Goal: Task Accomplishment & Management: Manage account settings

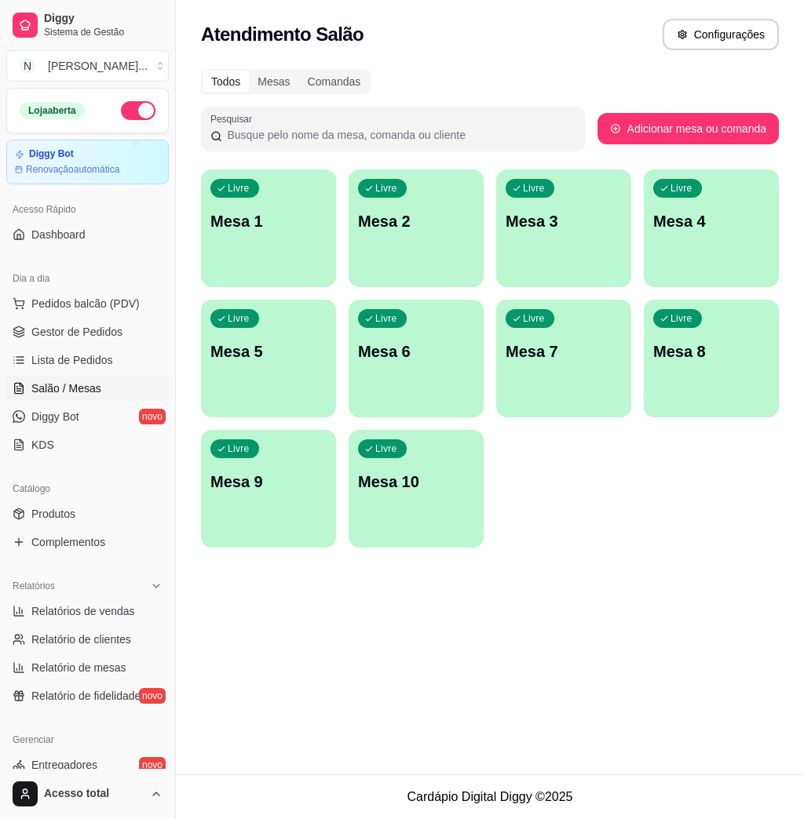
scroll to position [209, 0]
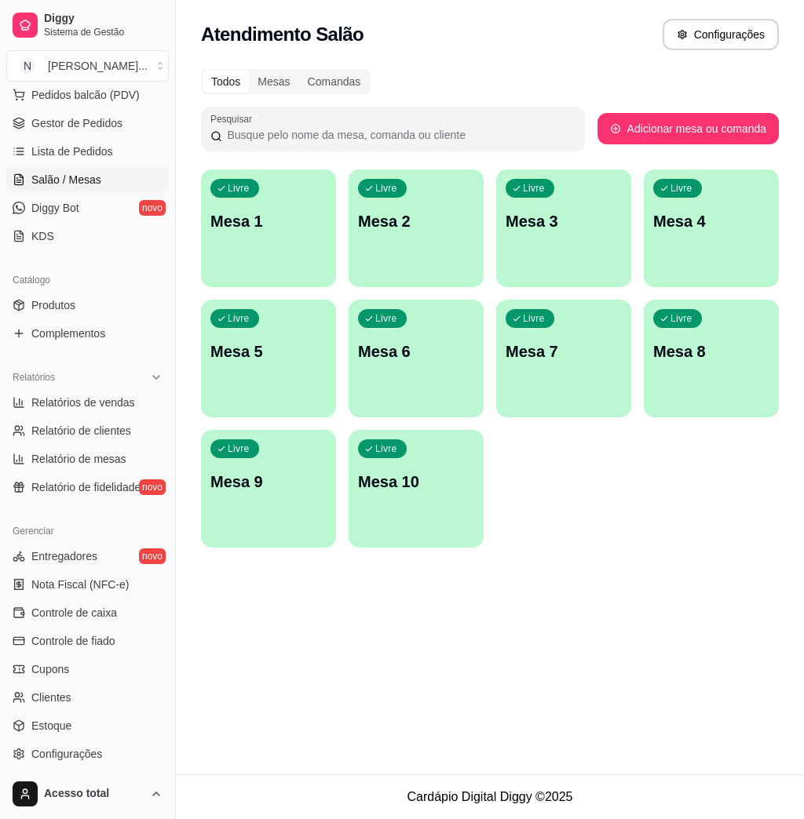
click at [296, 256] on div "Livre Mesa 1" at bounding box center [268, 219] width 135 height 99
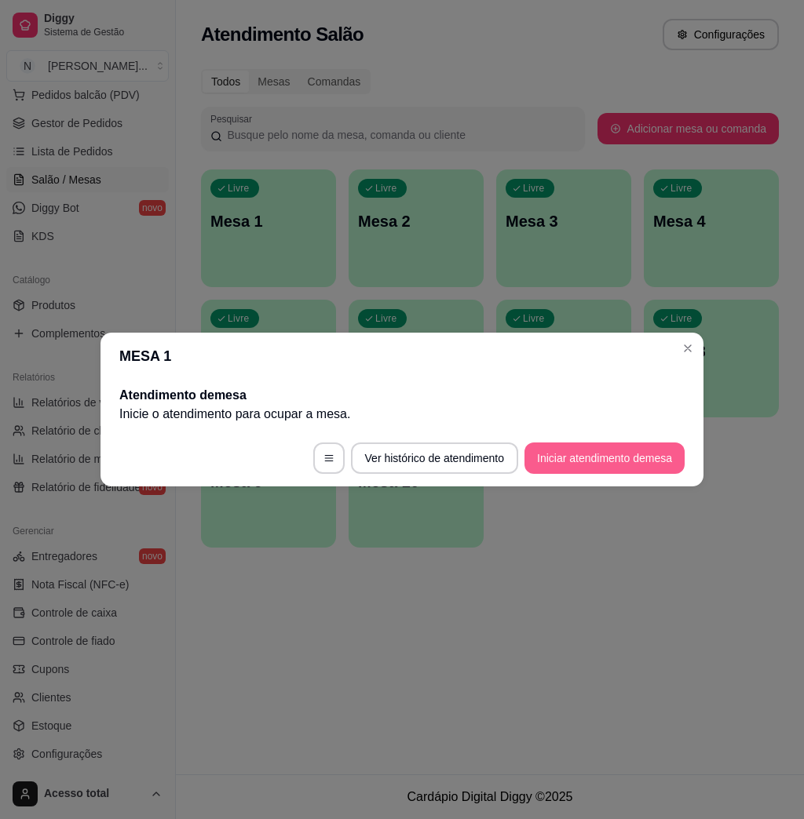
click at [632, 460] on button "Iniciar atendimento de mesa" at bounding box center [604, 458] width 160 height 31
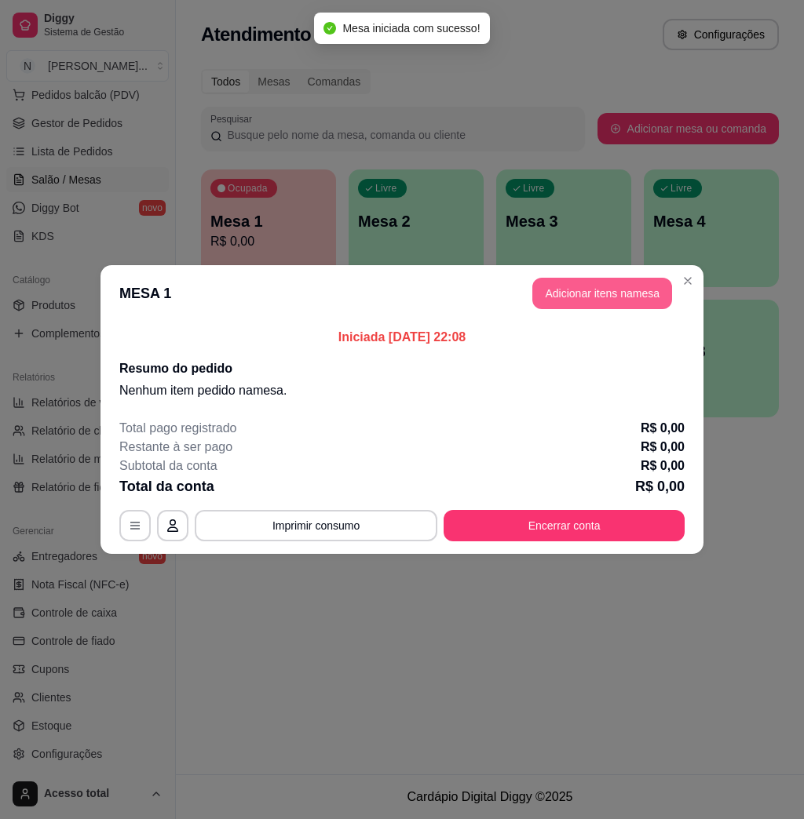
click at [558, 305] on button "Adicionar itens na mesa" at bounding box center [602, 293] width 140 height 31
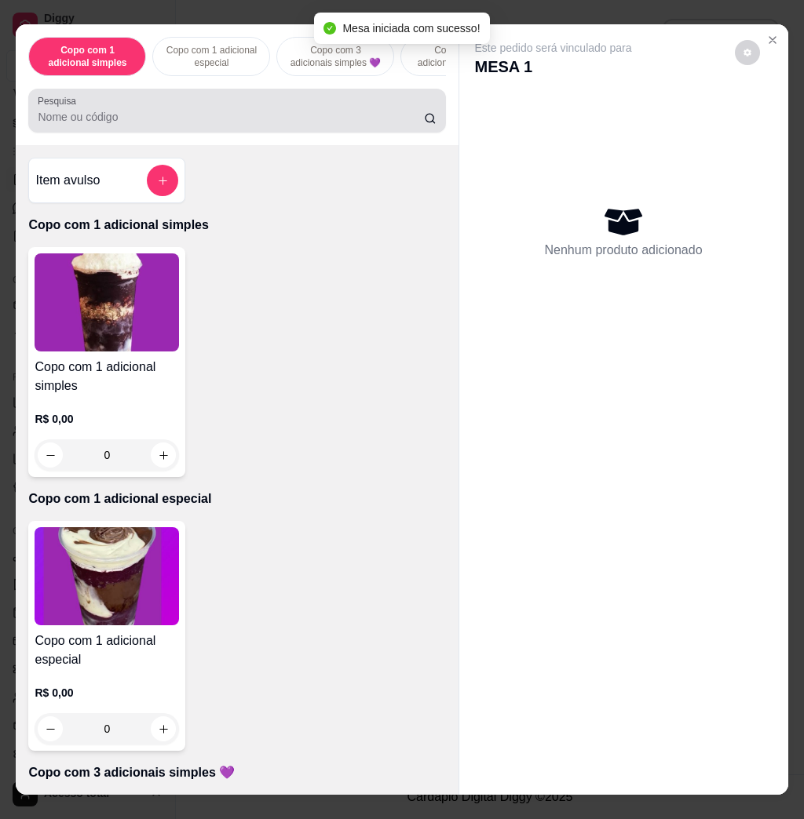
click at [215, 125] on input "Pesquisa" at bounding box center [231, 117] width 386 height 16
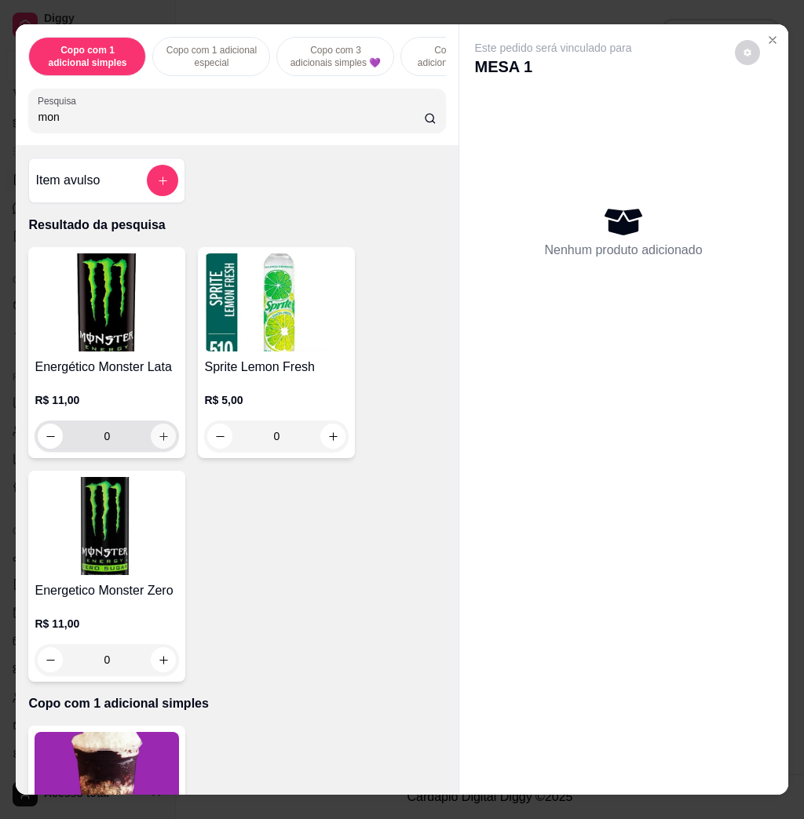
type input "mon"
click at [162, 445] on button "increase-product-quantity" at bounding box center [163, 436] width 25 height 25
type input "1"
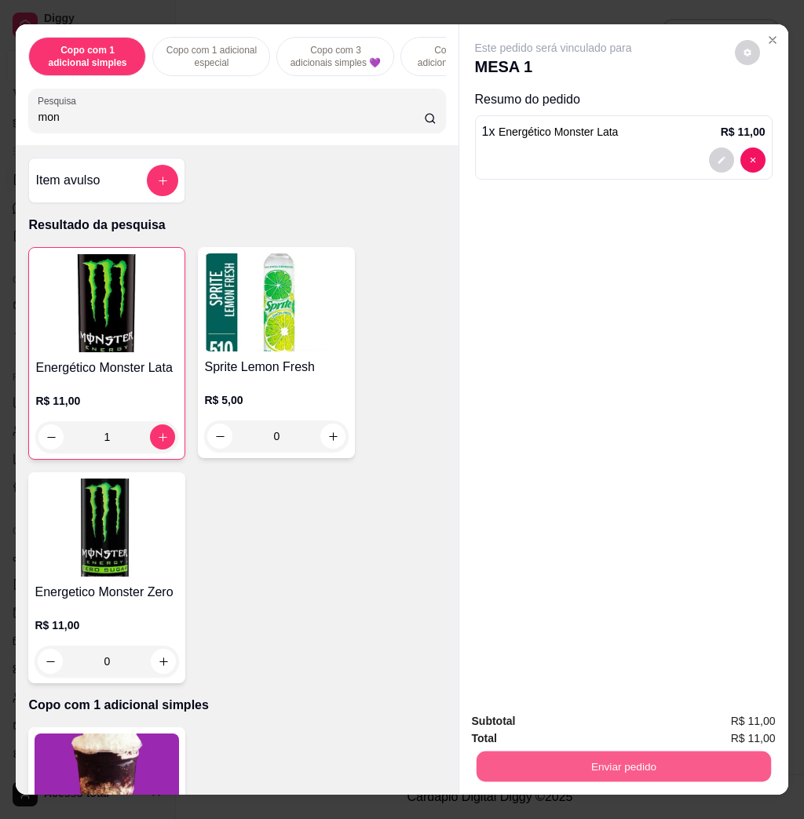
click at [651, 753] on button "Enviar pedido" at bounding box center [623, 766] width 294 height 31
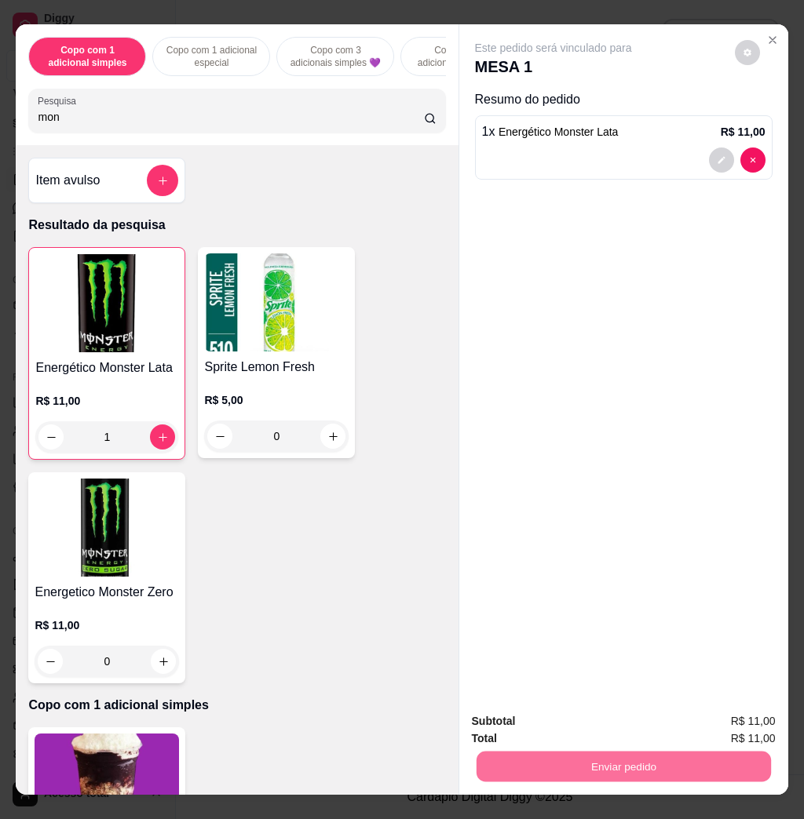
click at [556, 722] on button "Não registrar e enviar pedido" at bounding box center [569, 719] width 159 height 29
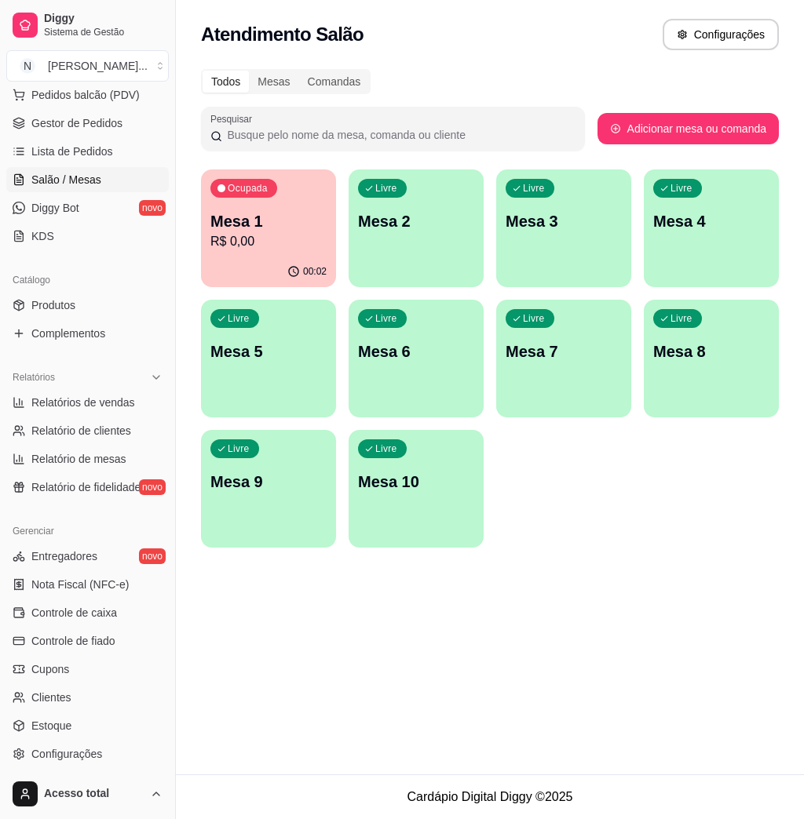
click at [396, 239] on div "Livre Mesa 2" at bounding box center [415, 219] width 135 height 99
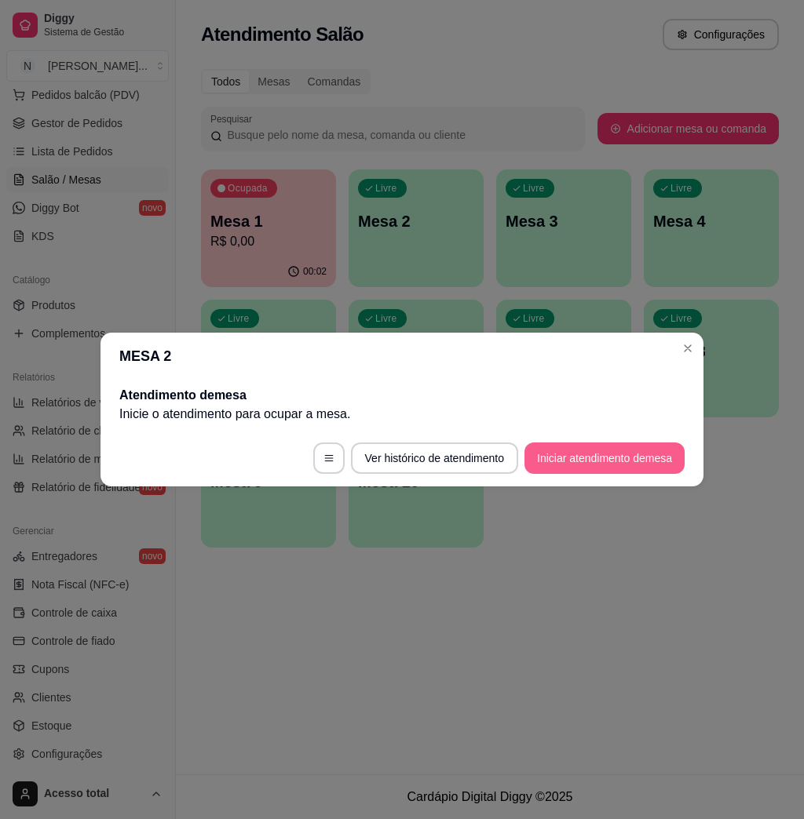
click at [592, 459] on button "Iniciar atendimento de mesa" at bounding box center [604, 458] width 160 height 31
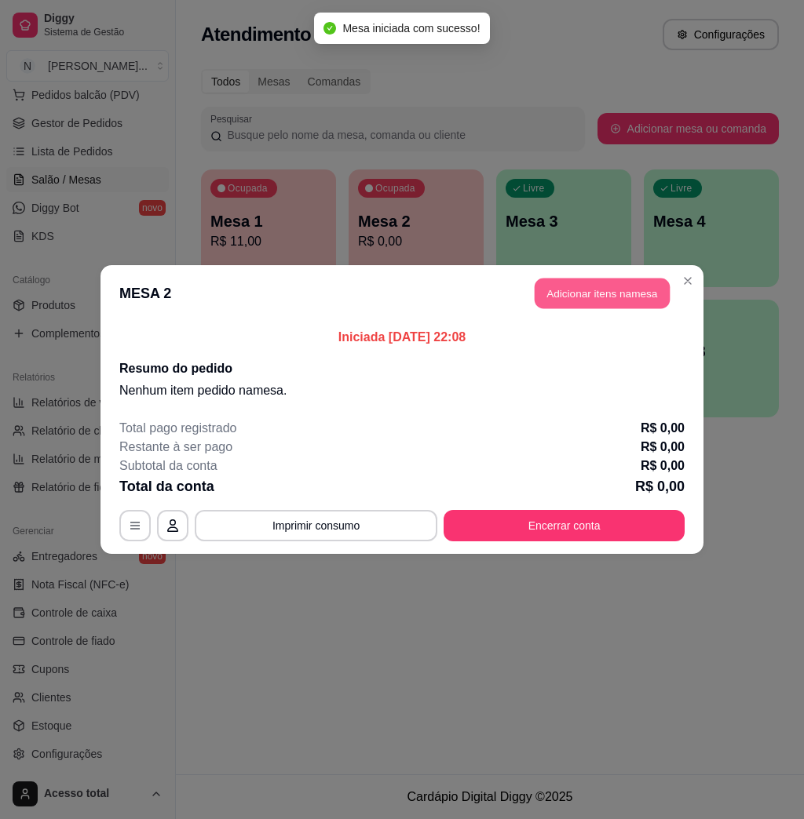
click at [605, 294] on button "Adicionar itens na mesa" at bounding box center [601, 294] width 135 height 31
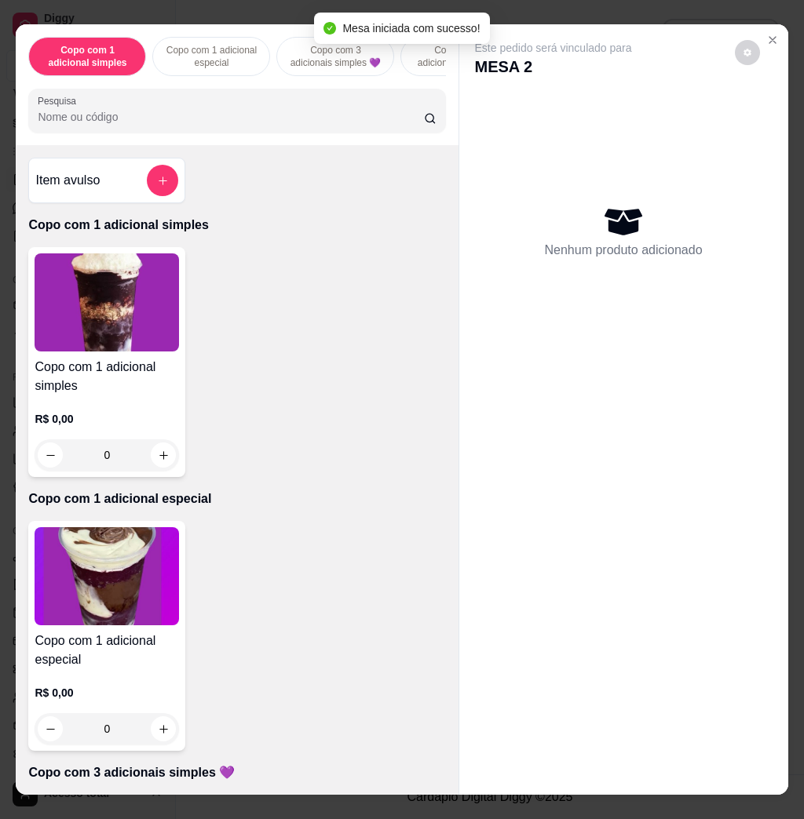
click at [160, 194] on button "add-separate-item" at bounding box center [162, 180] width 31 height 31
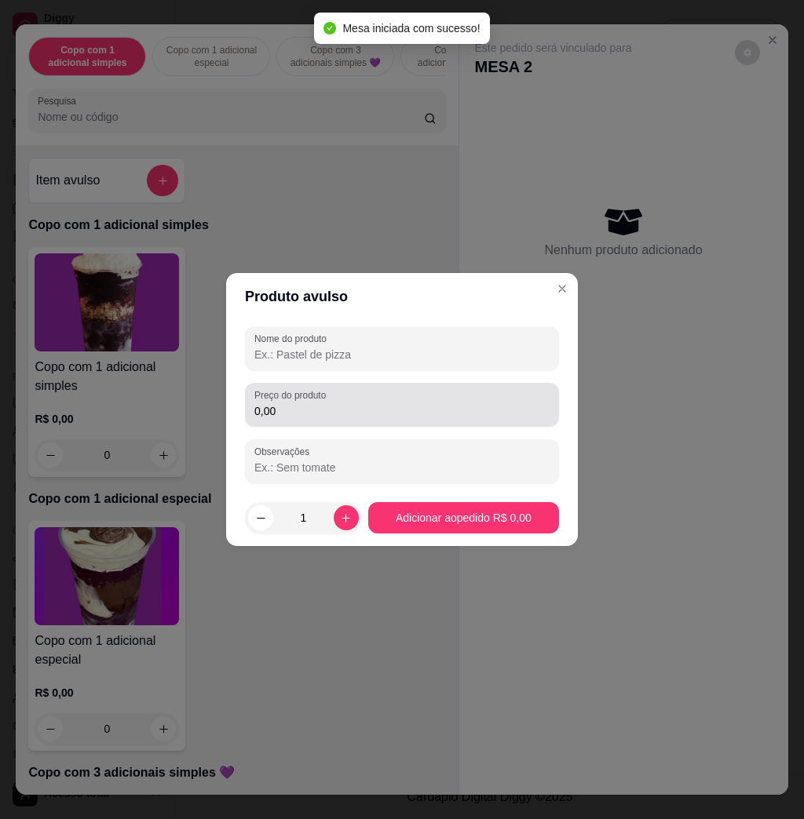
click at [304, 406] on input "0,00" at bounding box center [401, 411] width 295 height 16
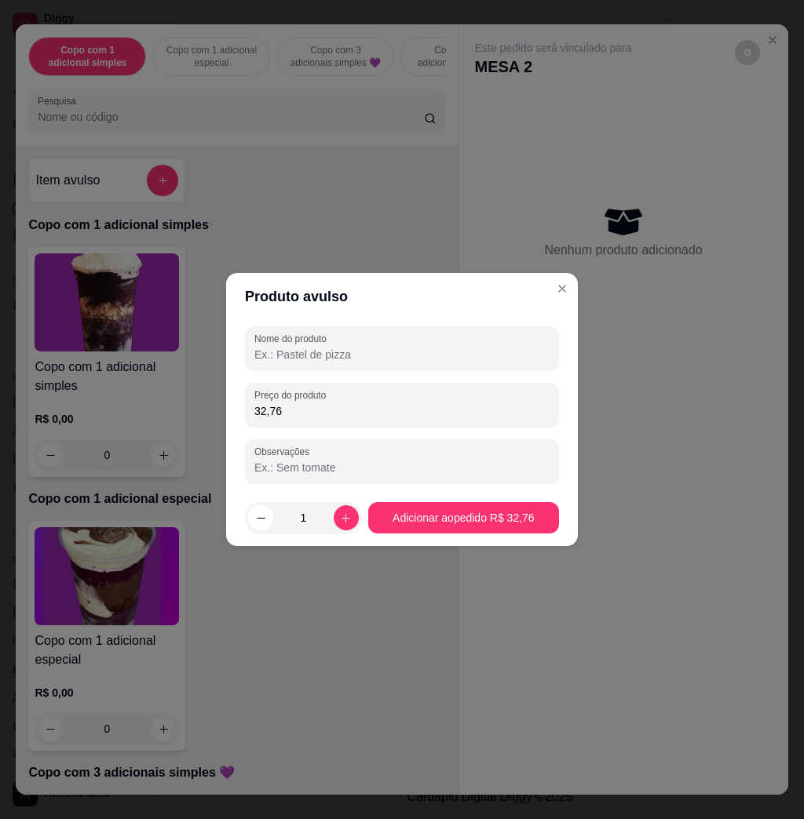
type input "32,76"
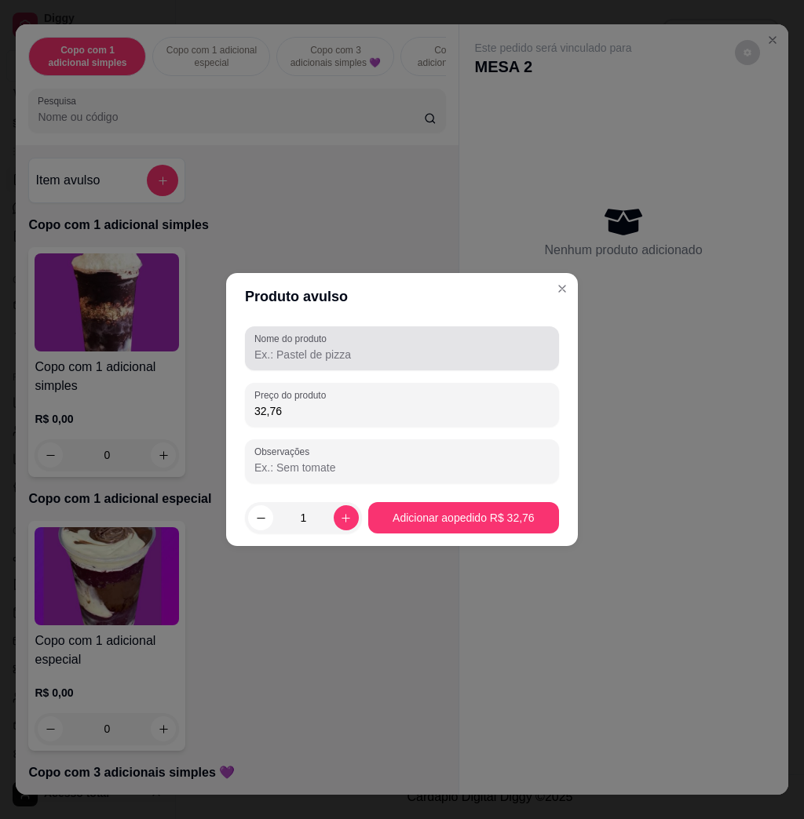
click at [330, 327] on div "Nome do produto" at bounding box center [402, 348] width 314 height 44
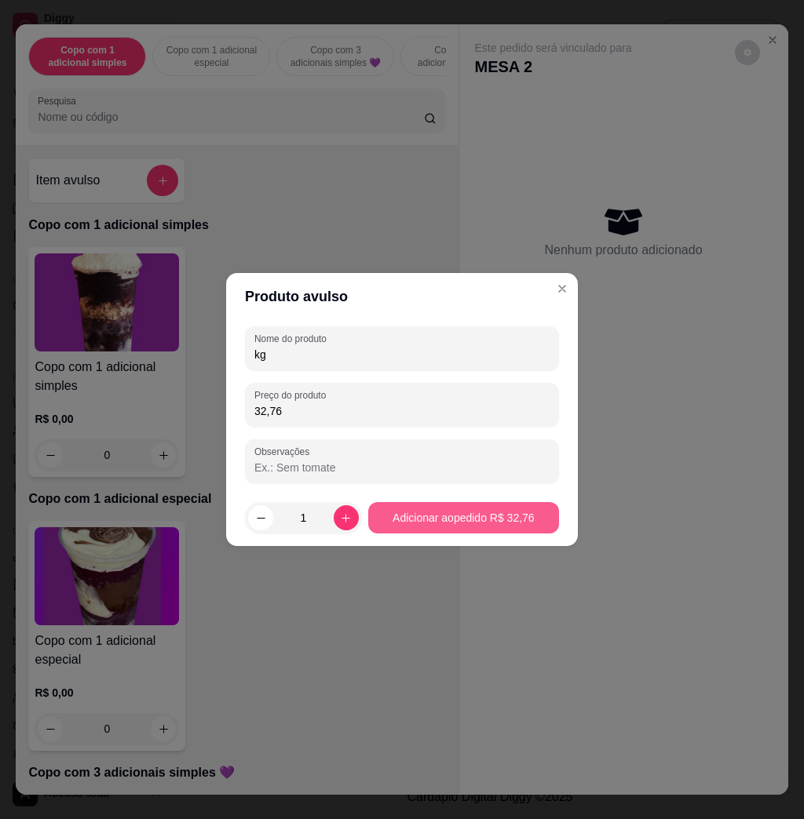
type input "kg"
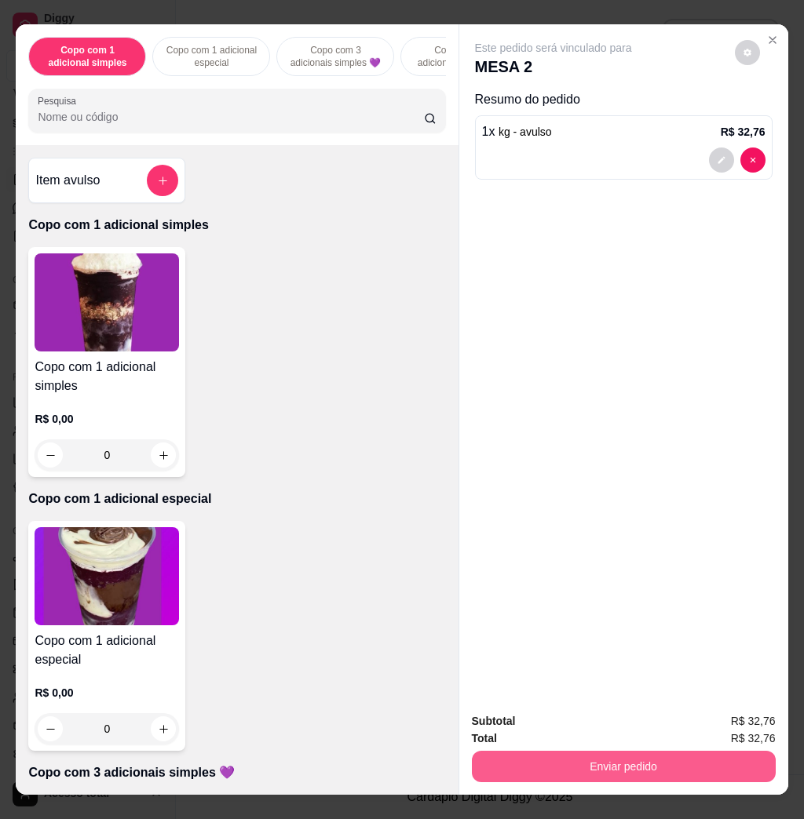
click at [591, 754] on button "Enviar pedido" at bounding box center [624, 766] width 304 height 31
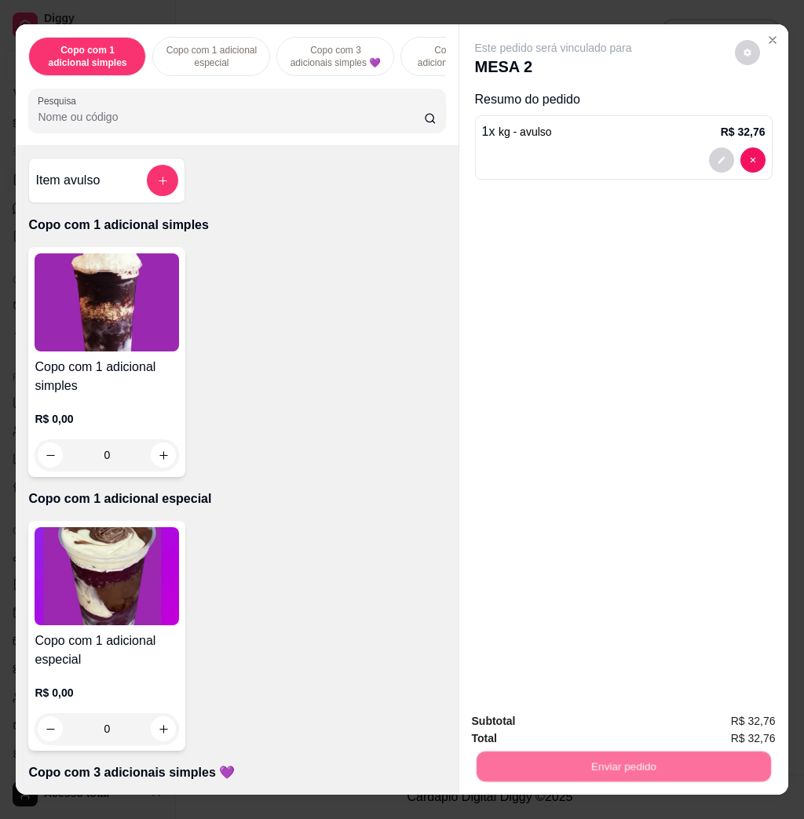
click at [587, 725] on button "Não registrar e enviar pedido" at bounding box center [568, 720] width 163 height 30
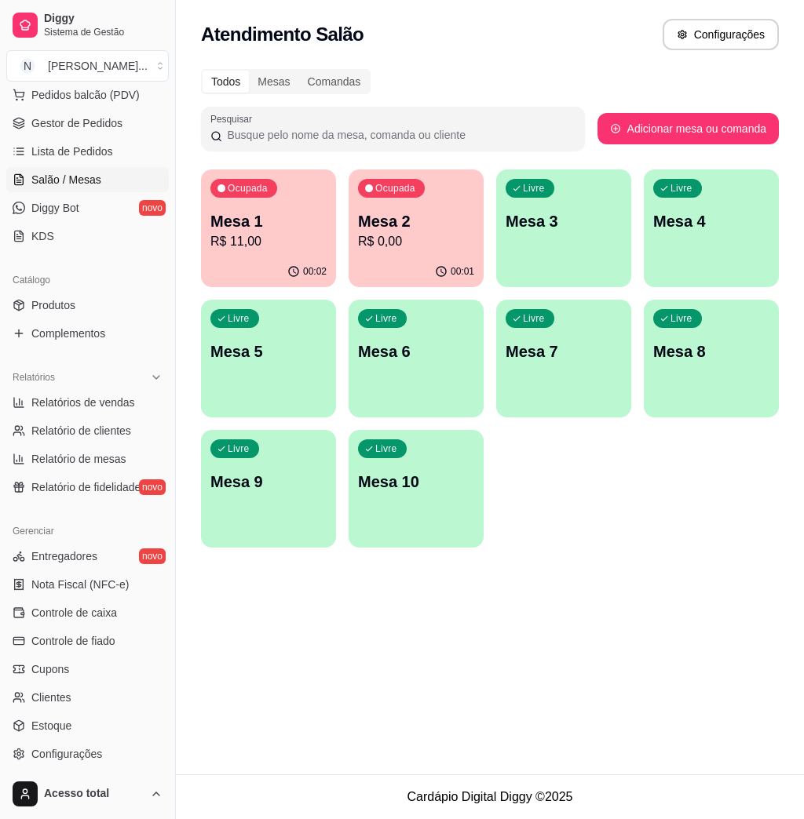
click at [290, 246] on p "R$ 11,00" at bounding box center [268, 241] width 116 height 19
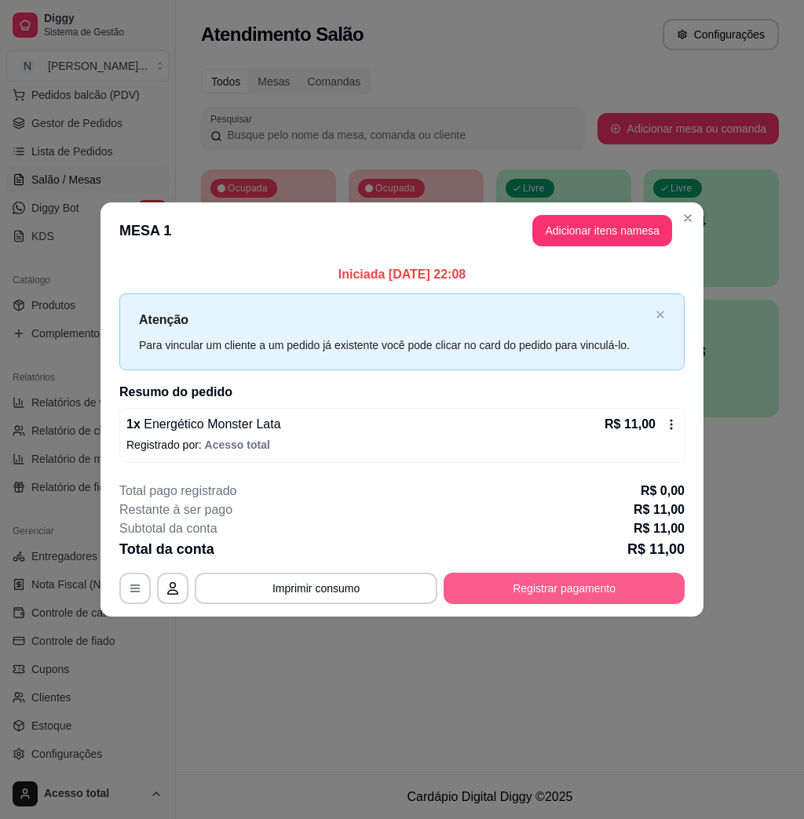
click at [483, 595] on button "Registrar pagamento" at bounding box center [563, 588] width 241 height 31
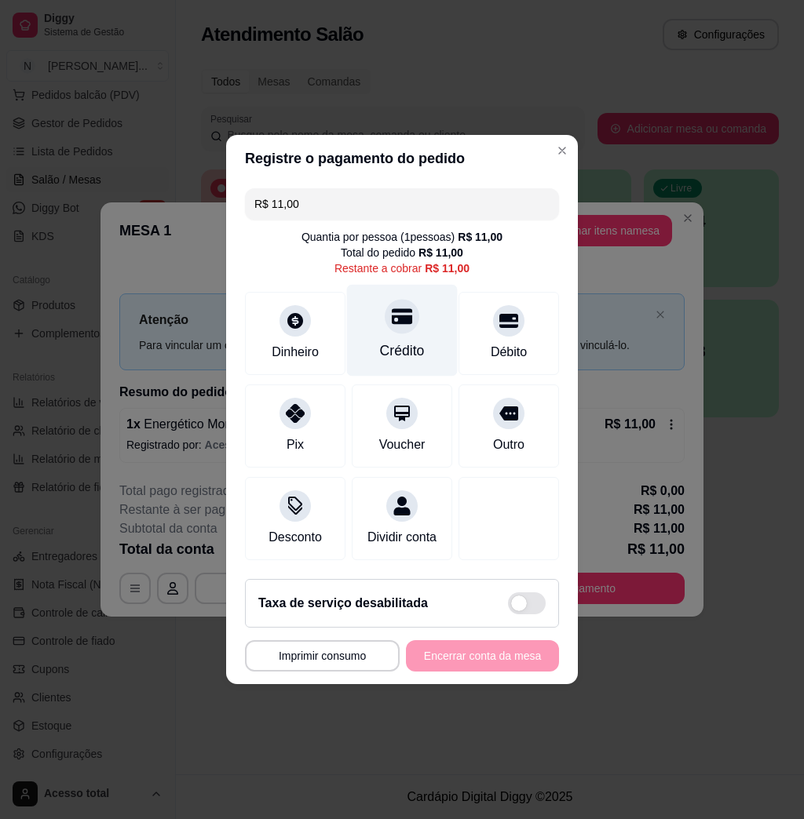
click at [387, 341] on div "Crédito" at bounding box center [402, 351] width 45 height 20
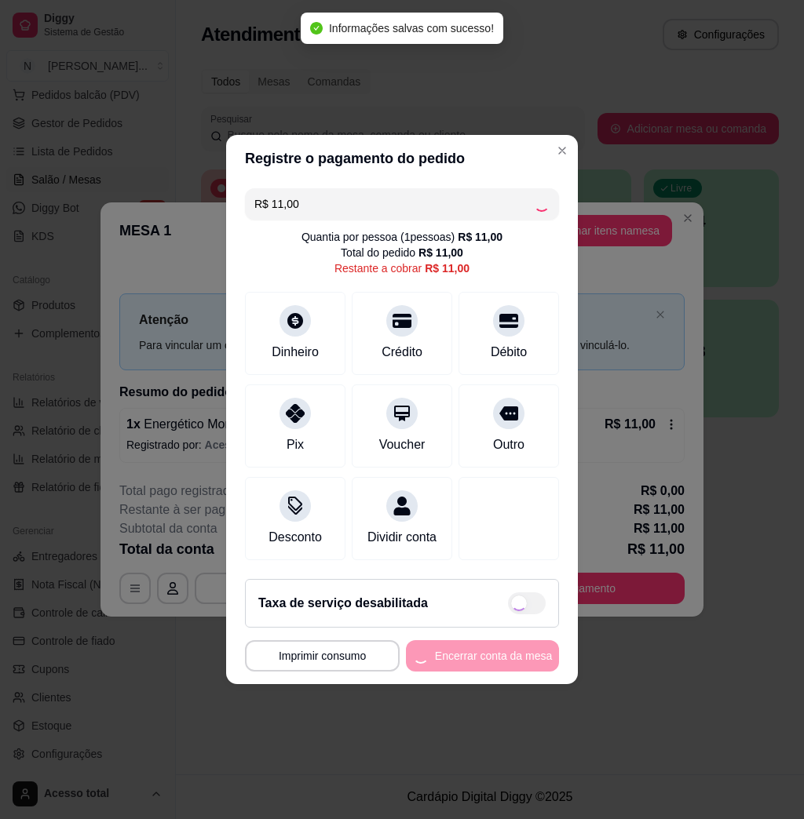
type input "R$ 0,00"
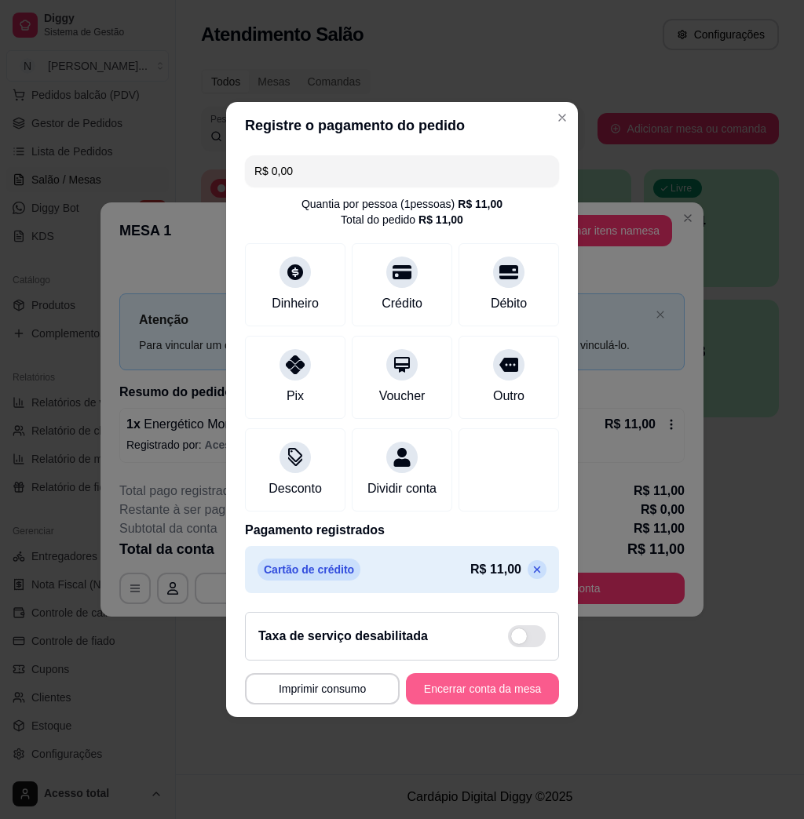
click at [473, 702] on button "Encerrar conta da mesa" at bounding box center [482, 688] width 153 height 31
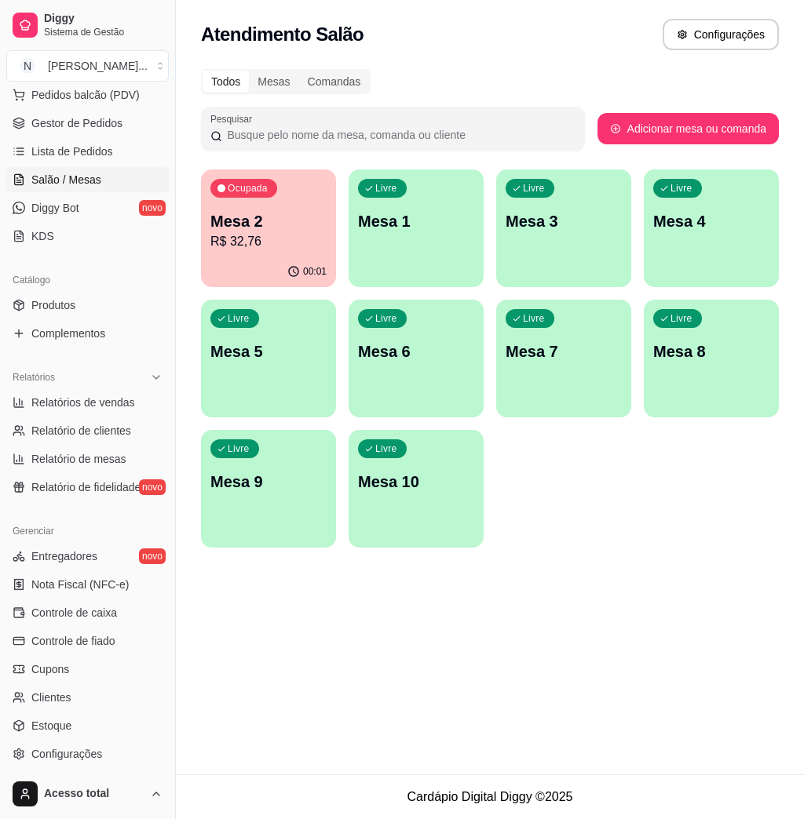
click at [276, 251] on div "Ocupada Mesa 2 R$ 32,76" at bounding box center [268, 213] width 135 height 87
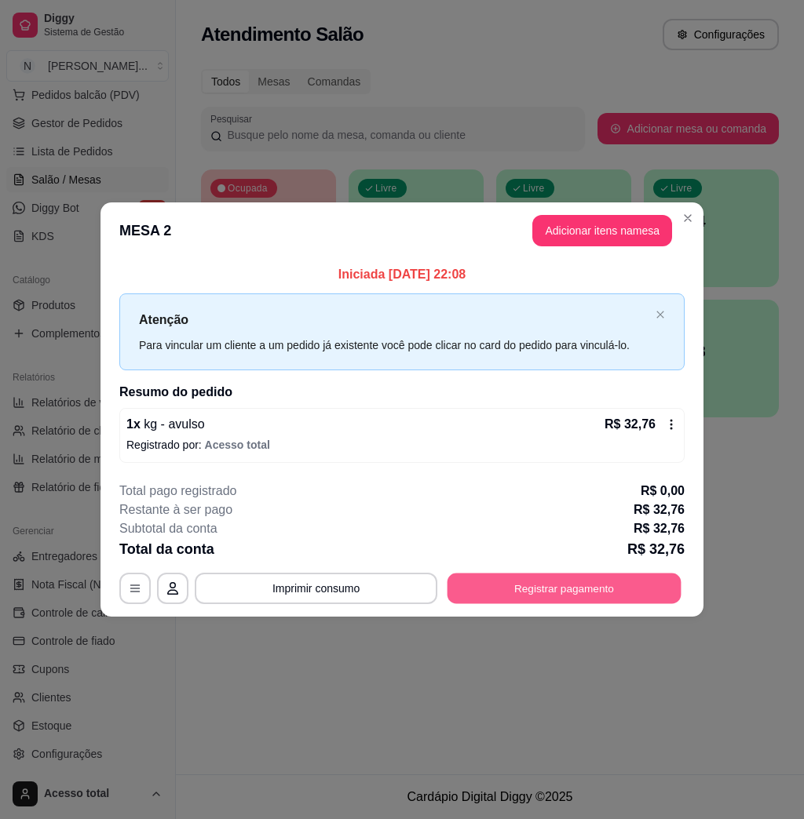
click at [556, 592] on button "Registrar pagamento" at bounding box center [564, 588] width 234 height 31
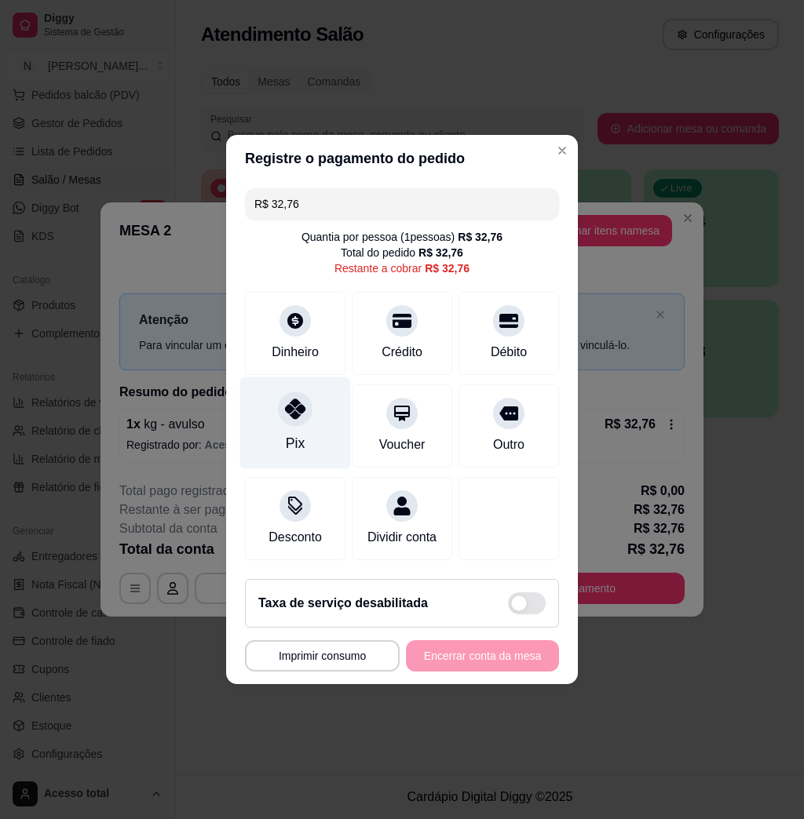
click at [301, 399] on icon at bounding box center [295, 409] width 20 height 20
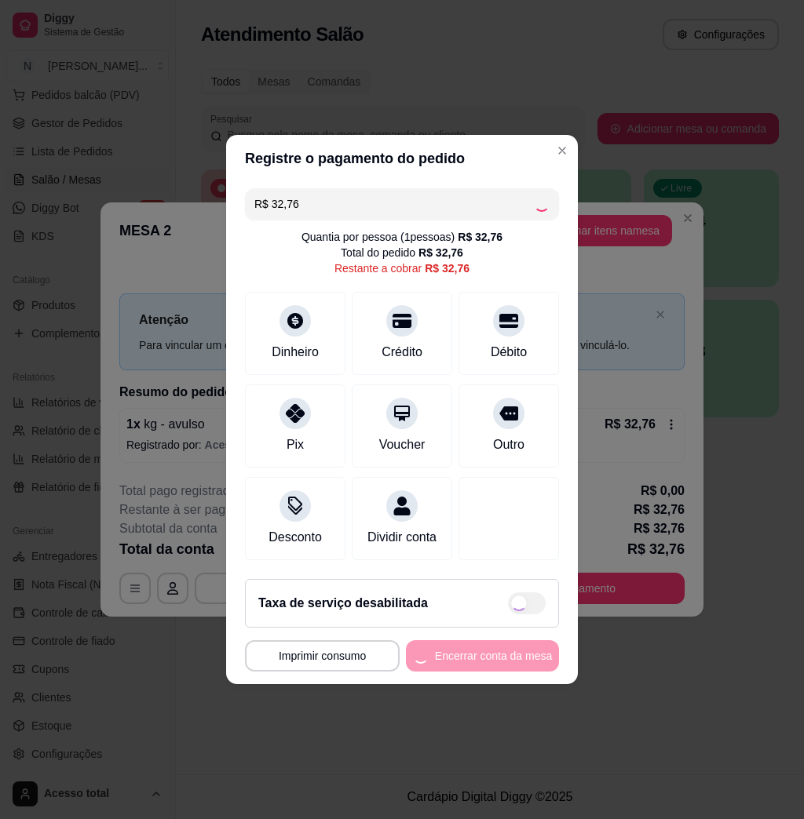
type input "R$ 0,00"
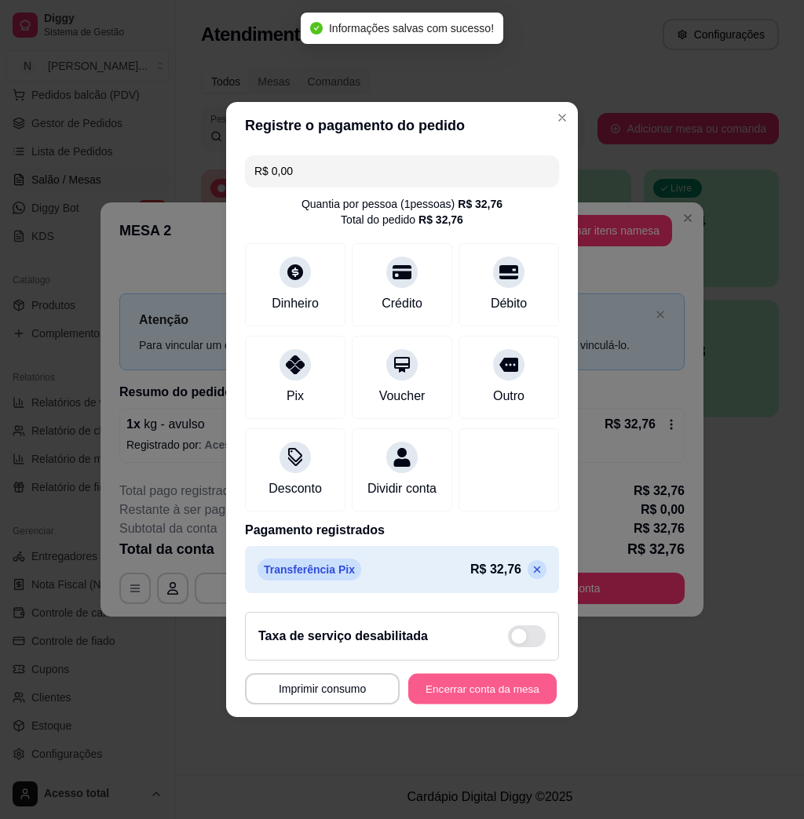
click at [471, 705] on button "Encerrar conta da mesa" at bounding box center [482, 689] width 148 height 31
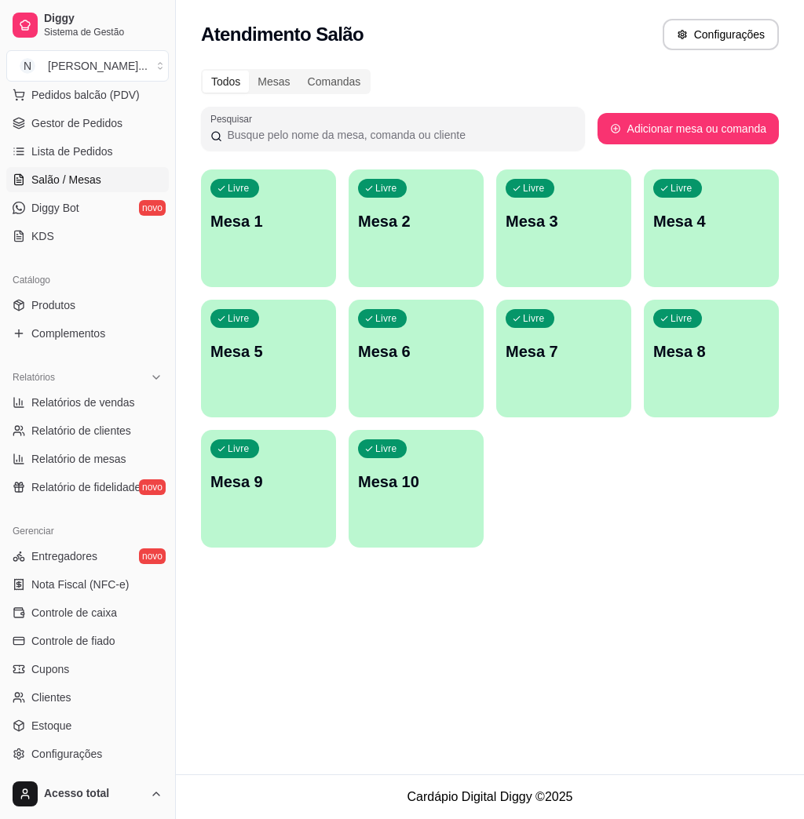
click at [280, 239] on div "Livre Mesa 1" at bounding box center [268, 219] width 135 height 99
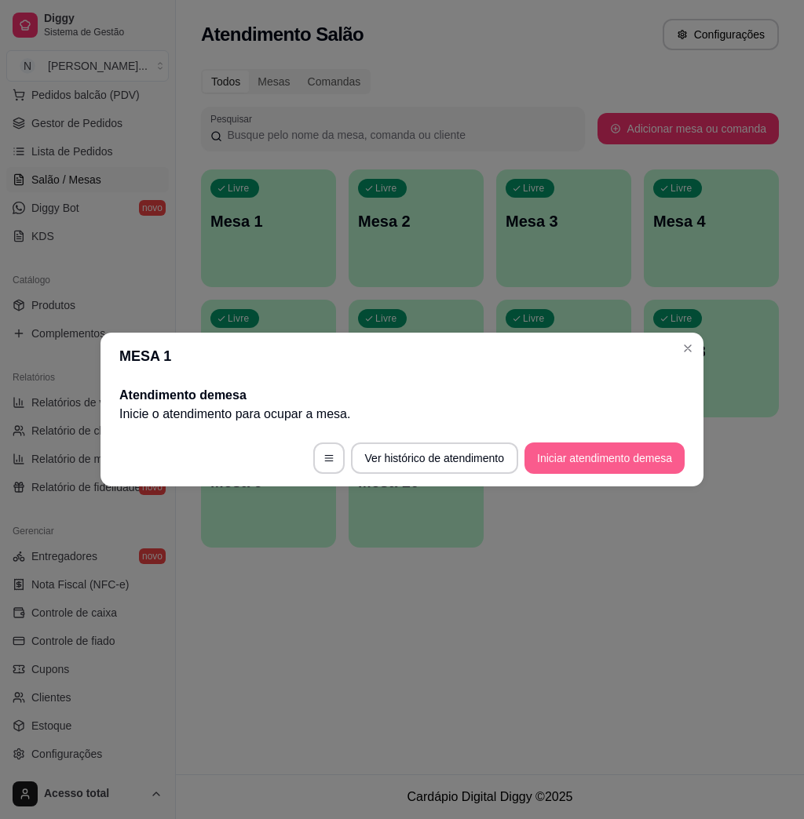
click at [593, 451] on button "Iniciar atendimento de mesa" at bounding box center [604, 458] width 160 height 31
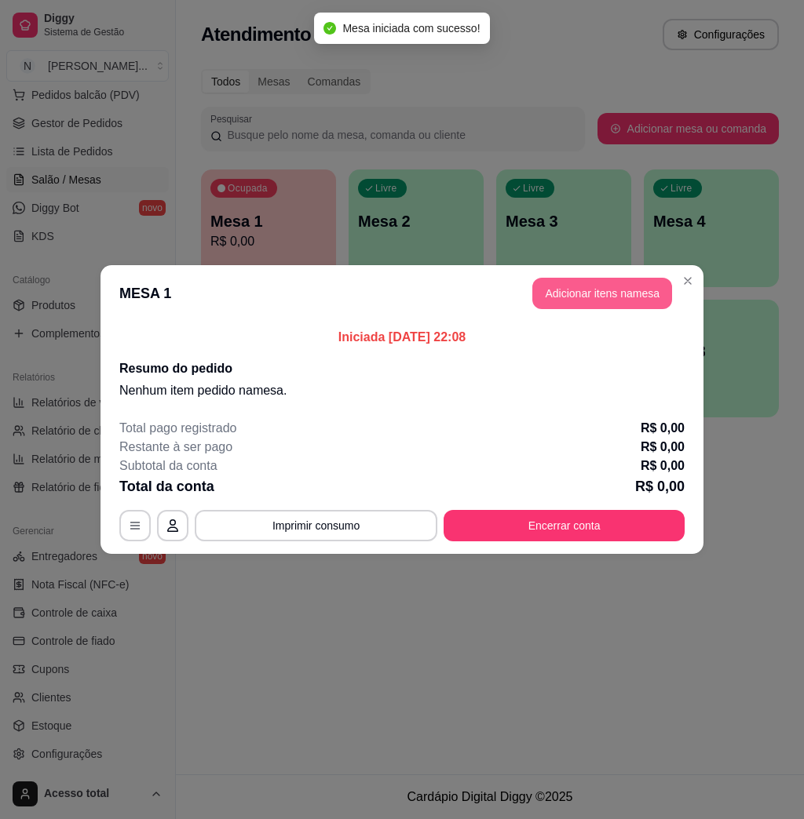
click at [630, 297] on button "Adicionar itens na mesa" at bounding box center [602, 293] width 140 height 31
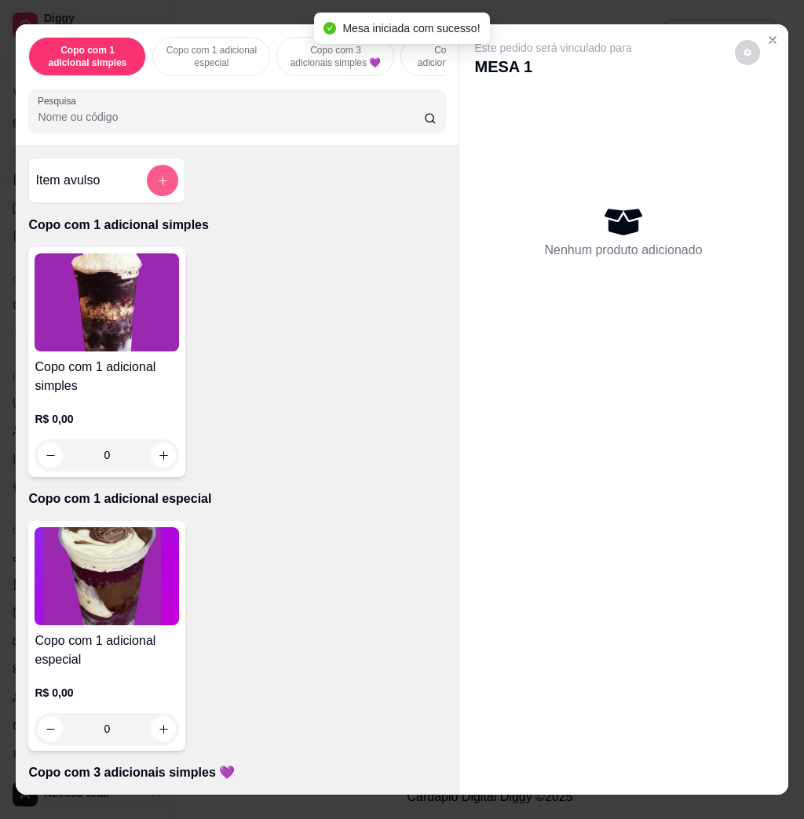
click at [159, 187] on icon "add-separate-item" at bounding box center [163, 181] width 12 height 12
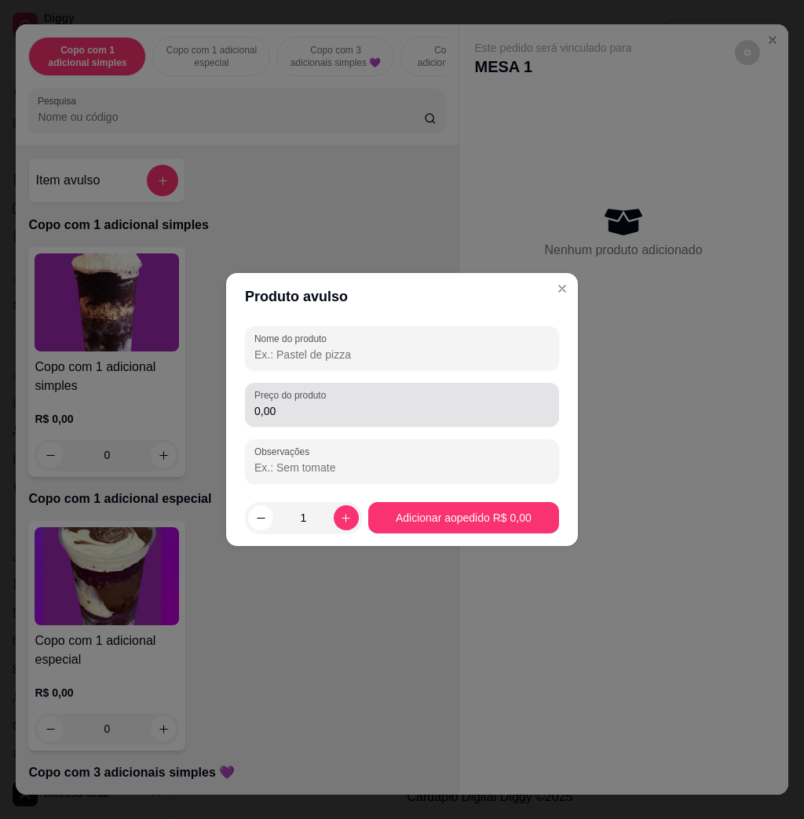
click at [312, 399] on label "Preço do produto" at bounding box center [292, 394] width 77 height 13
click at [312, 403] on input "0,00" at bounding box center [401, 411] width 295 height 16
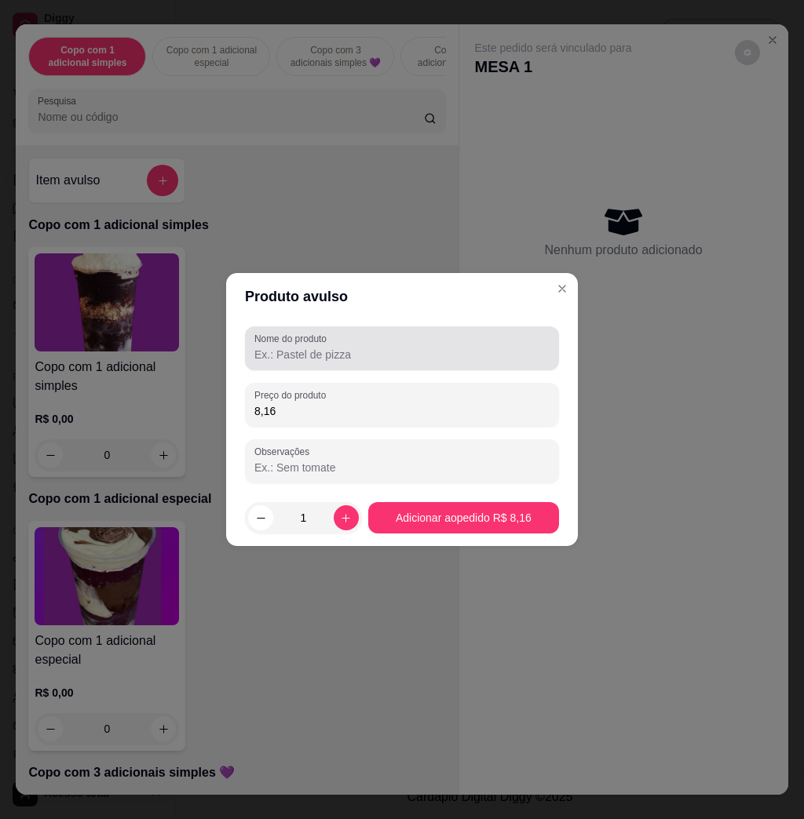
type input "8,16"
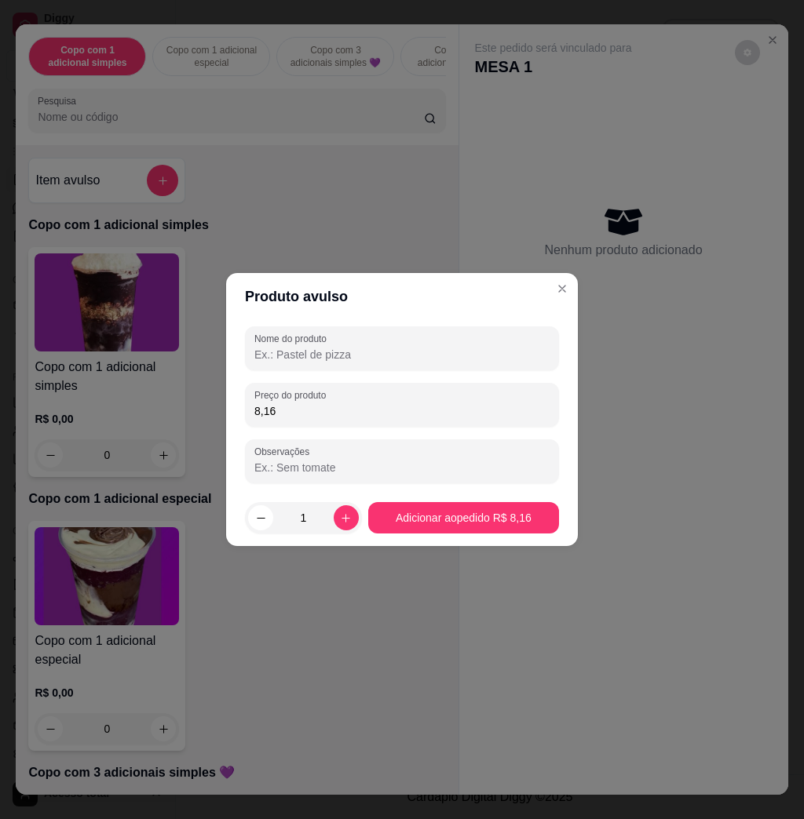
click at [363, 359] on input "Nome do produto" at bounding box center [401, 355] width 295 height 16
type input "kg"
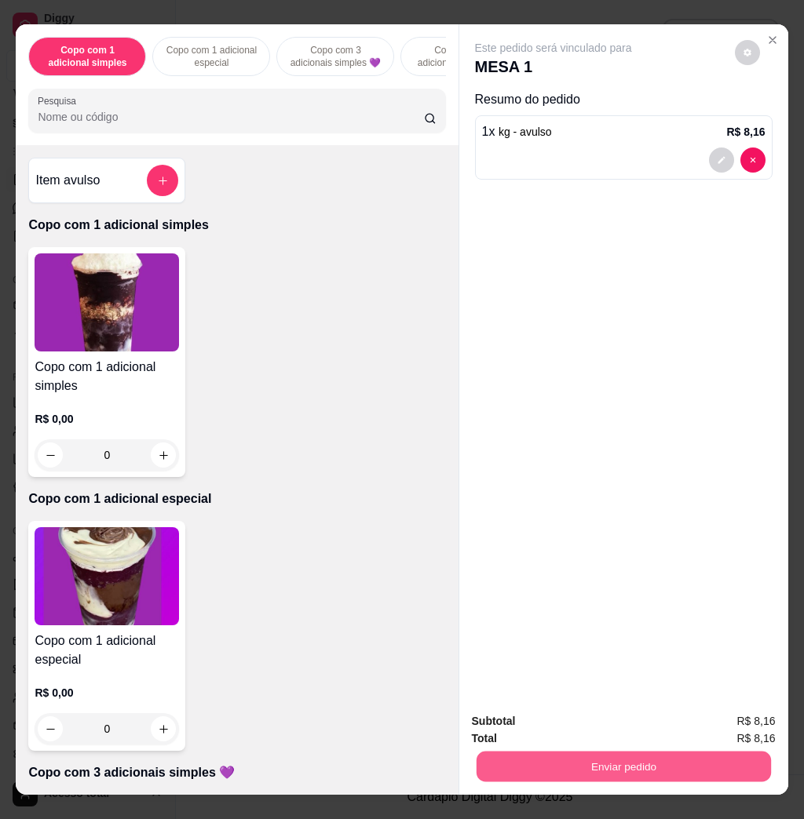
click at [623, 751] on button "Enviar pedido" at bounding box center [623, 766] width 294 height 31
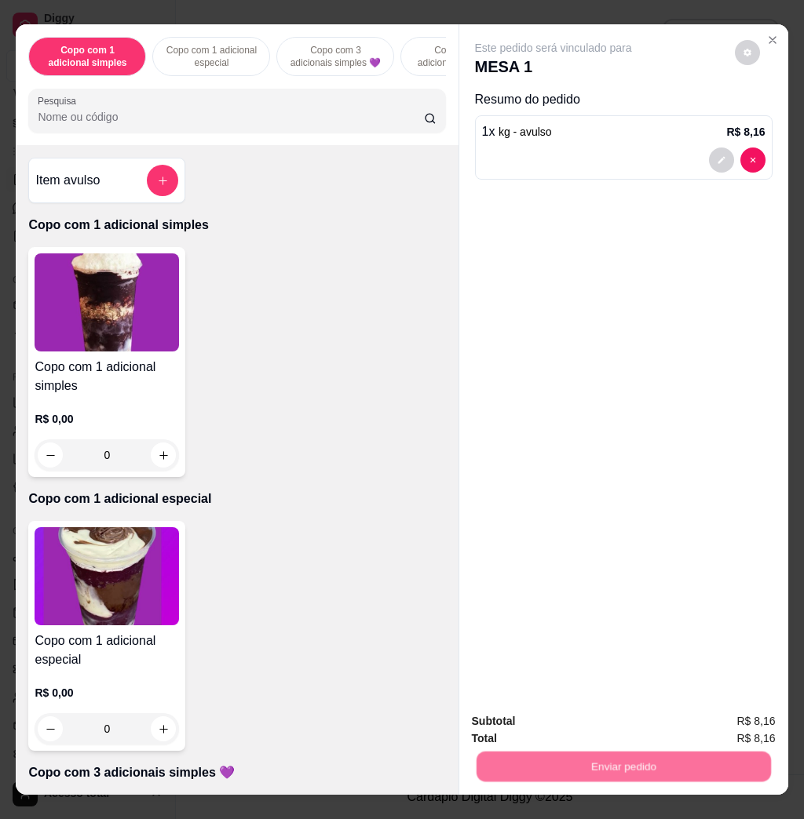
click at [583, 716] on button "Não registrar e enviar pedido" at bounding box center [568, 720] width 163 height 30
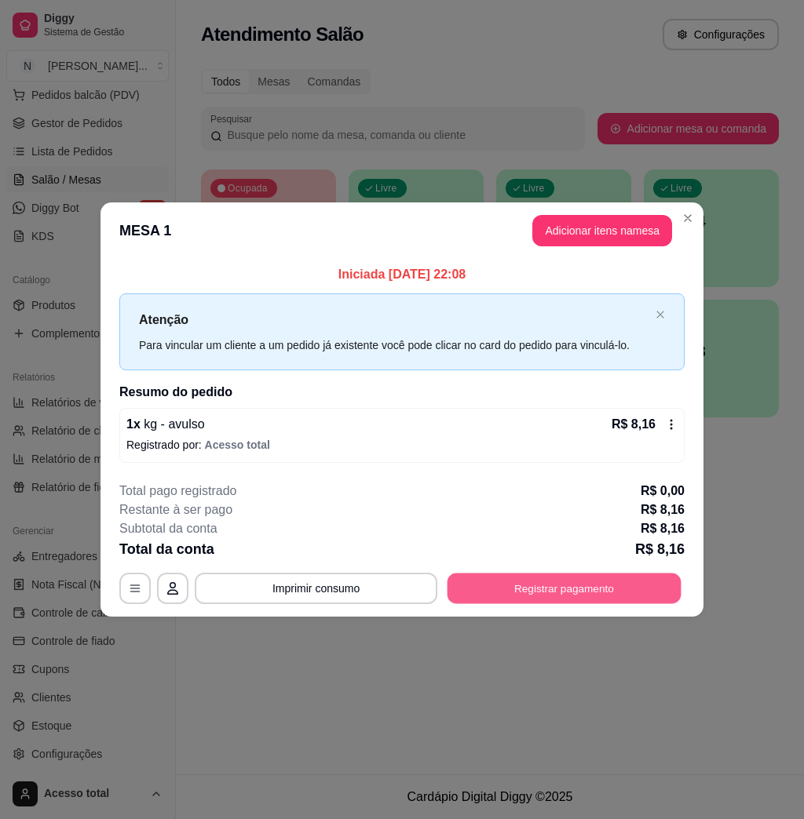
click at [516, 575] on button "Registrar pagamento" at bounding box center [564, 588] width 234 height 31
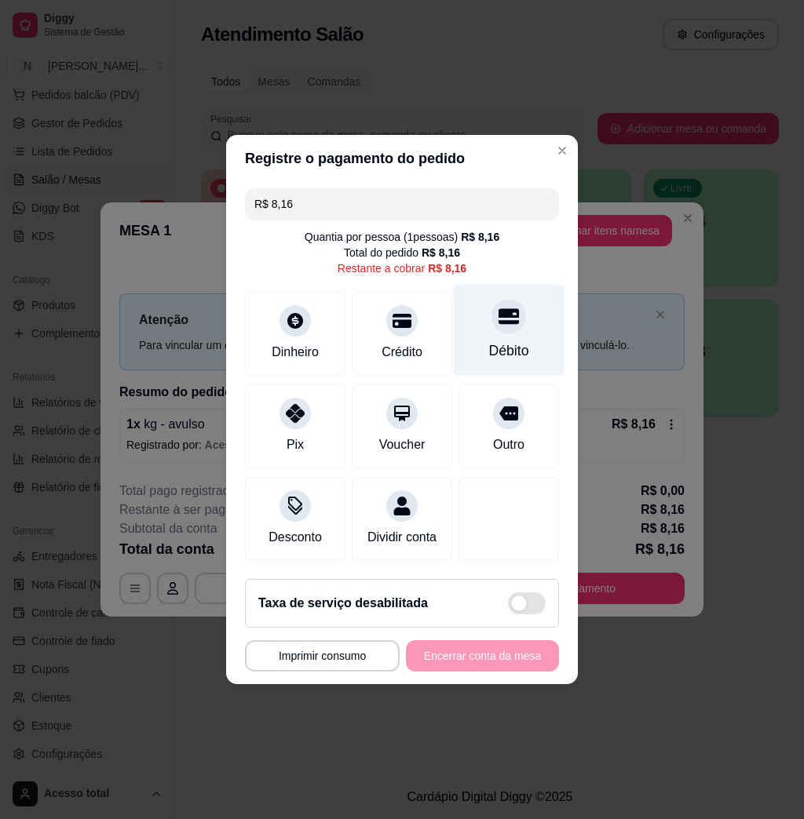
click at [474, 319] on div "Débito" at bounding box center [509, 331] width 111 height 92
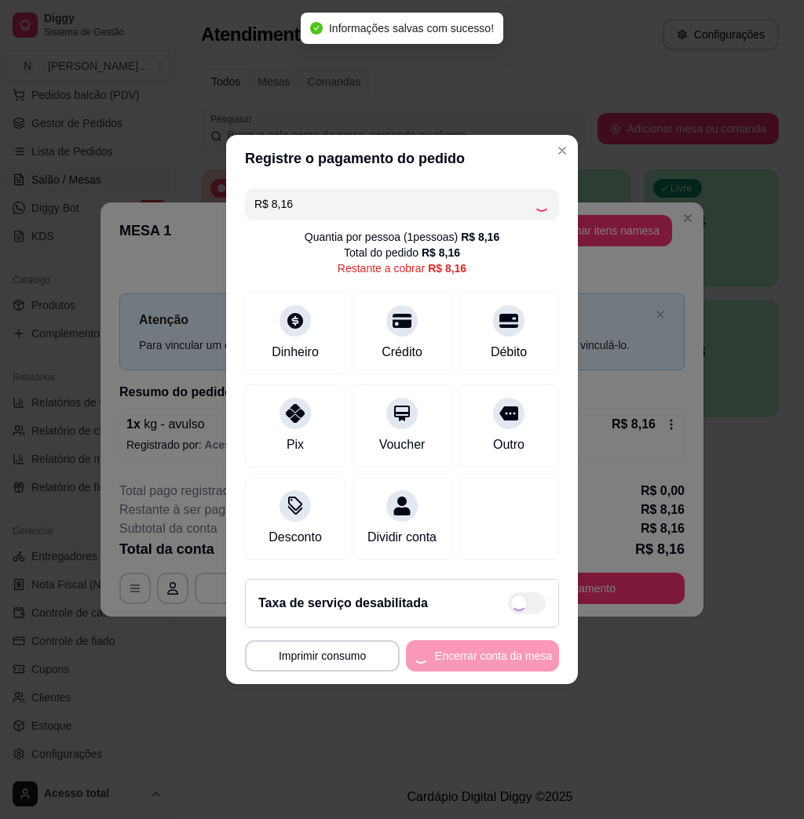
type input "R$ 0,00"
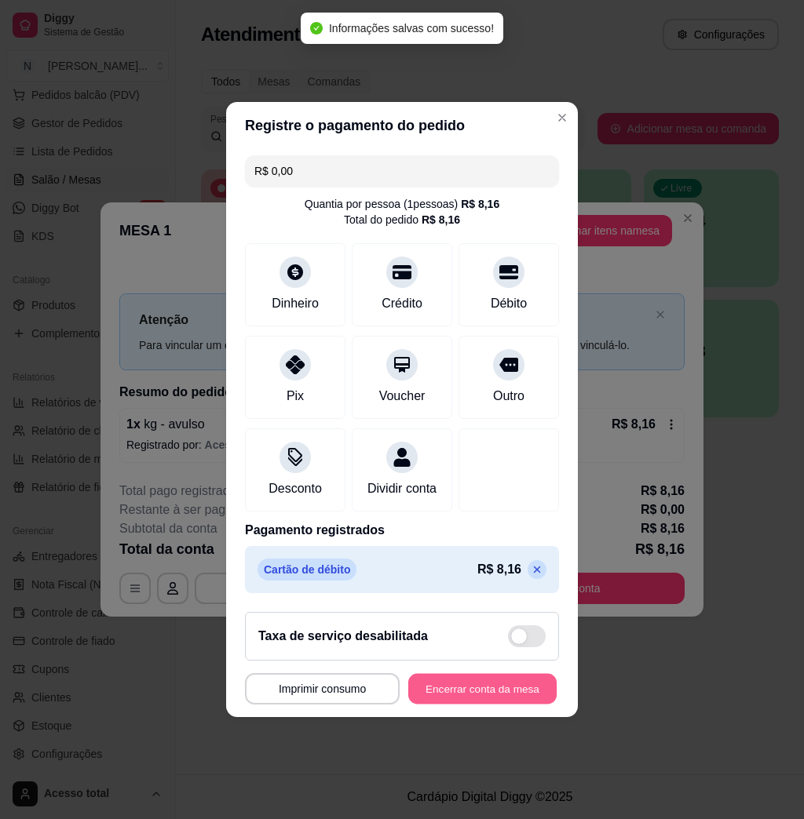
click at [468, 702] on button "Encerrar conta da mesa" at bounding box center [482, 689] width 148 height 31
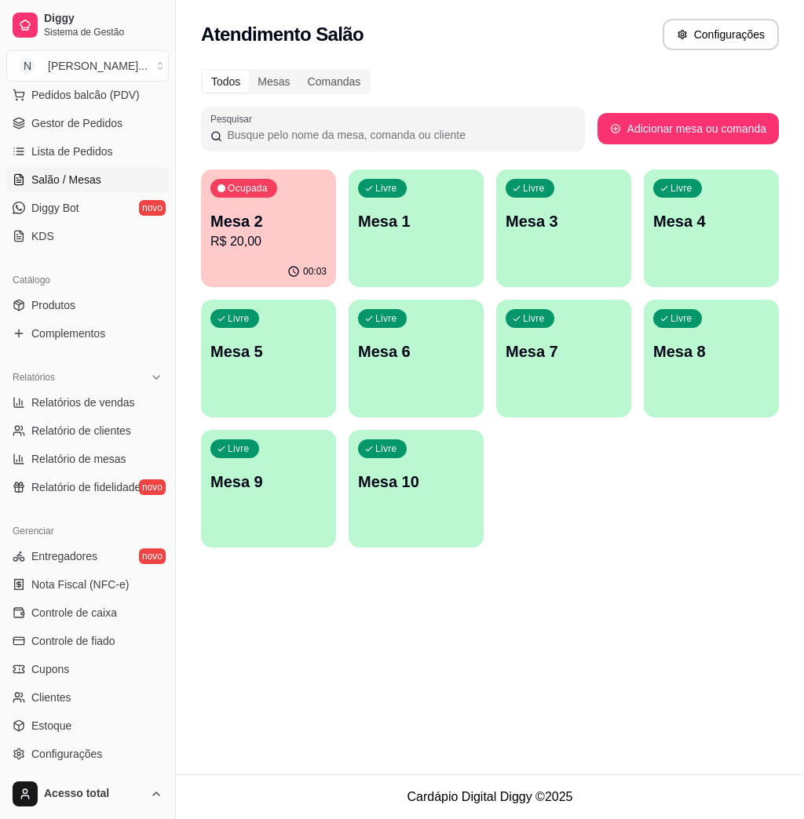
click at [276, 228] on p "Mesa 2" at bounding box center [268, 221] width 116 height 22
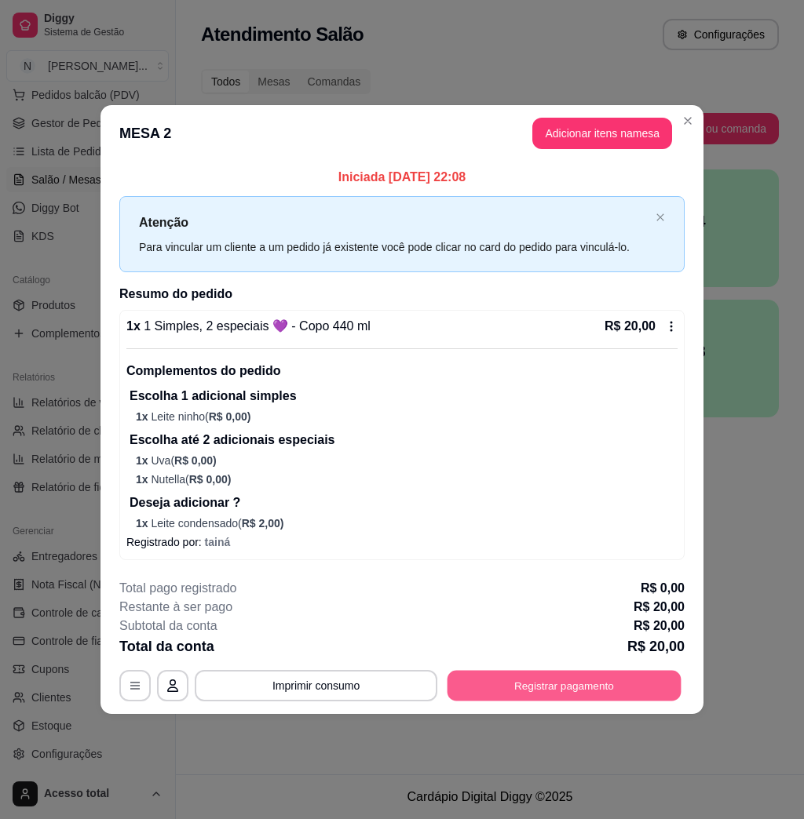
click at [573, 687] on button "Registrar pagamento" at bounding box center [564, 686] width 234 height 31
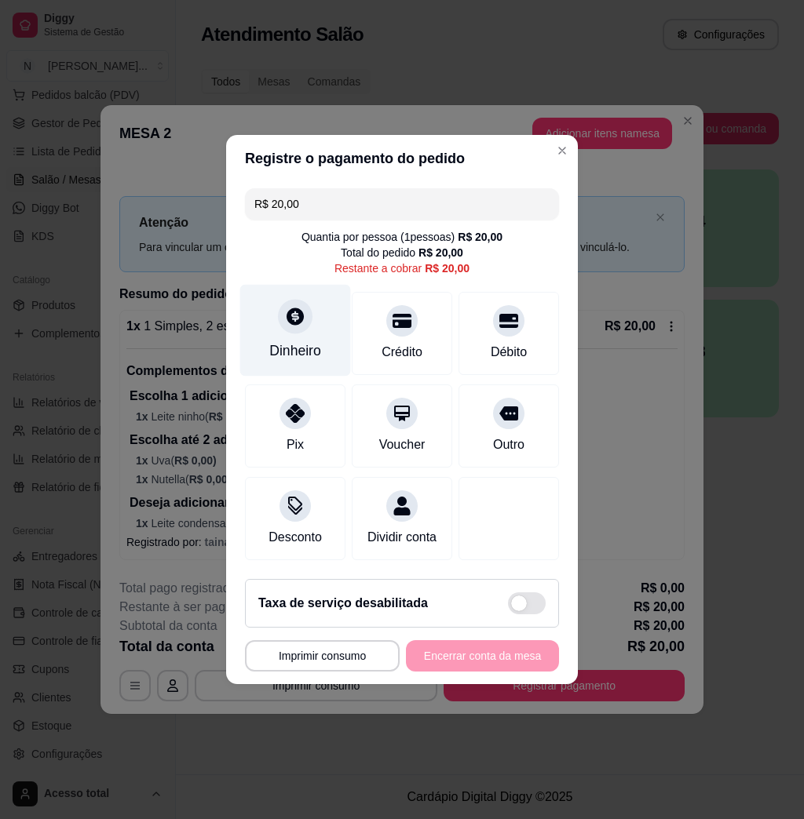
click at [311, 326] on div "Dinheiro" at bounding box center [295, 331] width 111 height 92
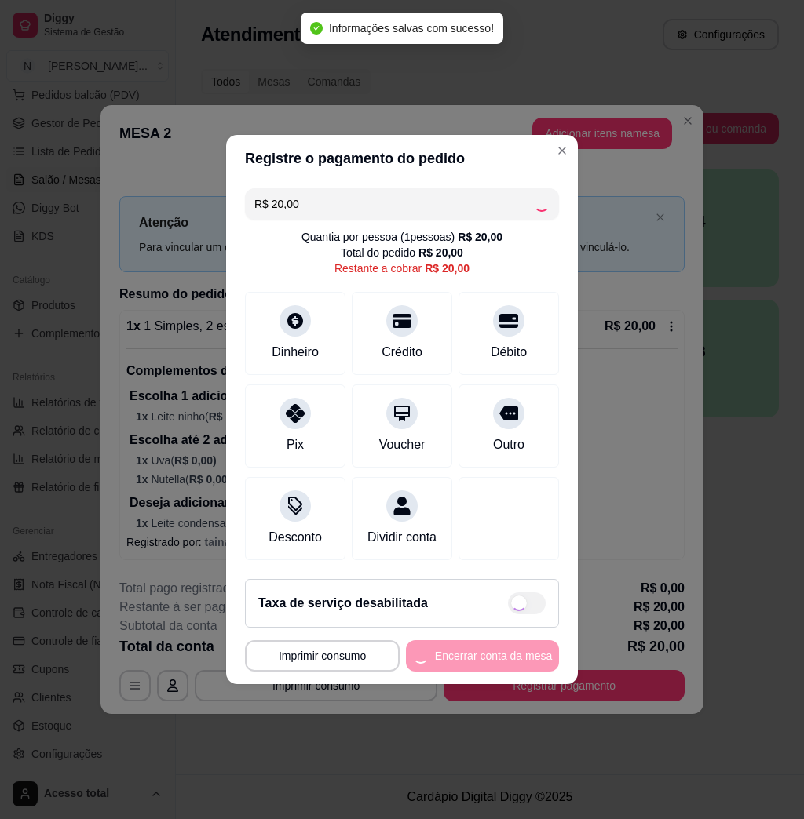
type input "R$ 0,00"
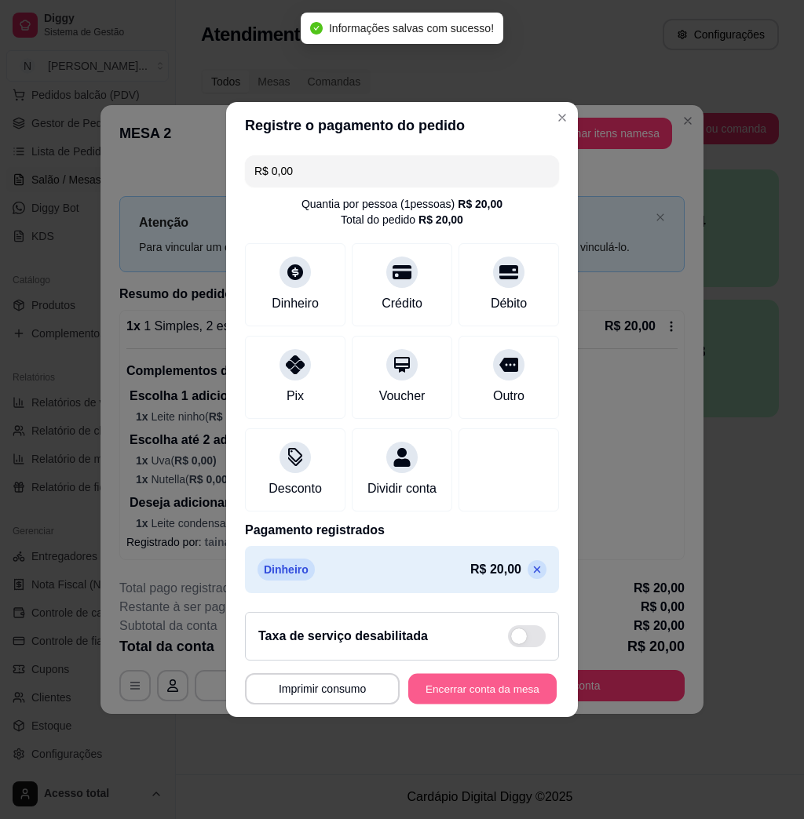
click at [476, 702] on button "Encerrar conta da mesa" at bounding box center [482, 689] width 148 height 31
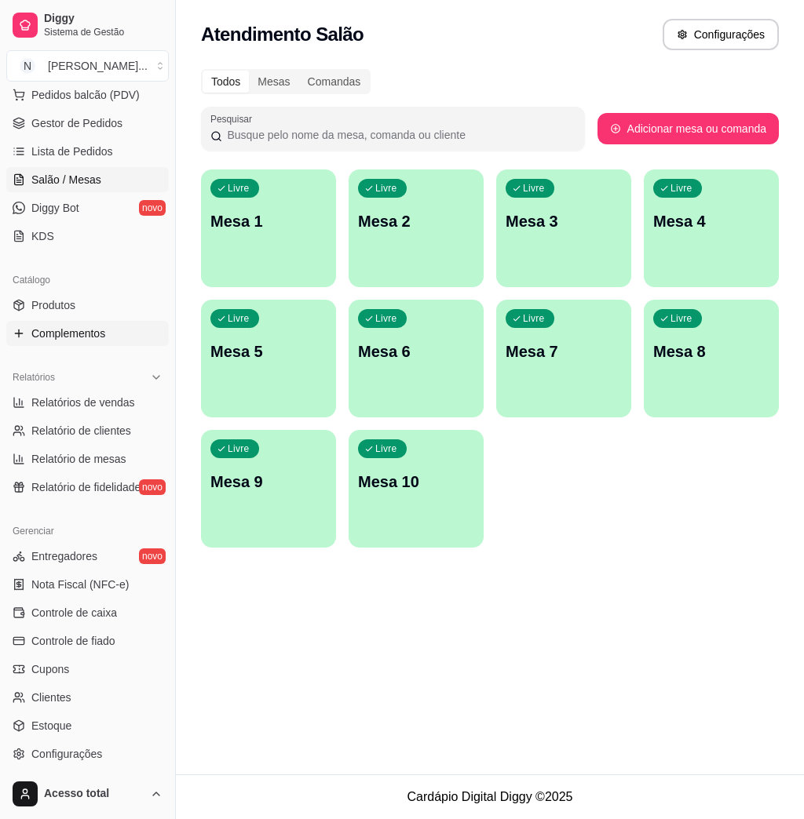
scroll to position [0, 0]
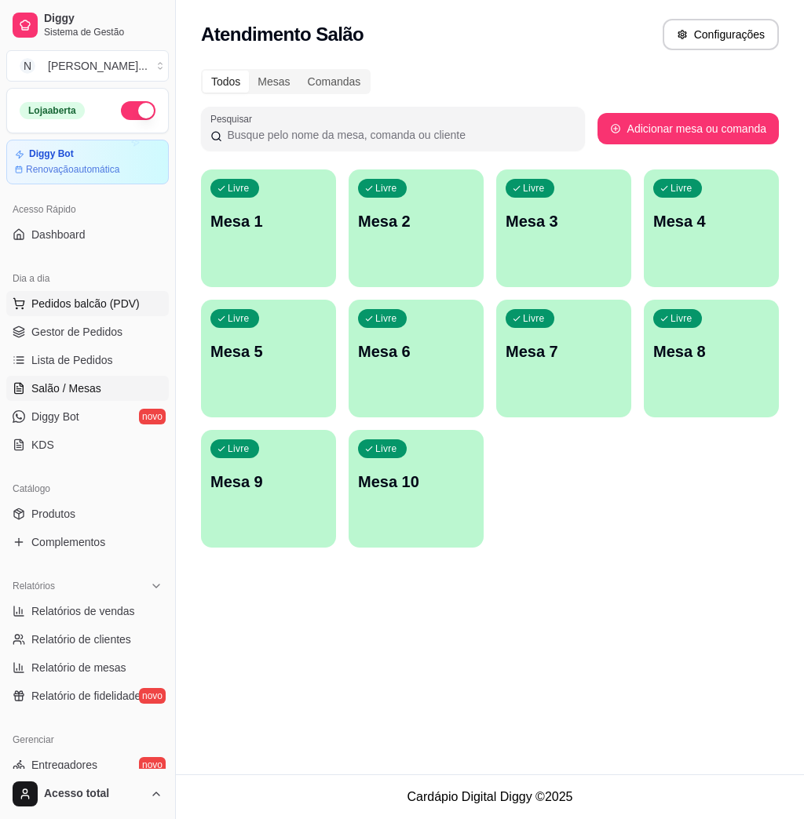
click at [104, 304] on span "Pedidos balcão (PDV)" at bounding box center [85, 304] width 108 height 16
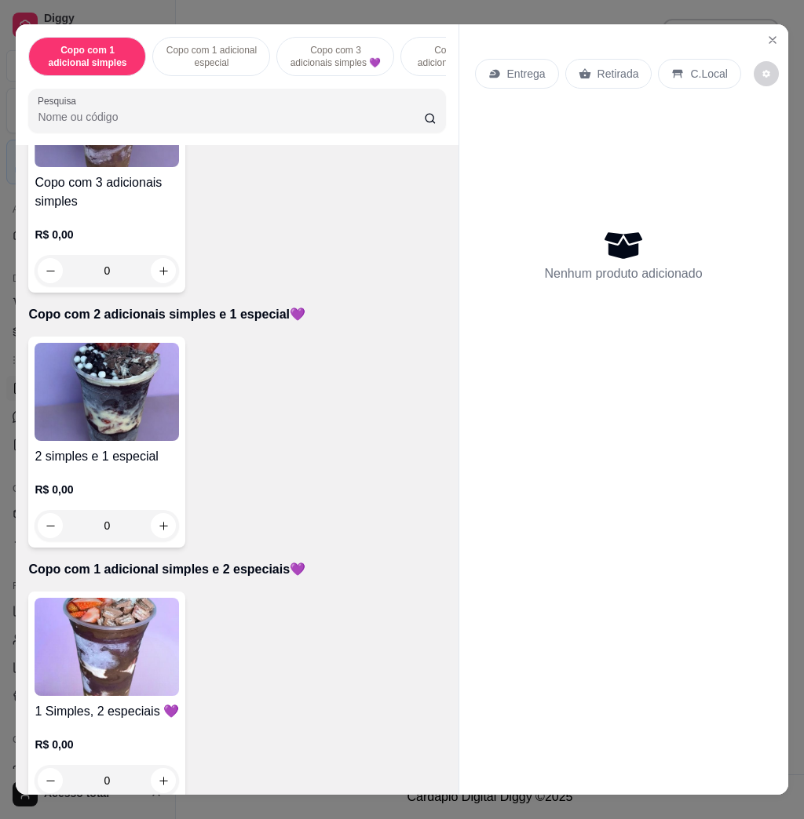
scroll to position [837, 0]
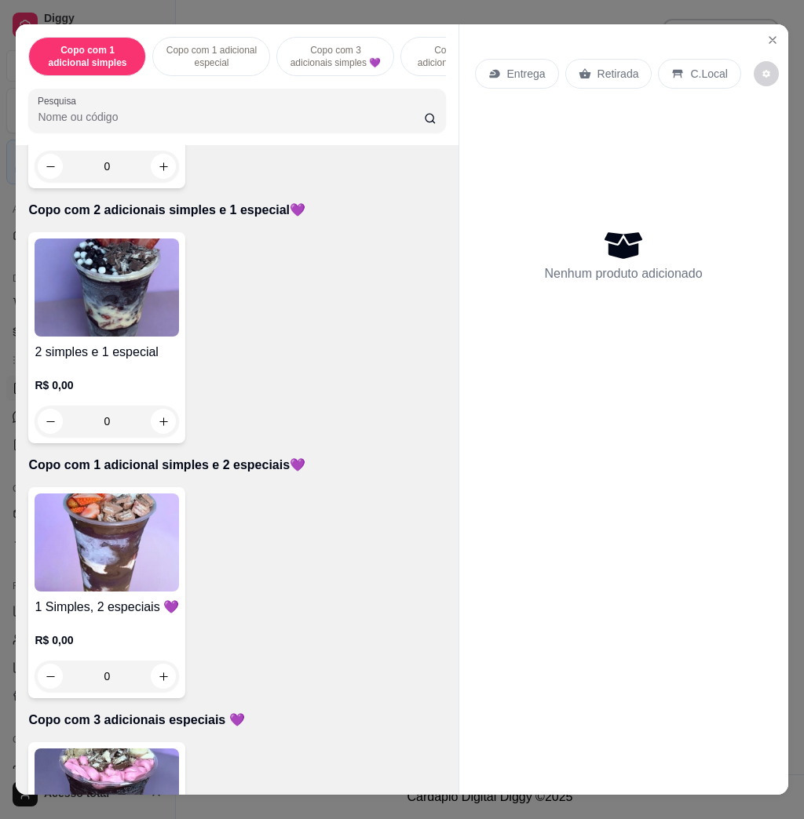
click at [122, 296] on img at bounding box center [107, 288] width 144 height 98
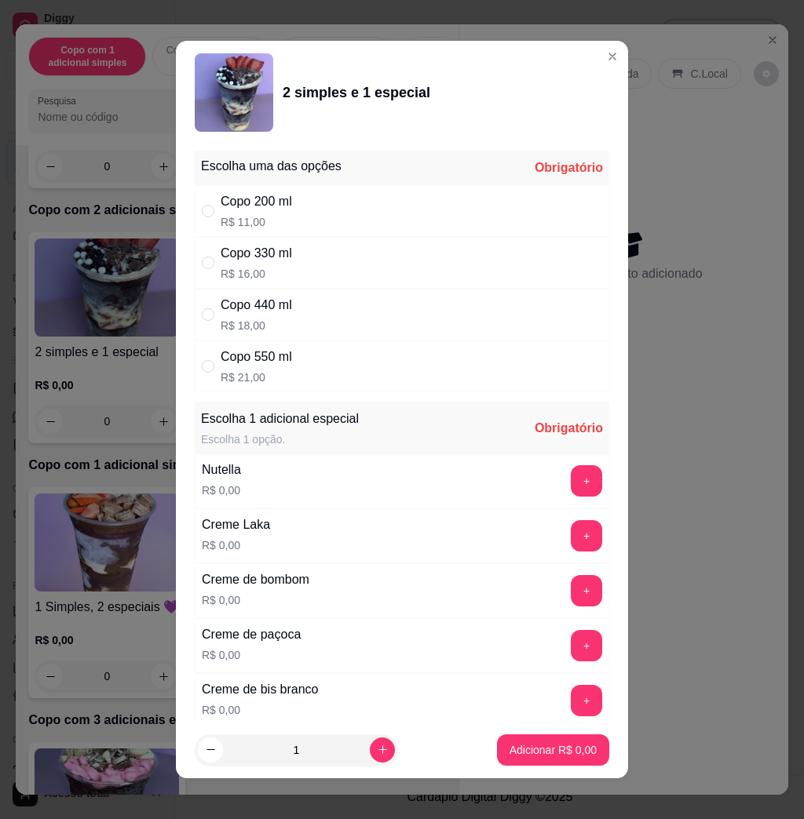
click at [305, 321] on div "Copo 440 ml R$ 18,00" at bounding box center [402, 315] width 414 height 52
radio input "true"
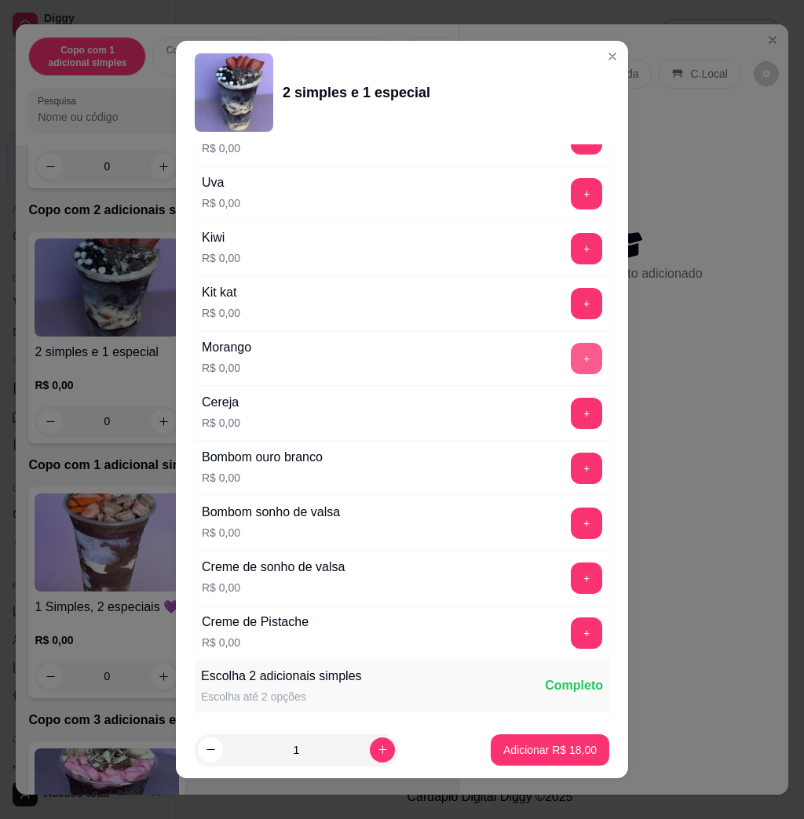
click at [571, 360] on button "+" at bounding box center [586, 358] width 31 height 31
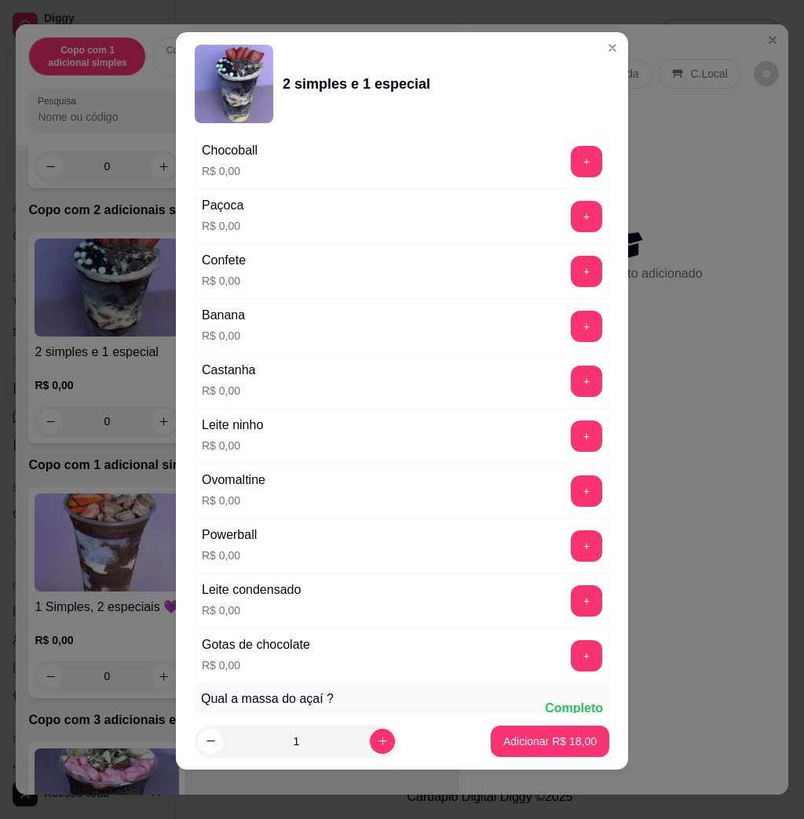
scroll to position [1564, 0]
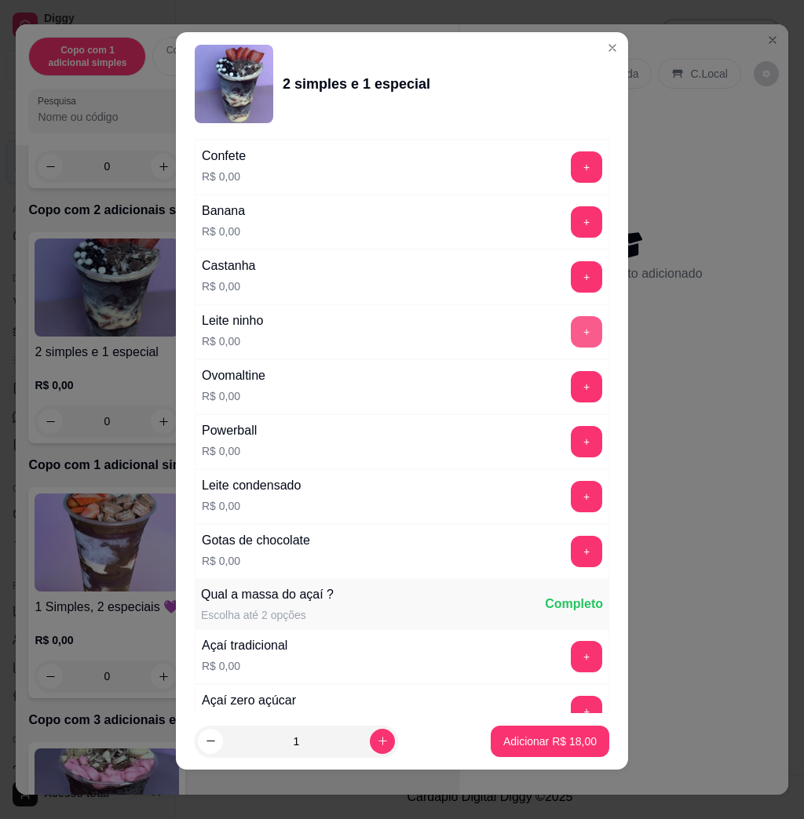
click at [571, 337] on button "+" at bounding box center [586, 331] width 31 height 31
click at [571, 219] on button "+" at bounding box center [586, 221] width 31 height 31
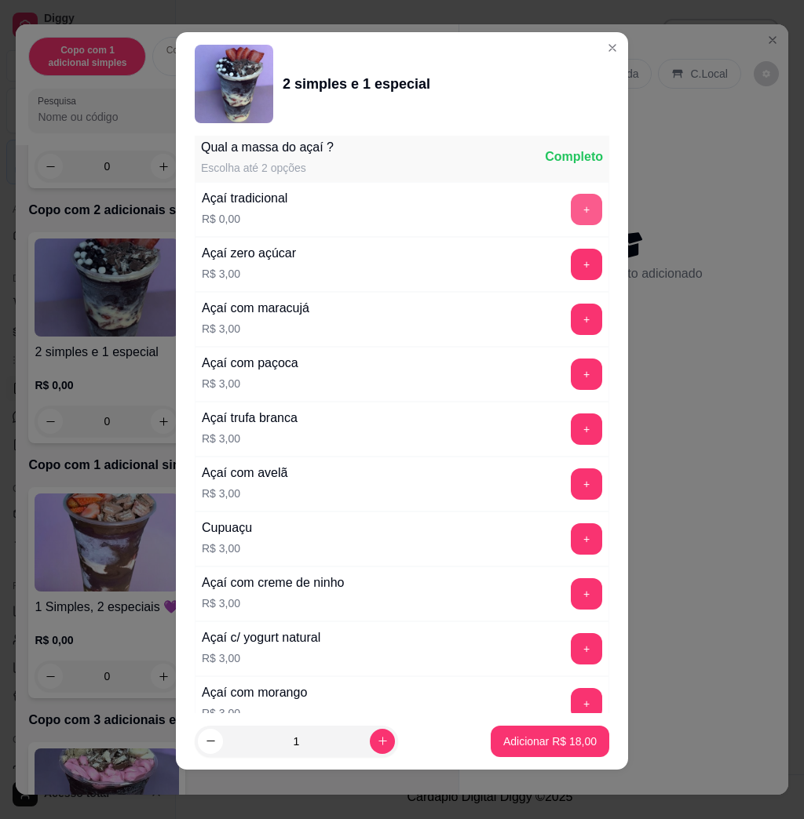
click at [571, 215] on button "+" at bounding box center [586, 209] width 31 height 31
click at [571, 544] on button "+" at bounding box center [586, 538] width 31 height 31
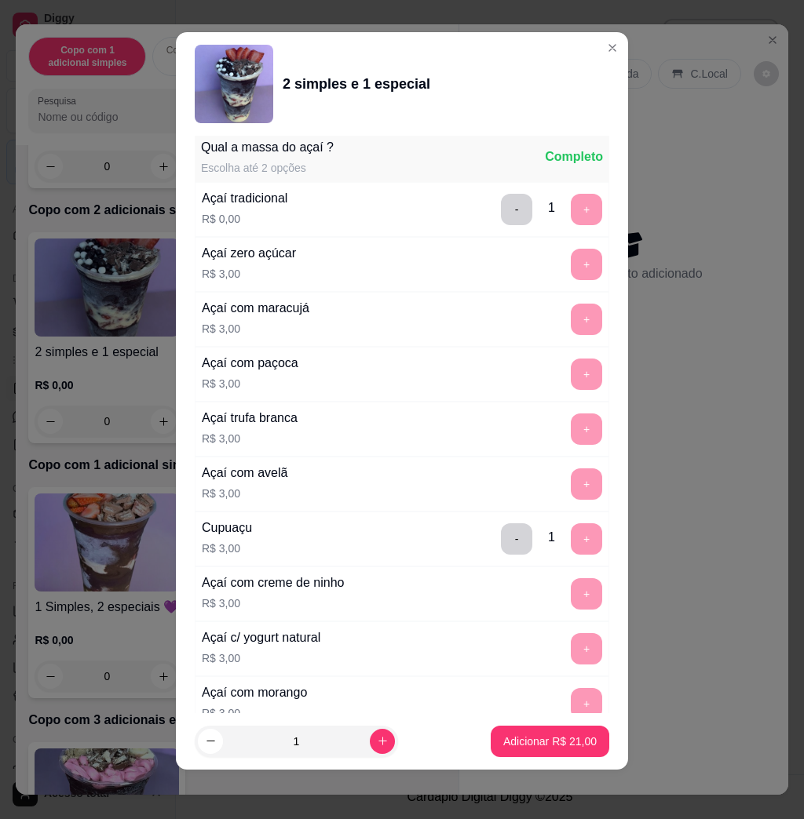
scroll to position [2612, 0]
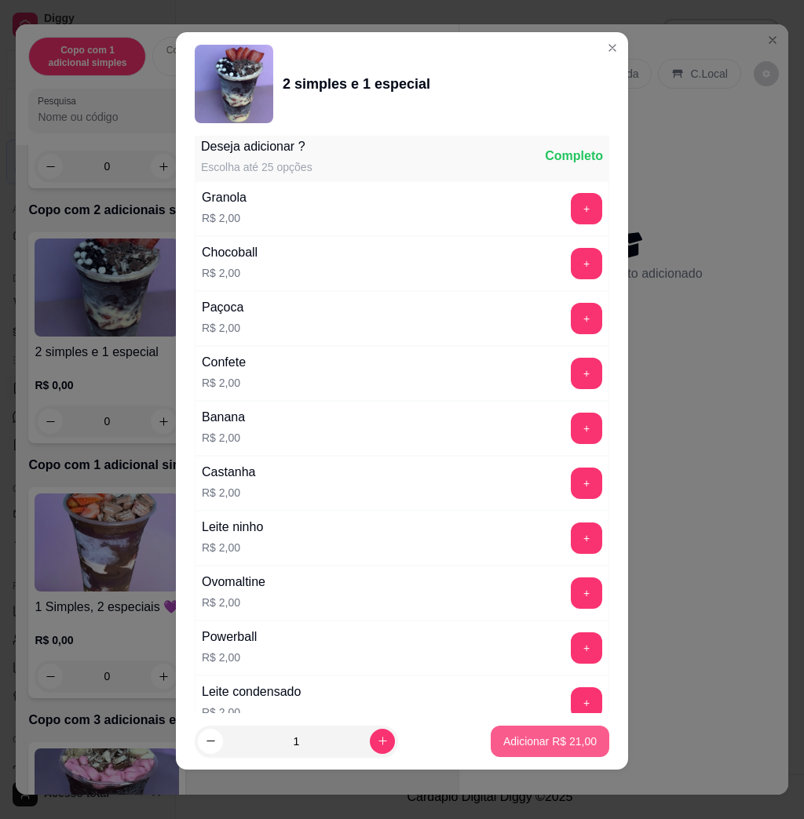
click at [534, 738] on p "Adicionar R$ 21,00" at bounding box center [549, 742] width 93 height 16
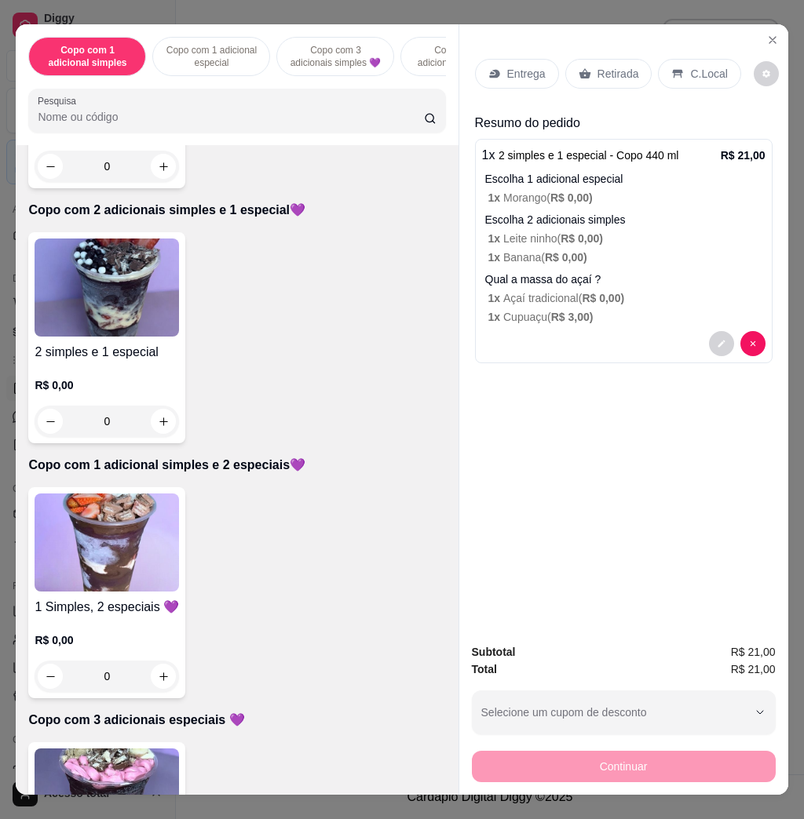
click at [640, 191] on p "1 x Morango ( R$ 0,00 )" at bounding box center [626, 198] width 277 height 16
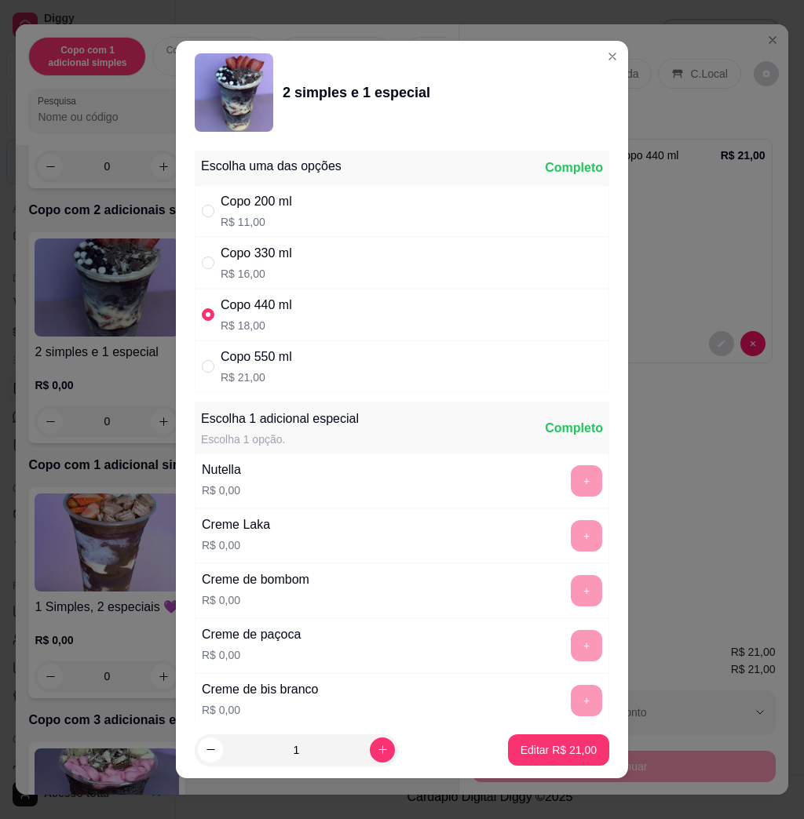
scroll to position [418, 0]
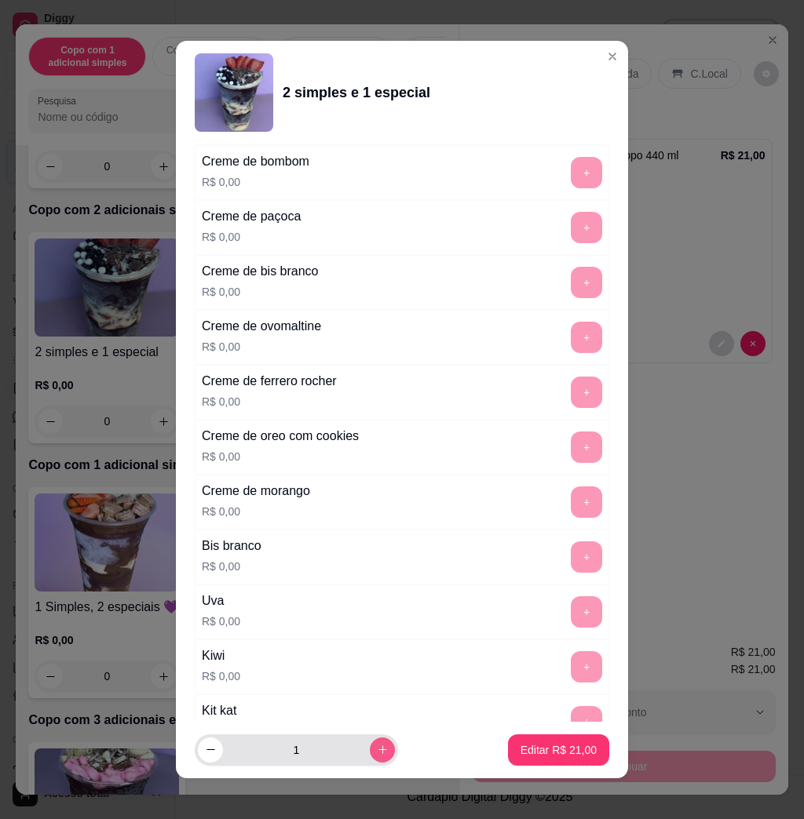
click at [377, 748] on icon "increase-product-quantity" at bounding box center [383, 750] width 12 height 12
type input "2"
click at [520, 752] on p "Editar R$ 42,00" at bounding box center [558, 750] width 76 height 16
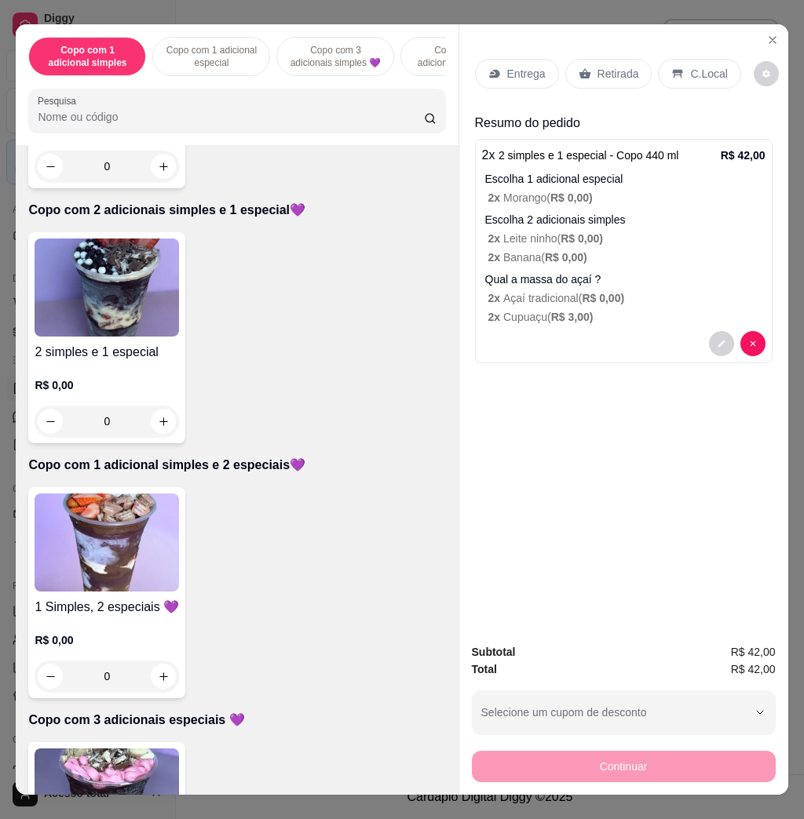
scroll to position [33, 0]
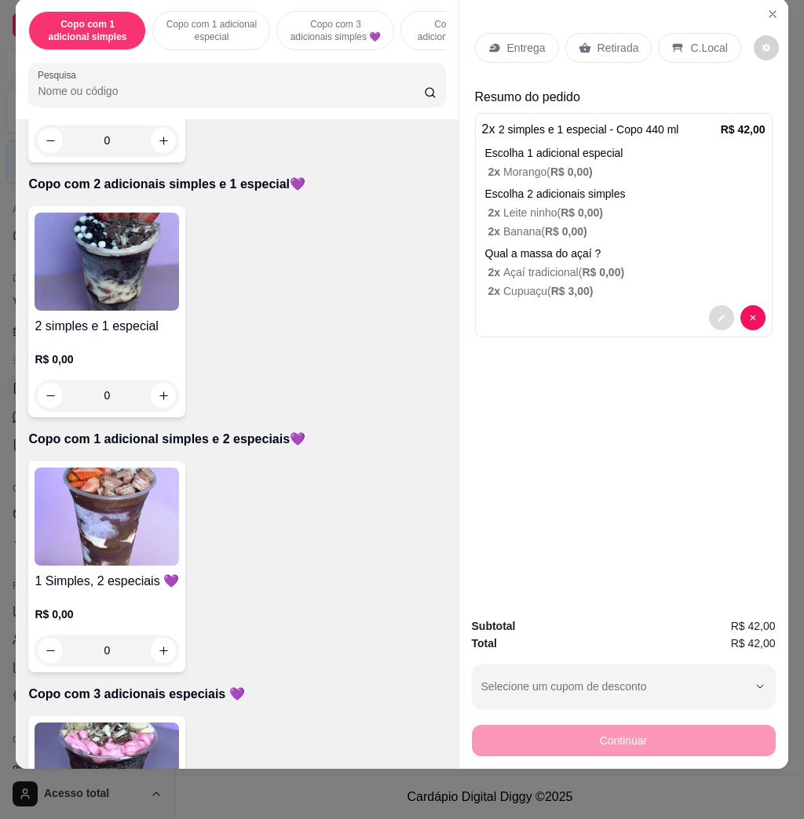
click at [716, 313] on icon "decrease-product-quantity" at bounding box center [720, 317] width 9 height 9
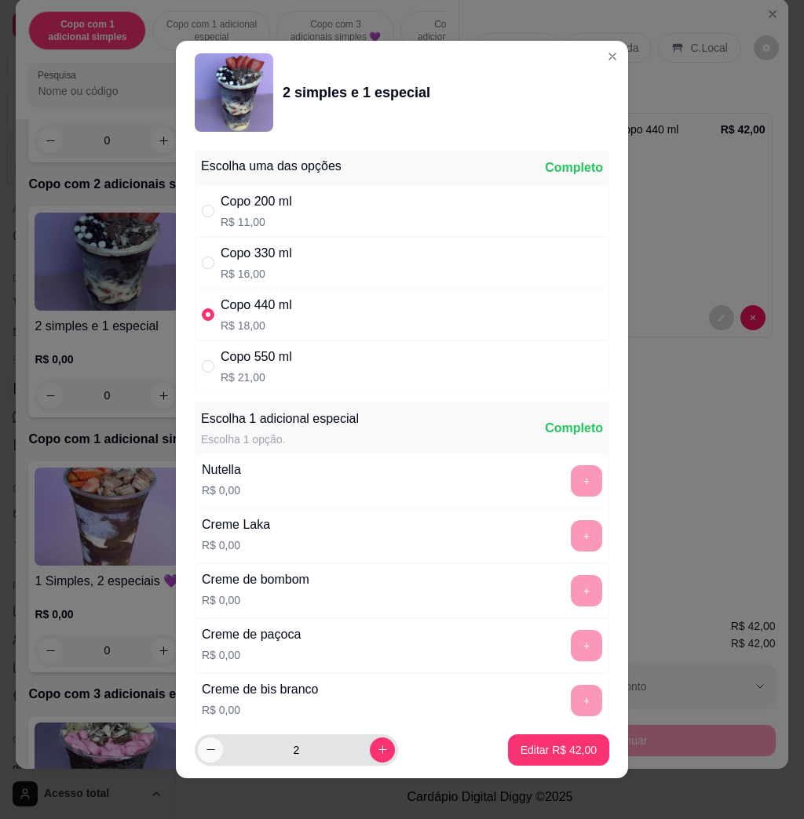
click at [208, 749] on button "decrease-product-quantity" at bounding box center [210, 750] width 25 height 25
type input "1"
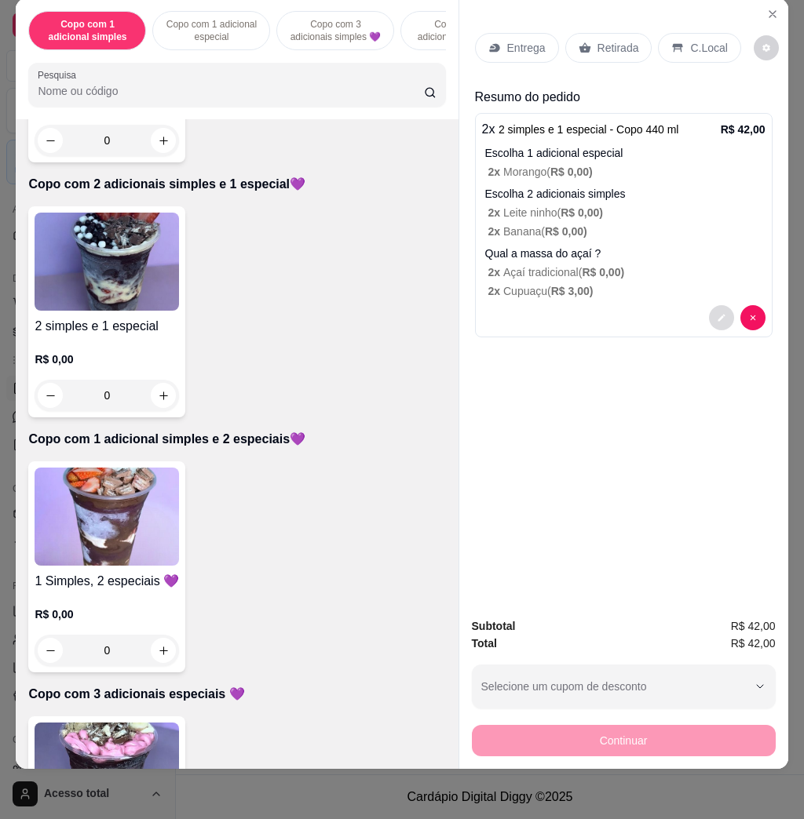
click at [716, 313] on icon "decrease-product-quantity" at bounding box center [720, 317] width 9 height 9
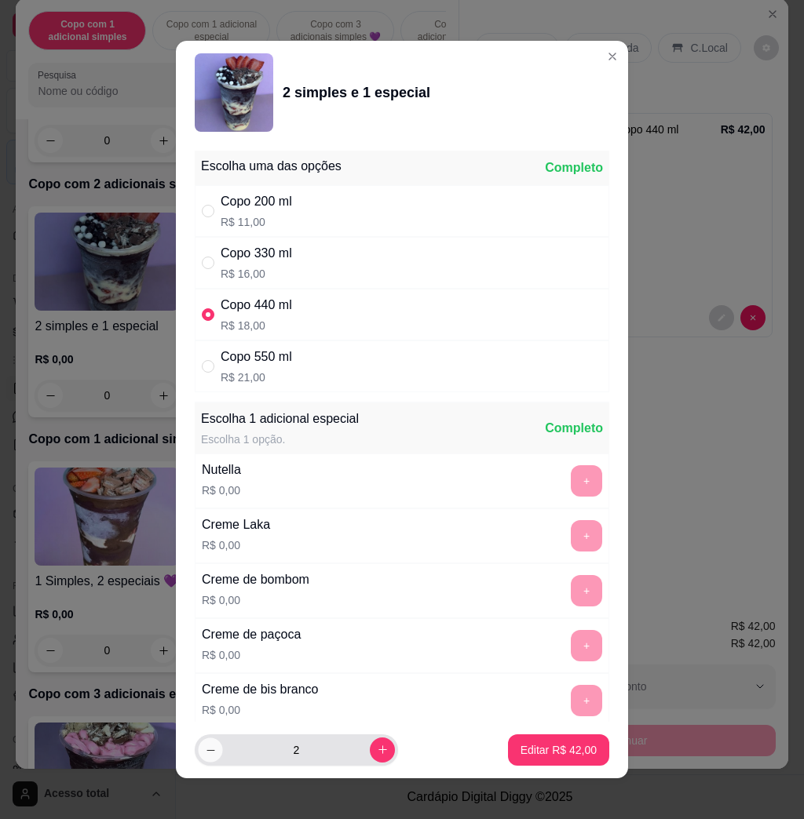
click at [198, 755] on button "decrease-product-quantity" at bounding box center [210, 750] width 24 height 24
type input "1"
click at [524, 752] on p "Editar R$ 21,00" at bounding box center [558, 750] width 76 height 16
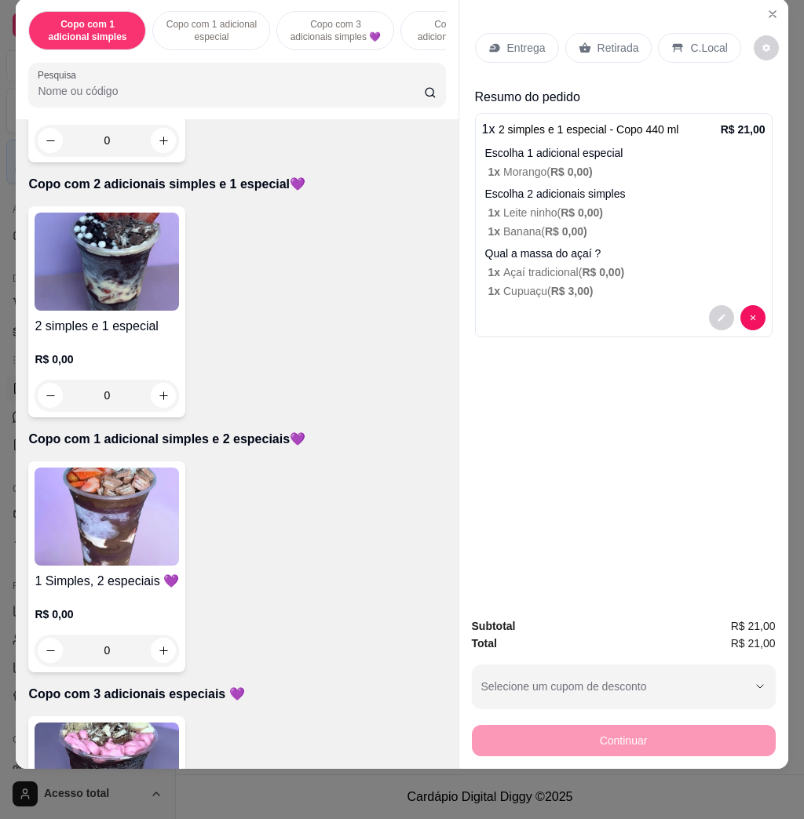
click at [141, 264] on img at bounding box center [107, 262] width 144 height 98
click at [716, 314] on icon "decrease-product-quantity" at bounding box center [720, 318] width 9 height 9
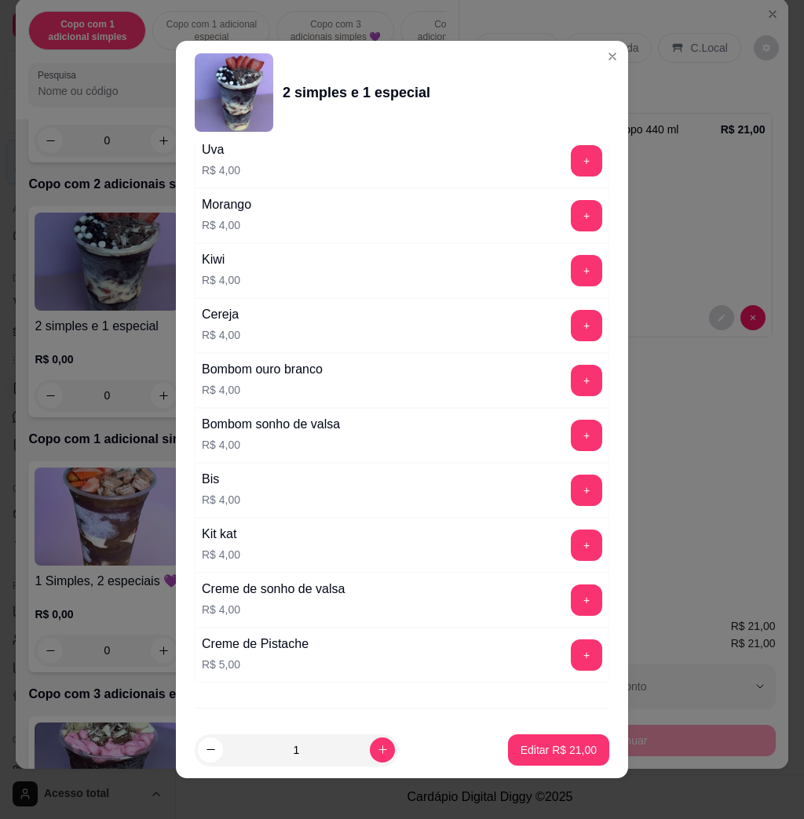
scroll to position [3852, 0]
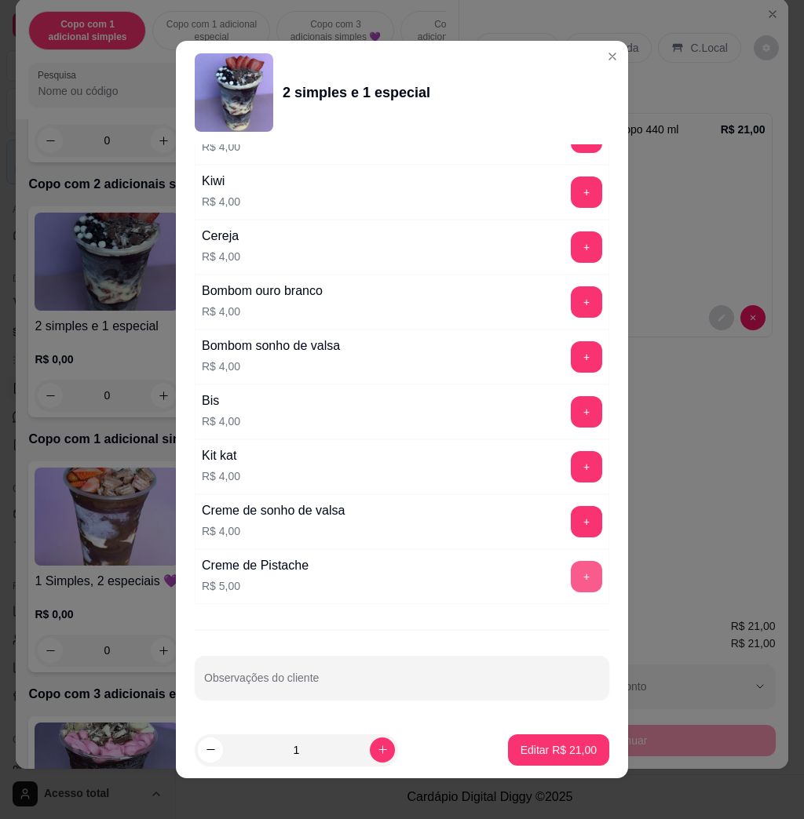
click at [571, 583] on button "+" at bounding box center [586, 576] width 31 height 31
click at [534, 738] on button "Editar R$ 26,00" at bounding box center [558, 750] width 101 height 31
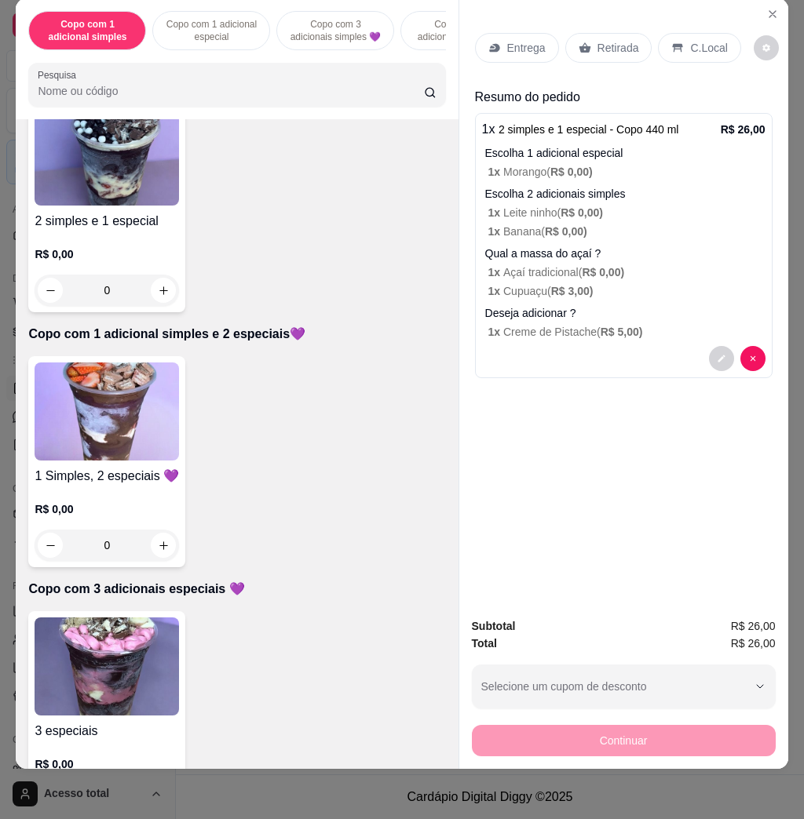
scroll to position [837, 0]
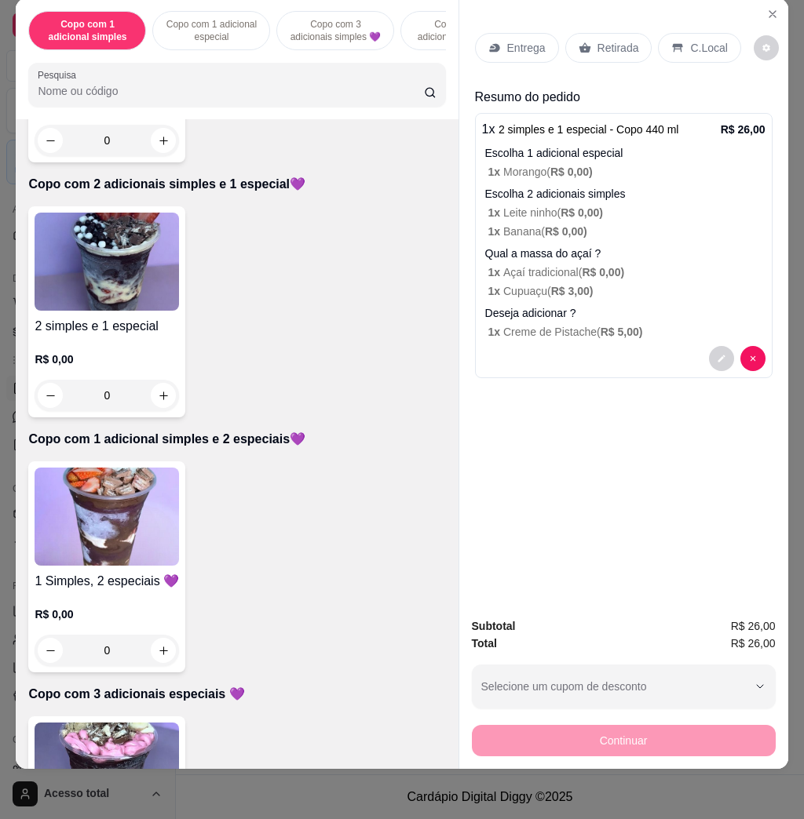
click at [114, 248] on img at bounding box center [107, 262] width 144 height 98
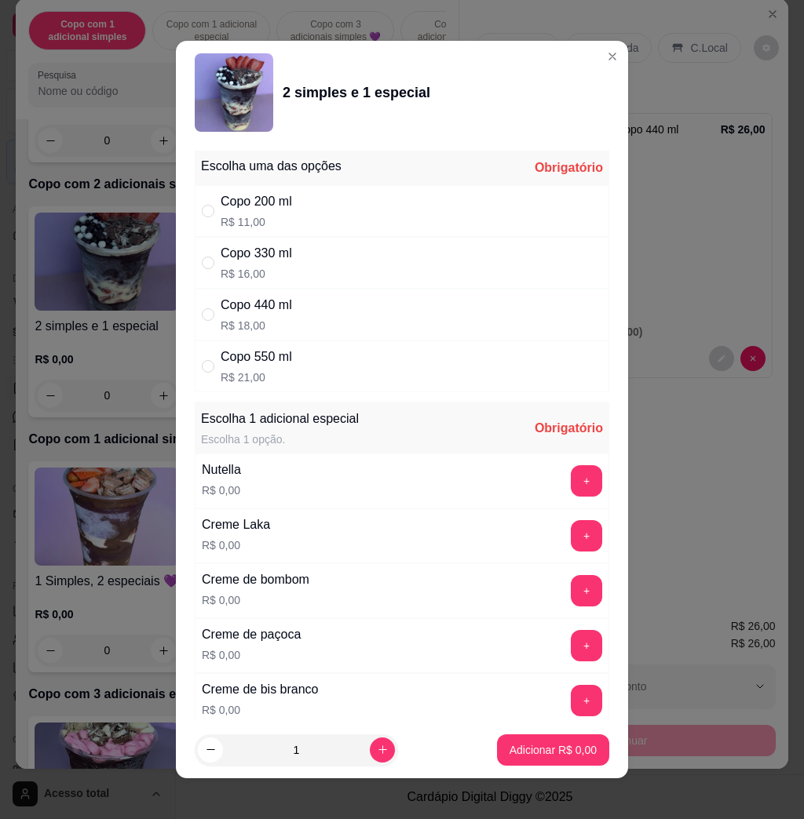
click at [269, 323] on p "R$ 18,00" at bounding box center [256, 326] width 71 height 16
radio input "true"
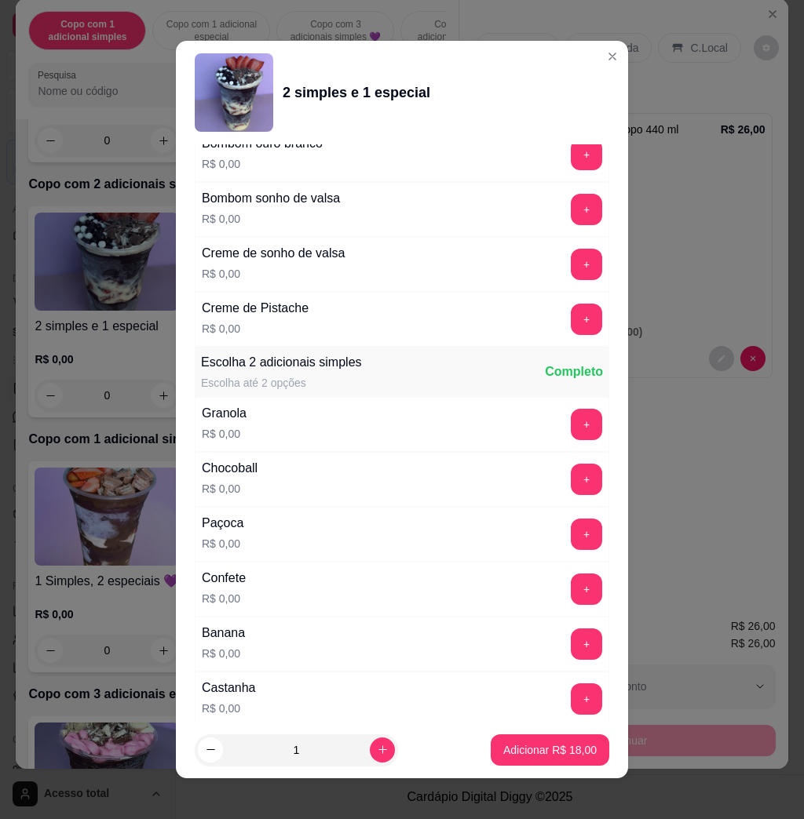
scroll to position [1464, 0]
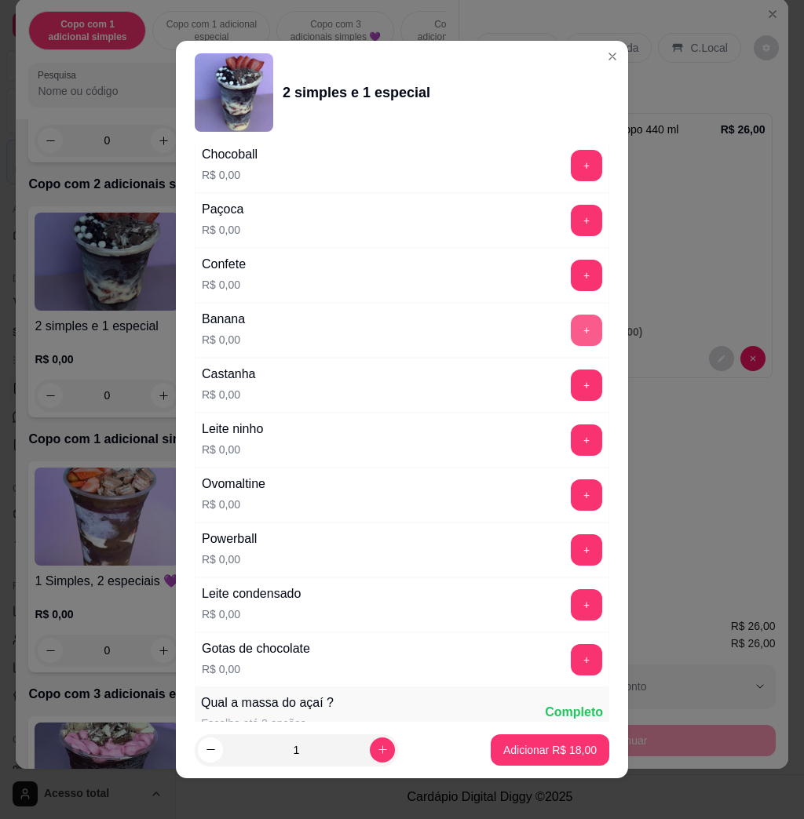
click at [571, 328] on button "+" at bounding box center [586, 330] width 31 height 31
click at [571, 451] on button "+" at bounding box center [586, 440] width 31 height 31
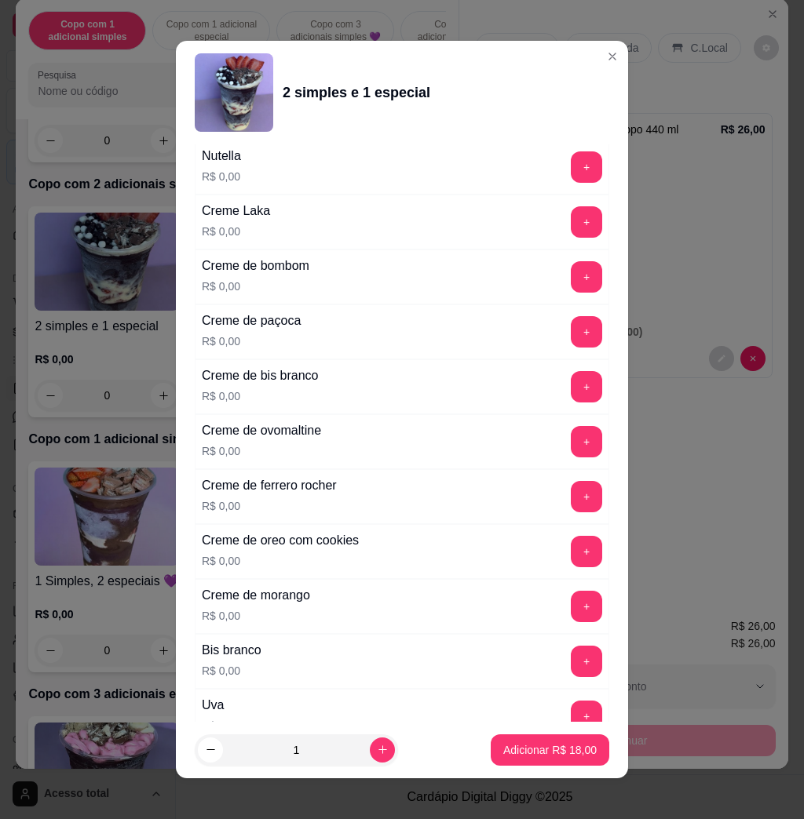
scroll to position [732, 0]
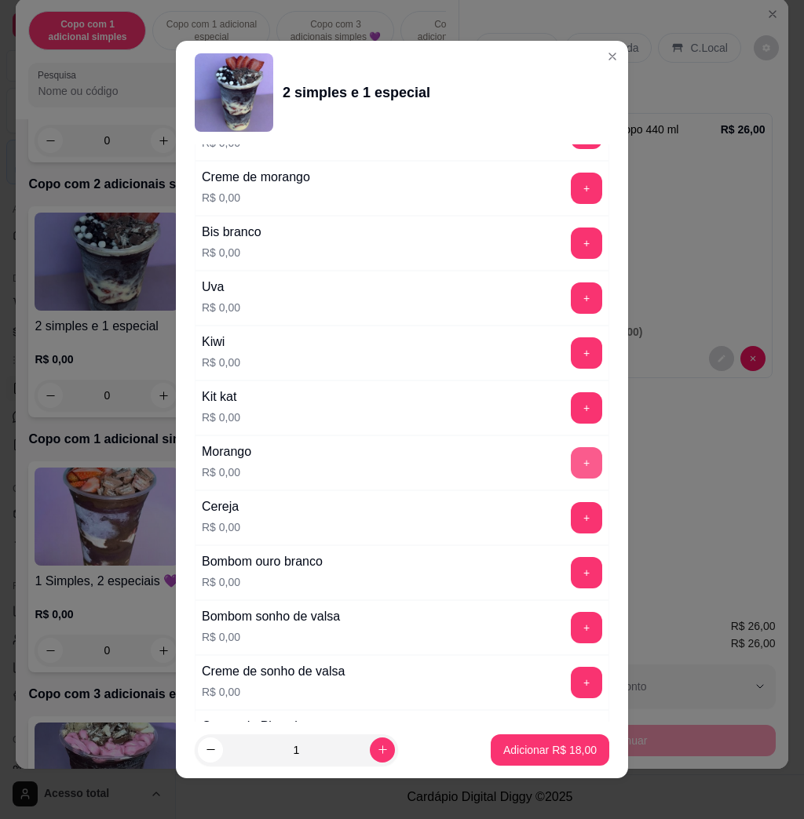
click at [571, 474] on button "+" at bounding box center [586, 462] width 31 height 31
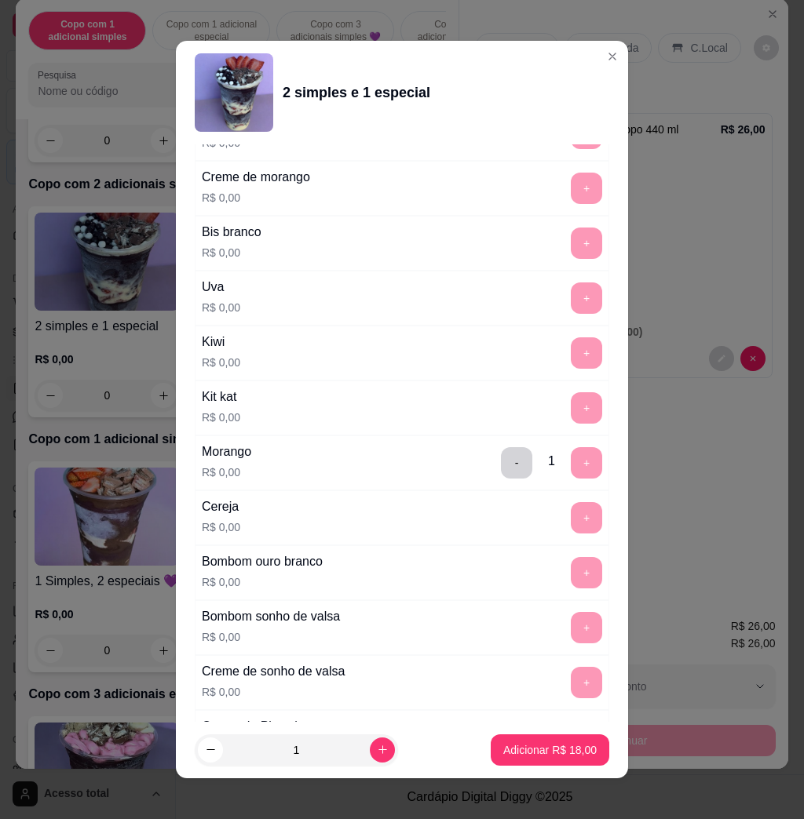
scroll to position [9, 0]
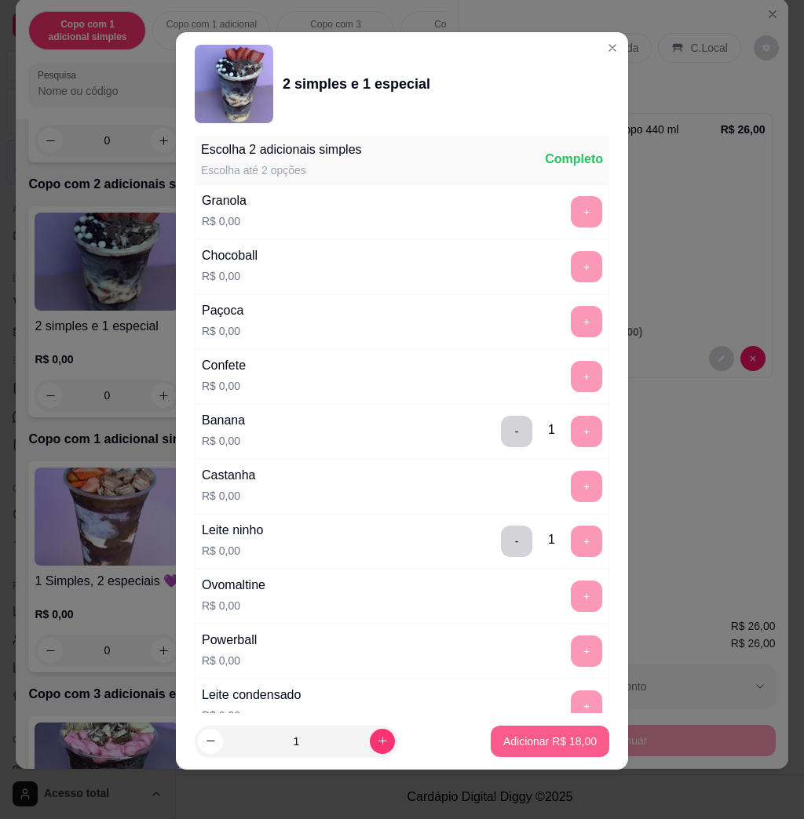
click at [533, 746] on p "Adicionar R$ 18,00" at bounding box center [549, 742] width 93 height 16
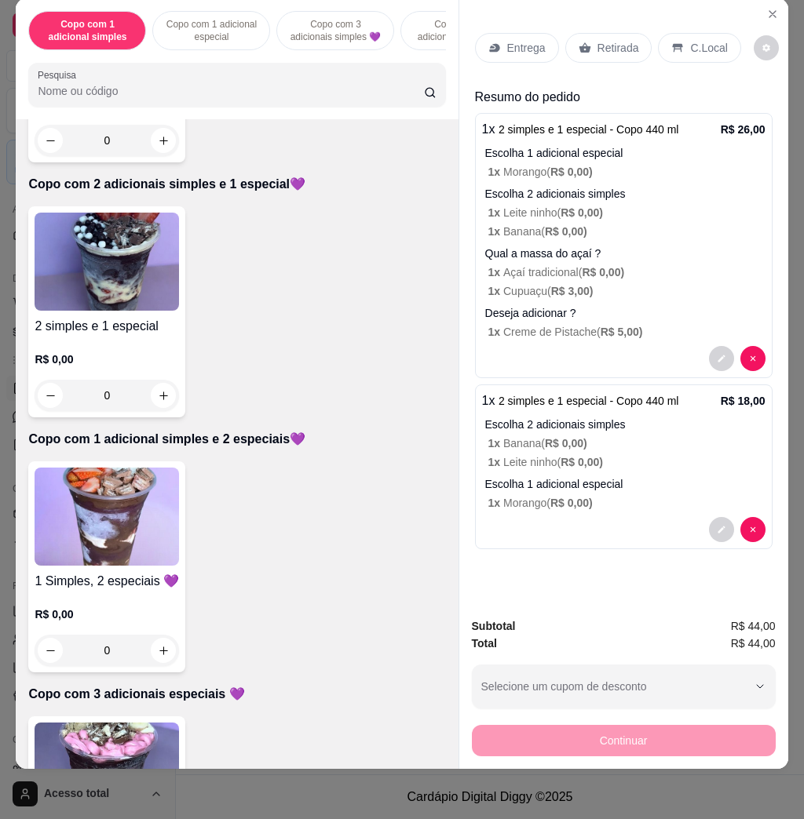
click at [520, 40] on p "Entrega" at bounding box center [526, 48] width 38 height 16
click at [716, 526] on icon "decrease-product-quantity" at bounding box center [720, 530] width 9 height 9
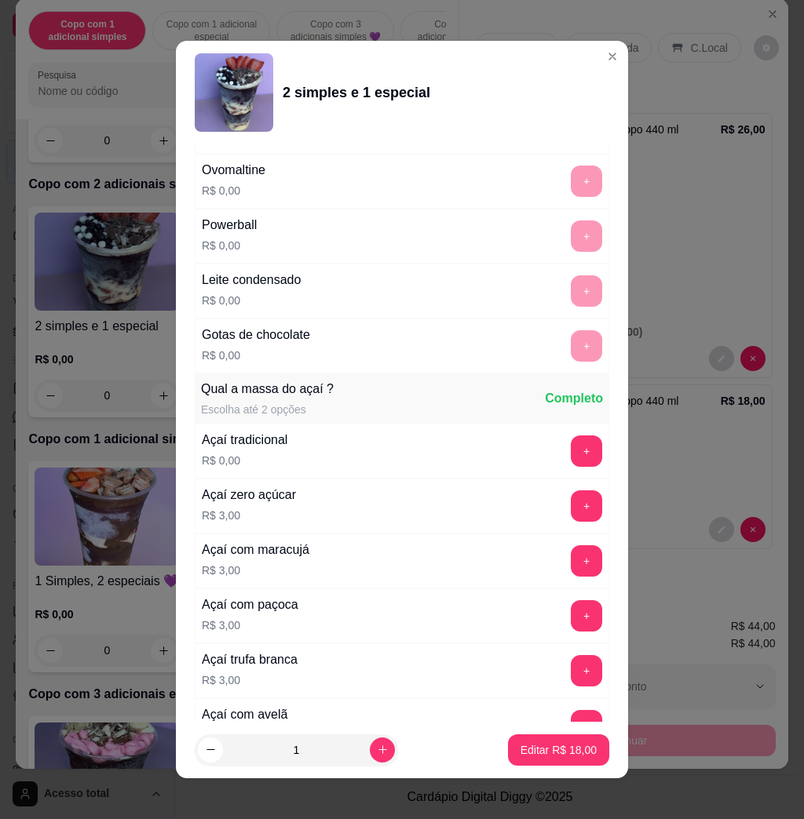
scroll to position [1988, 0]
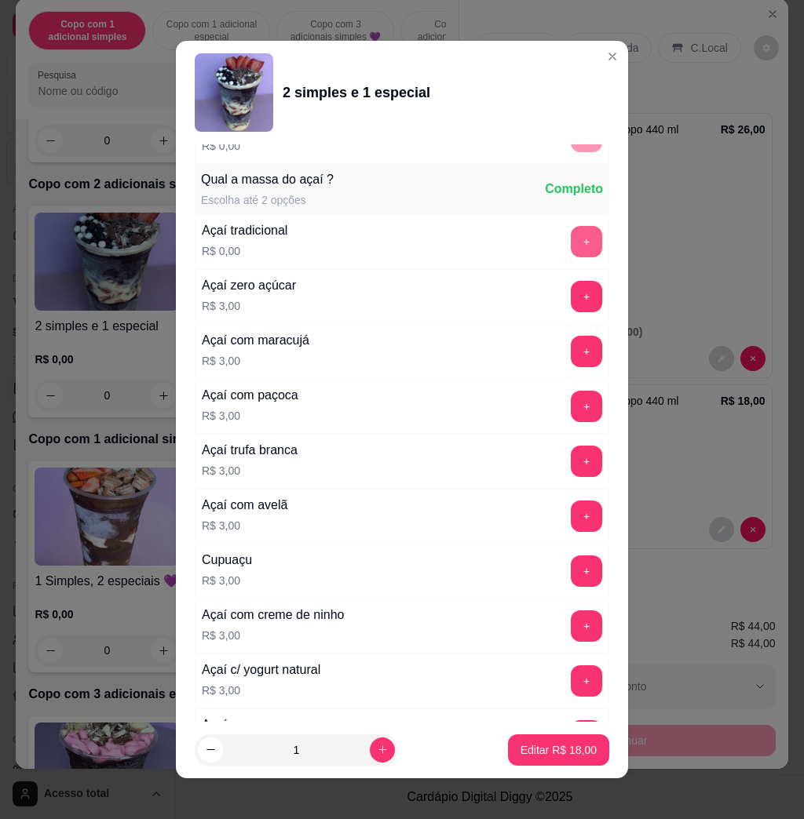
click at [571, 242] on button "+" at bounding box center [586, 241] width 31 height 31
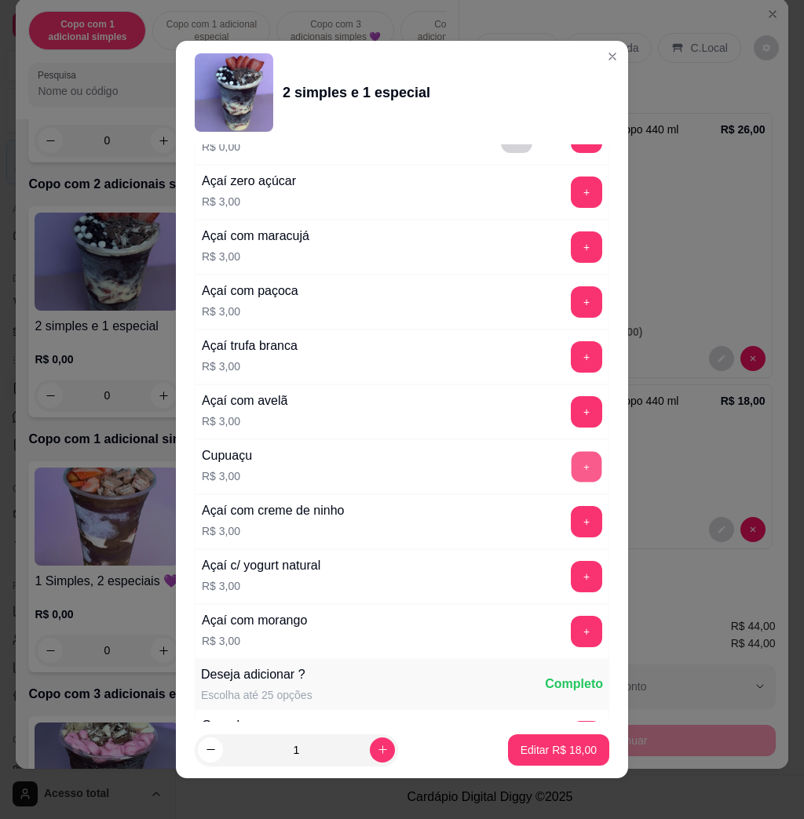
click at [571, 464] on button "+" at bounding box center [586, 467] width 31 height 31
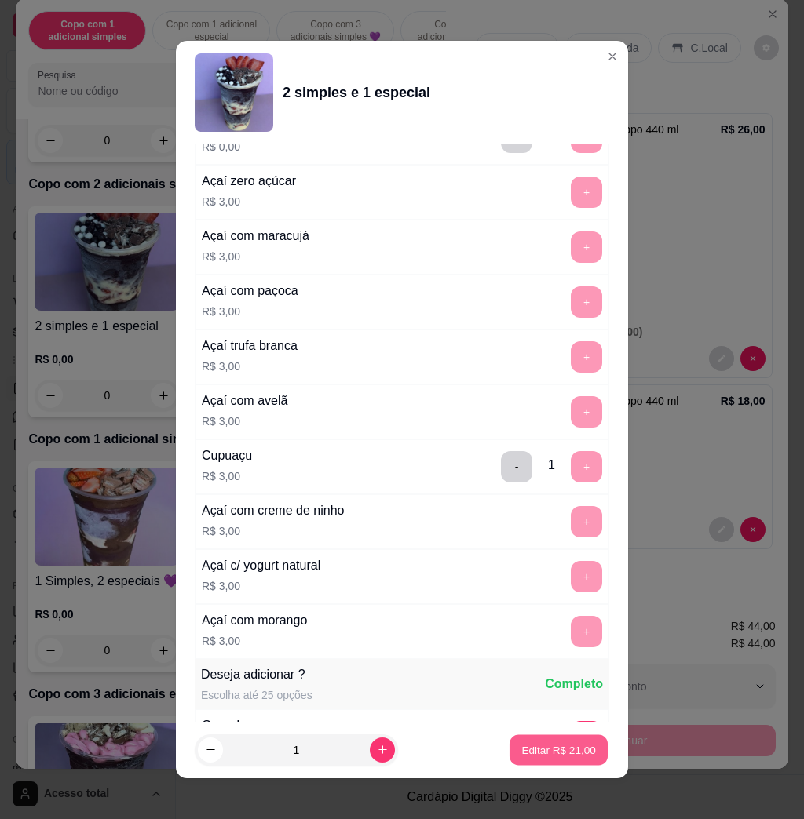
click at [552, 746] on p "Editar R$ 21,00" at bounding box center [558, 749] width 74 height 15
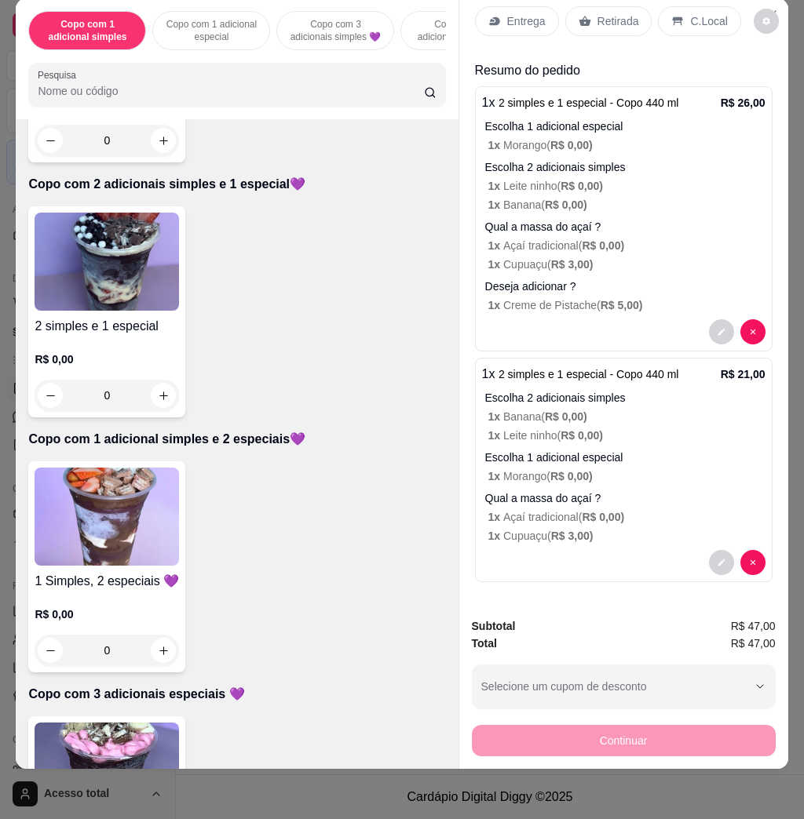
scroll to position [0, 0]
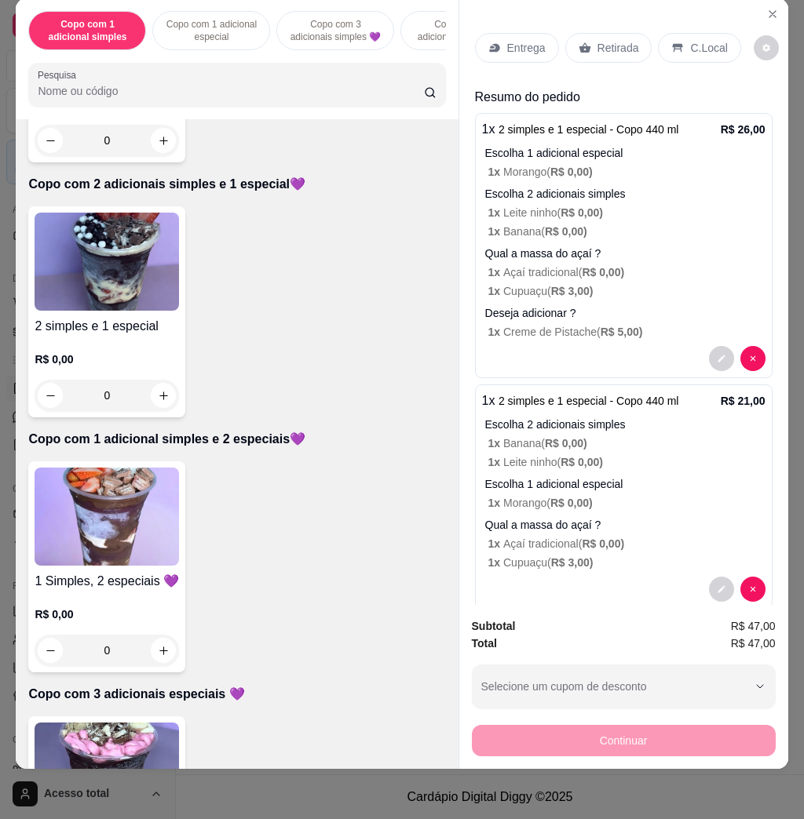
click at [507, 40] on p "Entrega" at bounding box center [526, 48] width 38 height 16
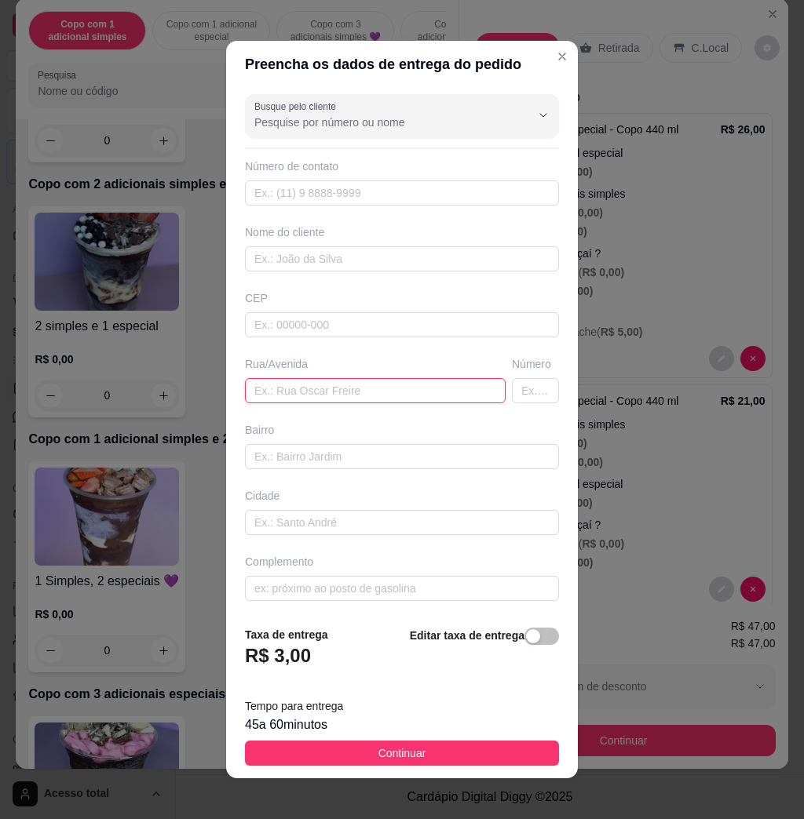
click at [341, 390] on input "text" at bounding box center [375, 390] width 261 height 25
type input "jose zahr"
click at [512, 394] on input "text" at bounding box center [535, 390] width 47 height 25
type input "81"
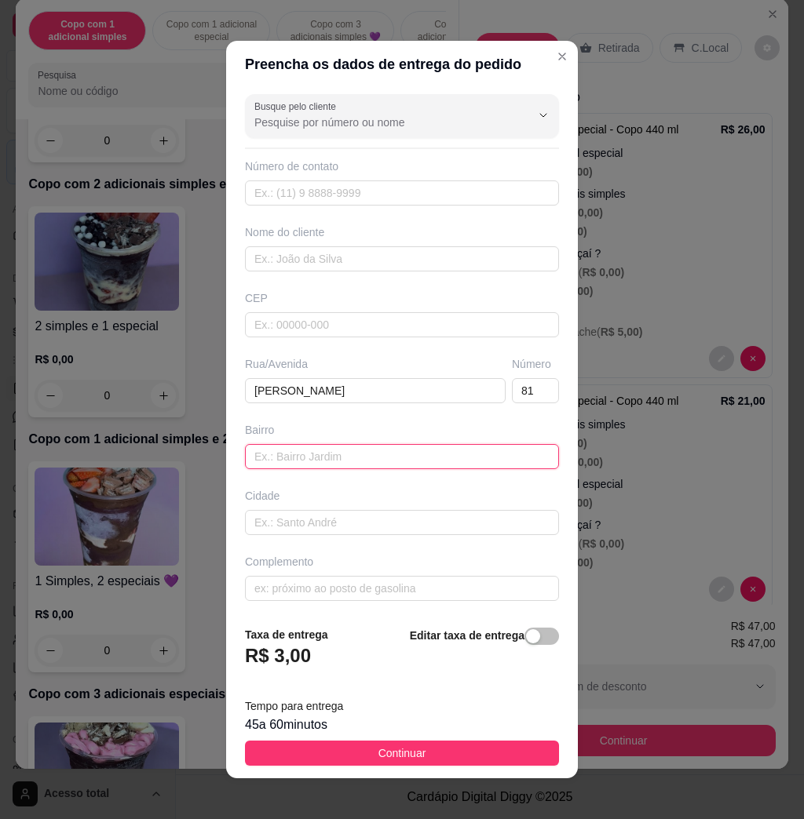
click at [414, 447] on input "text" at bounding box center [402, 456] width 314 height 25
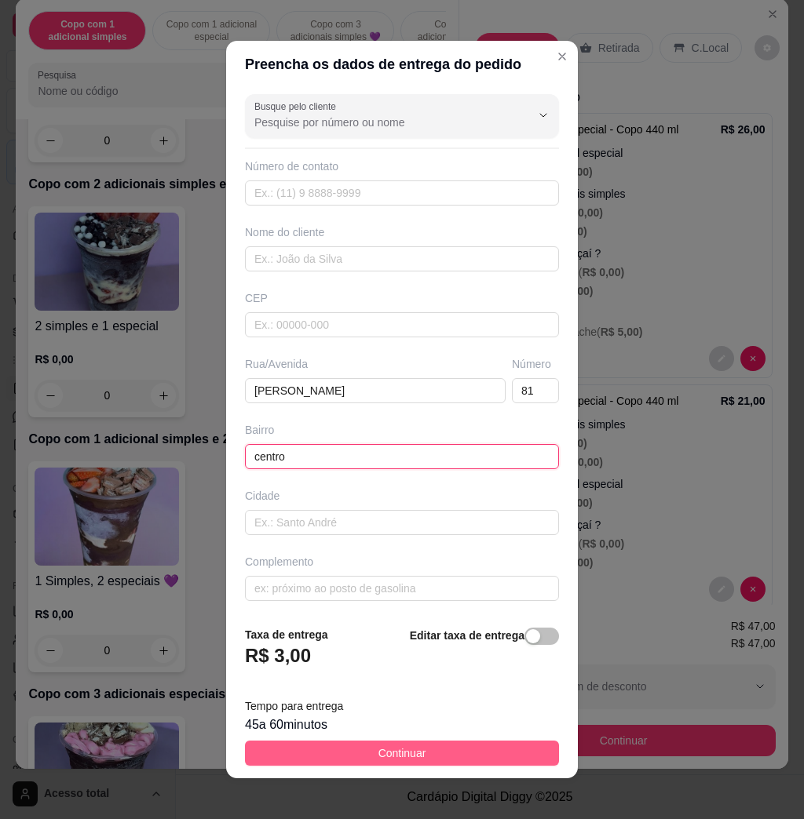
type input "centro"
click at [387, 753] on span "Continuar" at bounding box center [402, 753] width 48 height 17
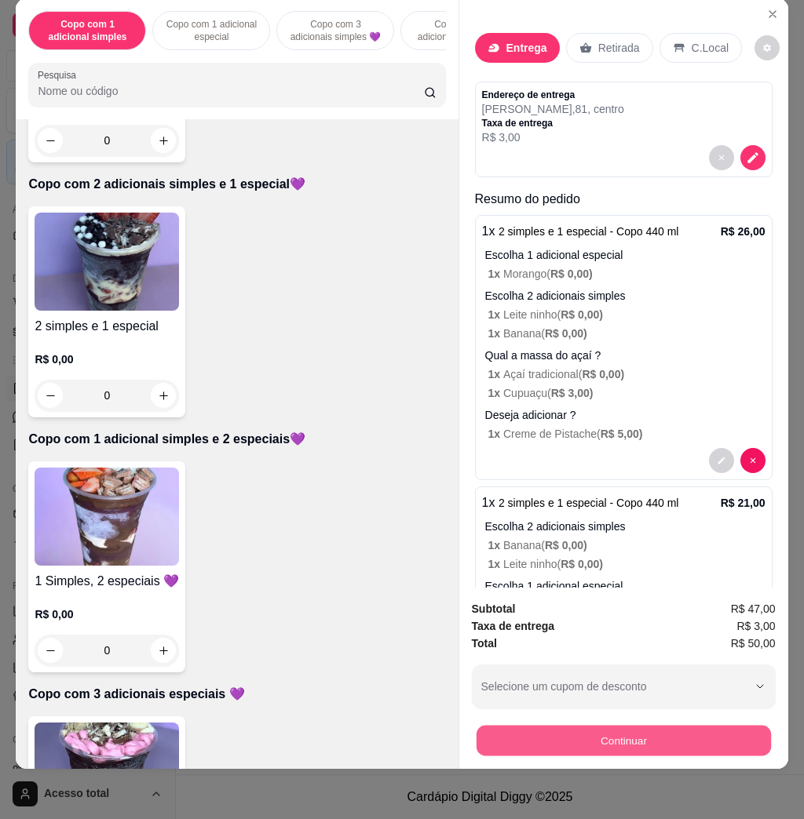
click at [563, 732] on button "Continuar" at bounding box center [623, 740] width 294 height 31
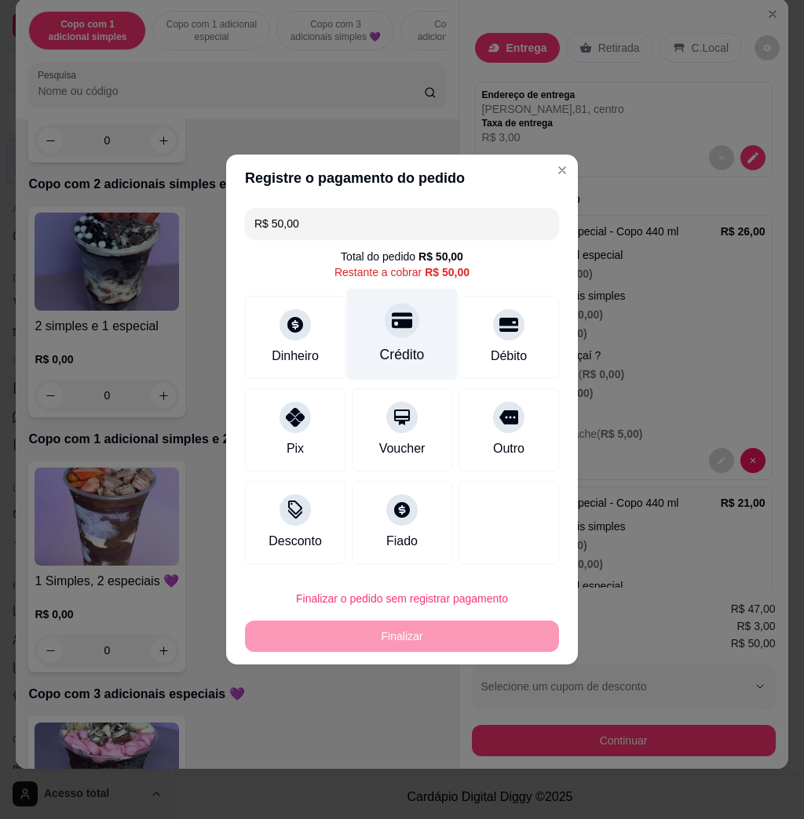
click at [406, 342] on div "Crédito" at bounding box center [402, 335] width 111 height 92
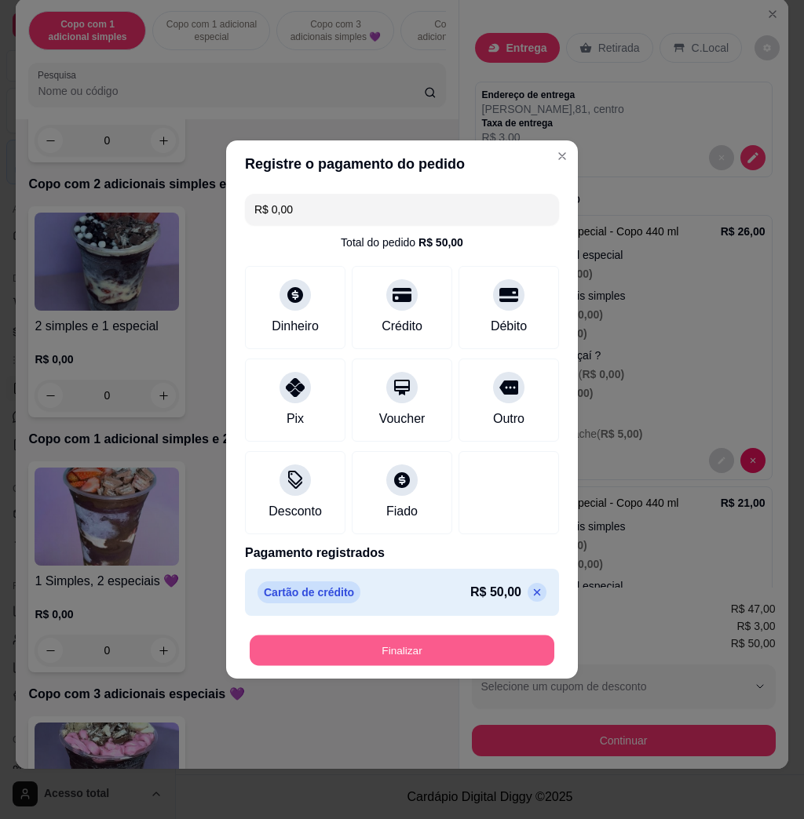
click at [450, 659] on button "Finalizar" at bounding box center [402, 651] width 304 height 31
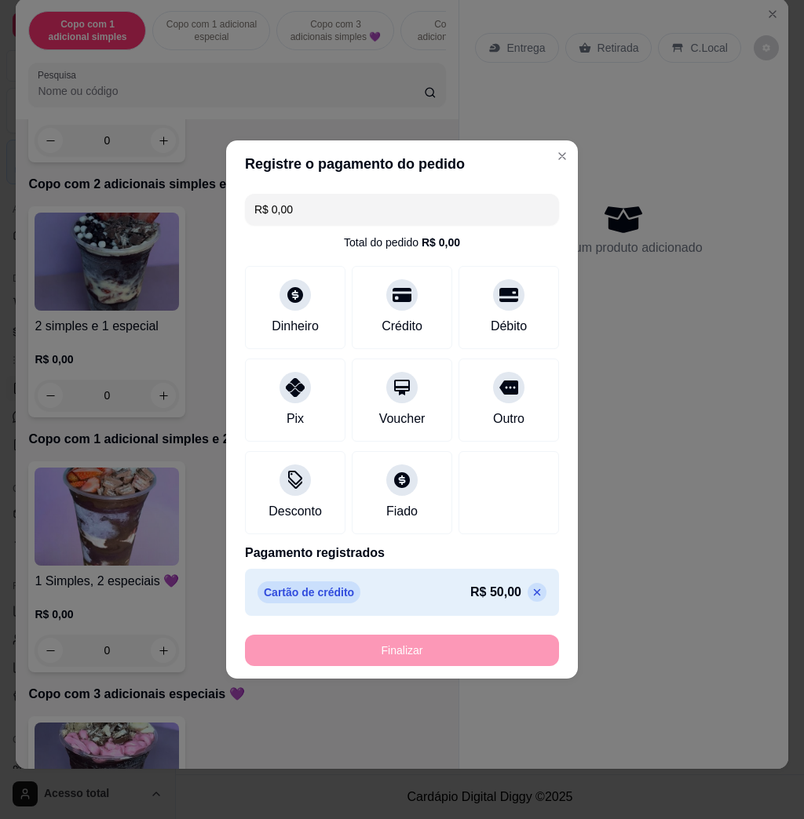
type input "-R$ 50,00"
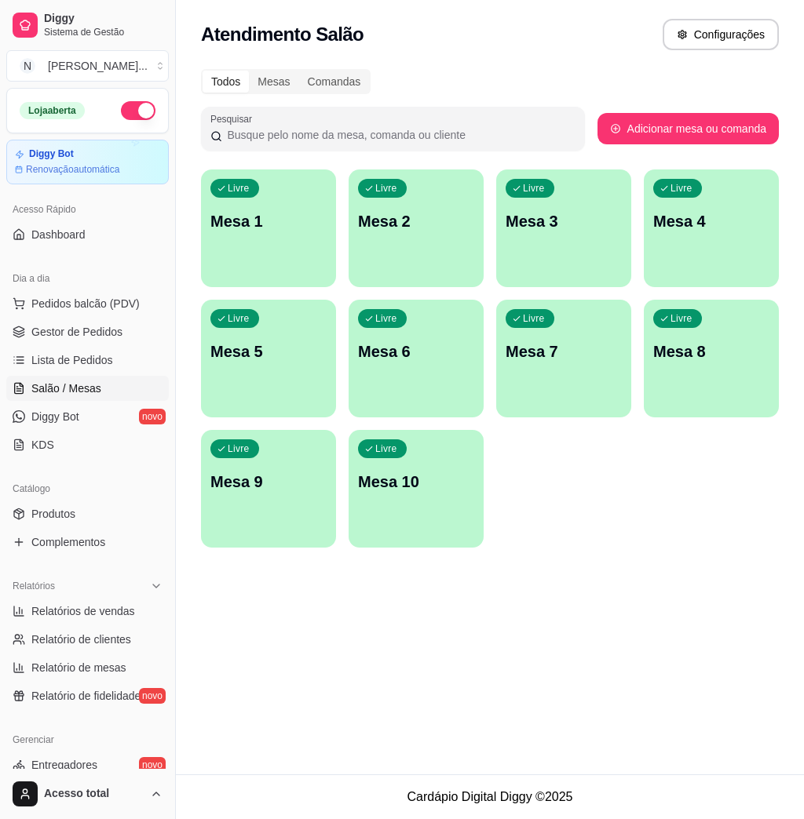
click at [259, 247] on div "Livre Mesa 1" at bounding box center [268, 219] width 135 height 99
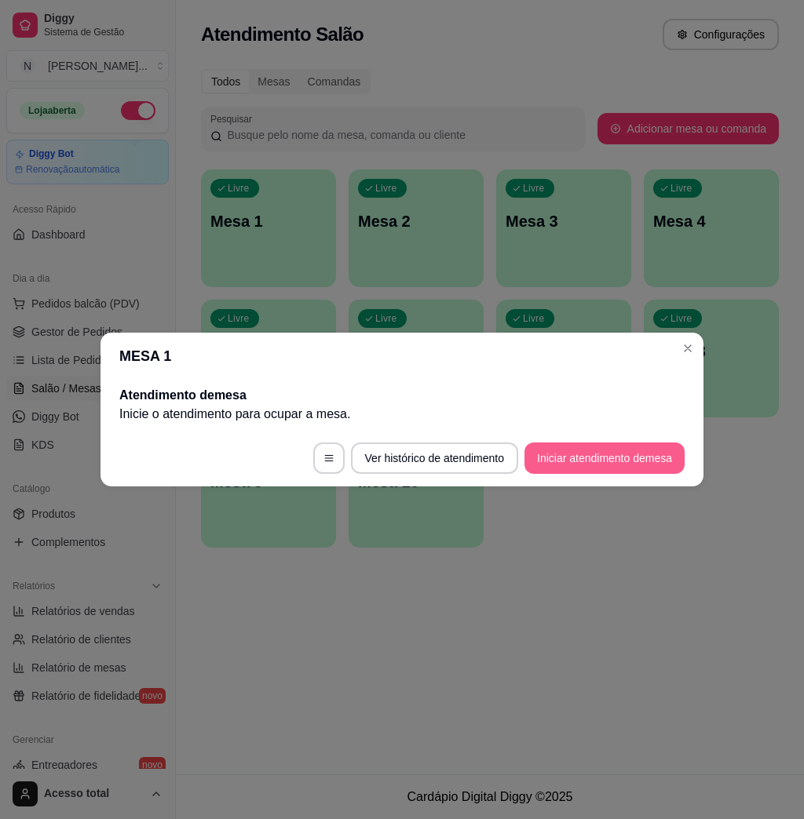
click at [600, 450] on button "Iniciar atendimento de mesa" at bounding box center [604, 458] width 160 height 31
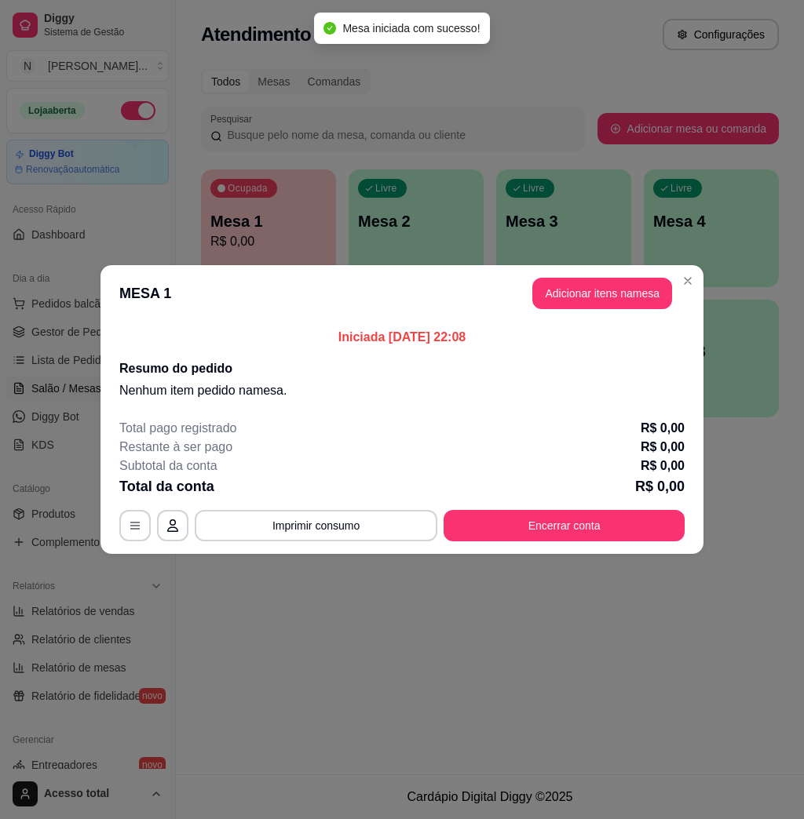
click at [570, 302] on button "Adicionar itens na mesa" at bounding box center [602, 293] width 140 height 31
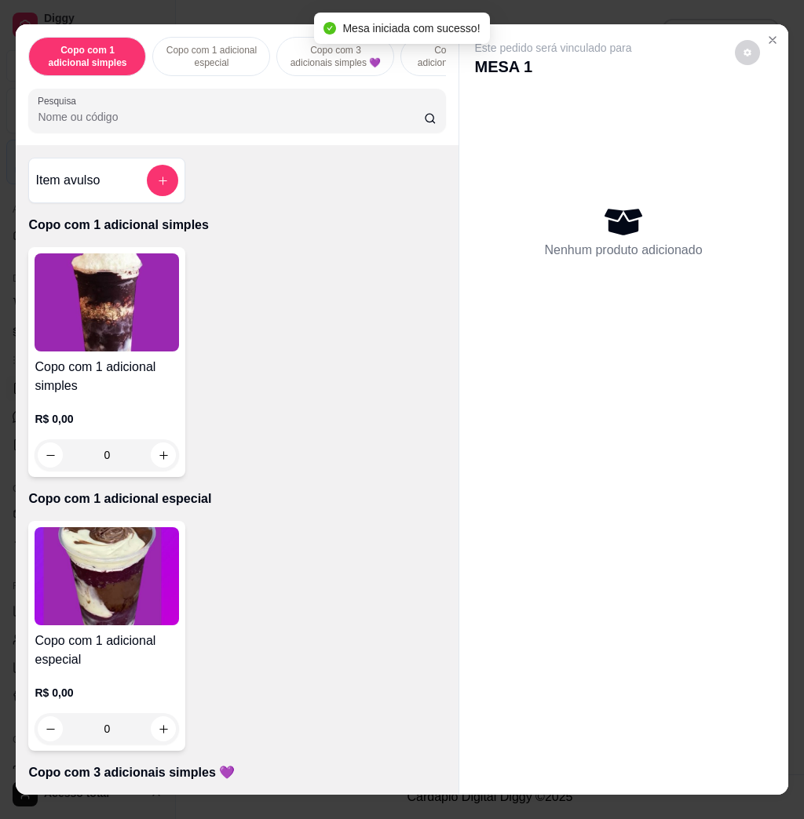
click at [392, 120] on input "Pesquisa" at bounding box center [231, 117] width 386 height 16
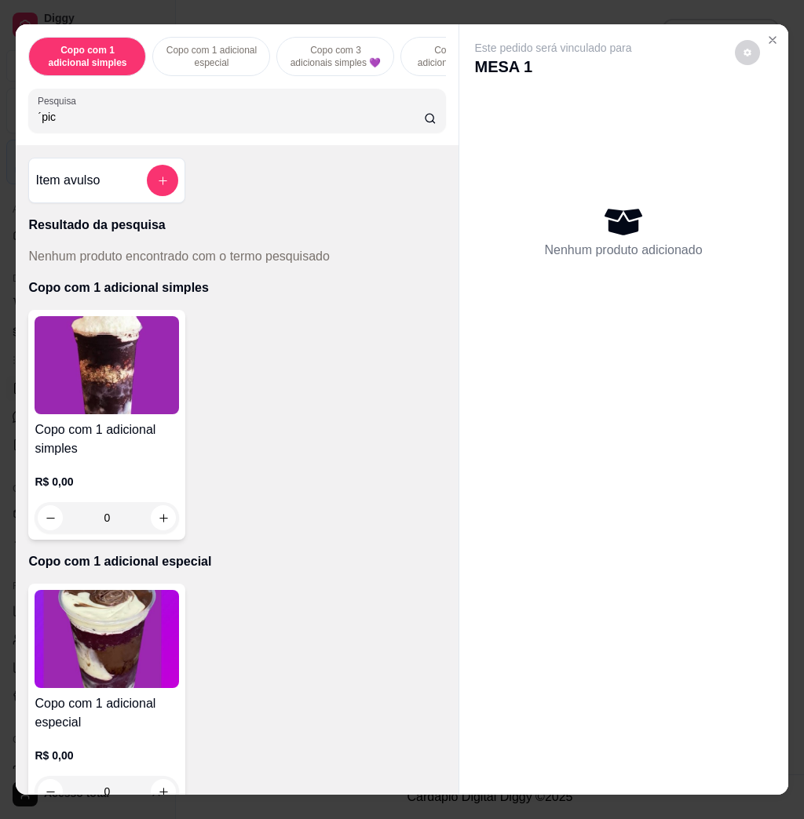
type input "´pico"
click at [369, 123] on input "´pico" at bounding box center [231, 117] width 386 height 16
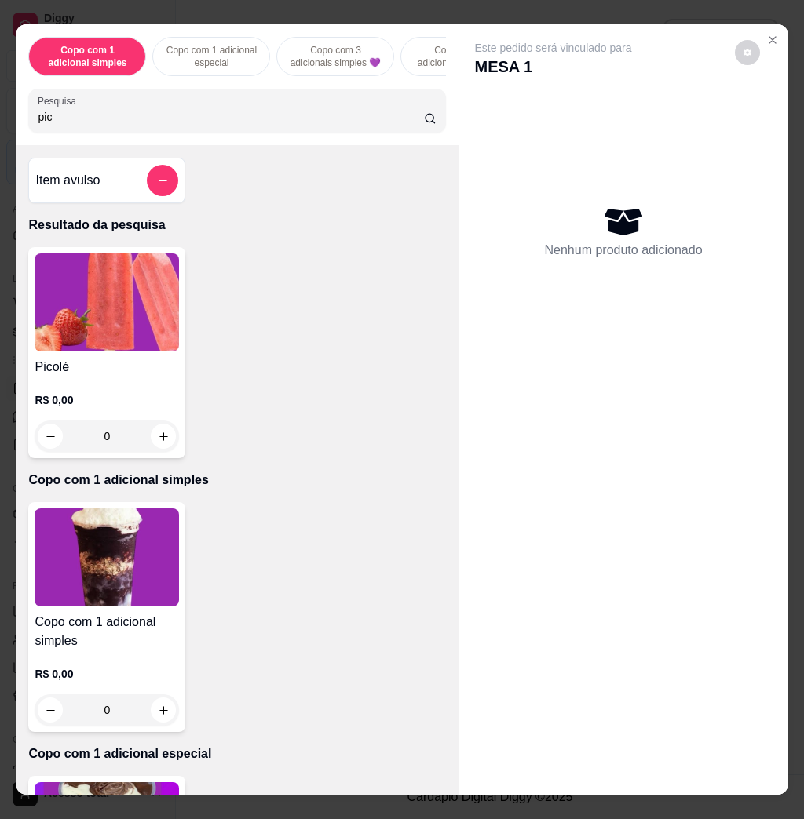
type input "pic"
click at [154, 441] on div "0" at bounding box center [107, 436] width 144 height 31
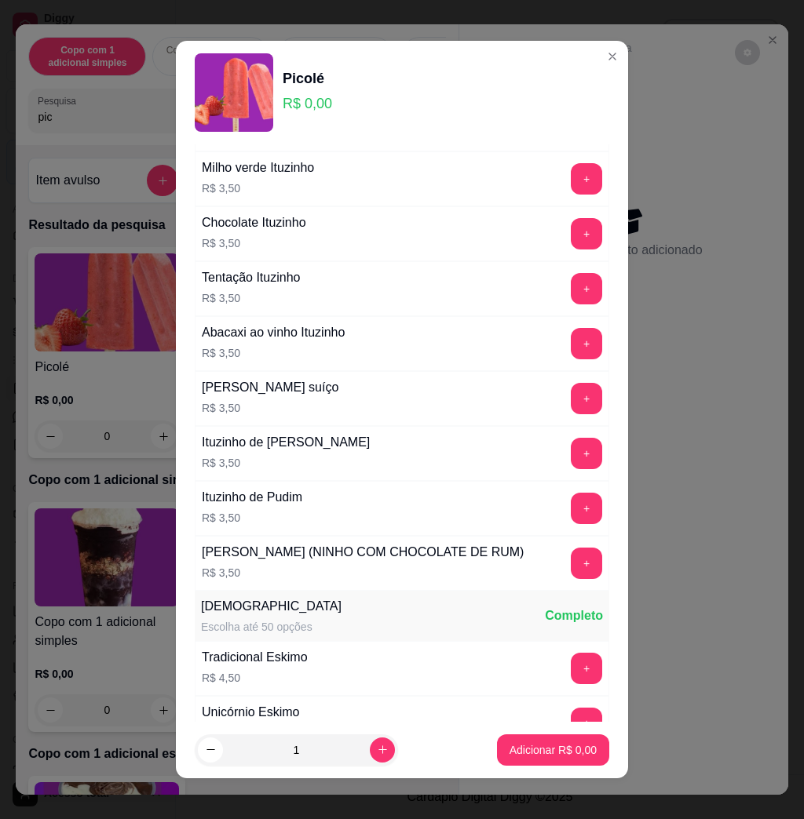
scroll to position [1464, 0]
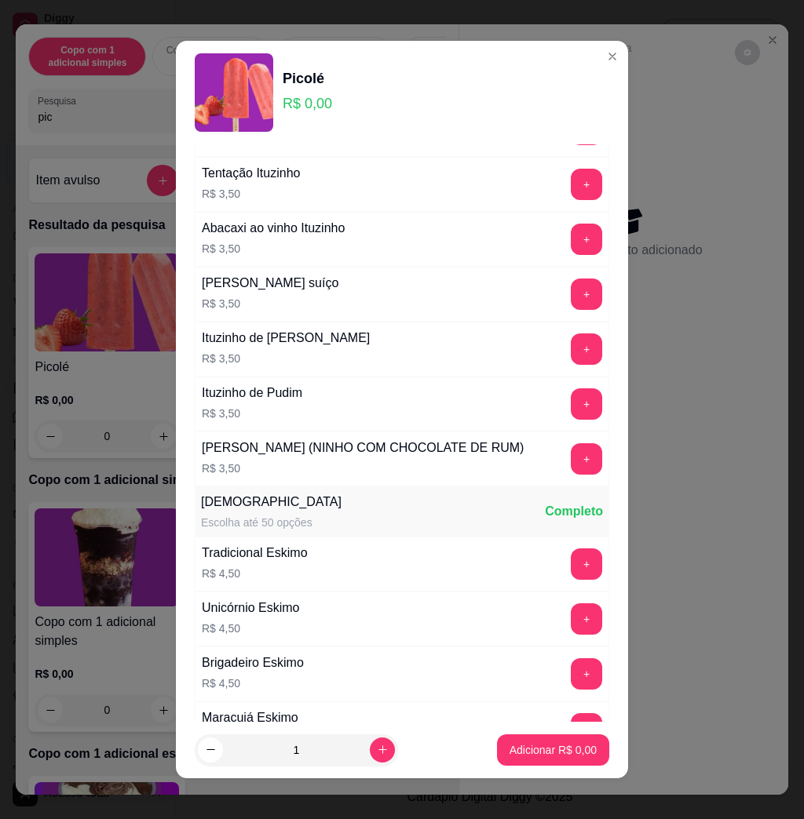
click at [571, 580] on button "+" at bounding box center [586, 564] width 31 height 31
click at [529, 752] on p "Adicionar R$ 9,00" at bounding box center [552, 750] width 87 height 16
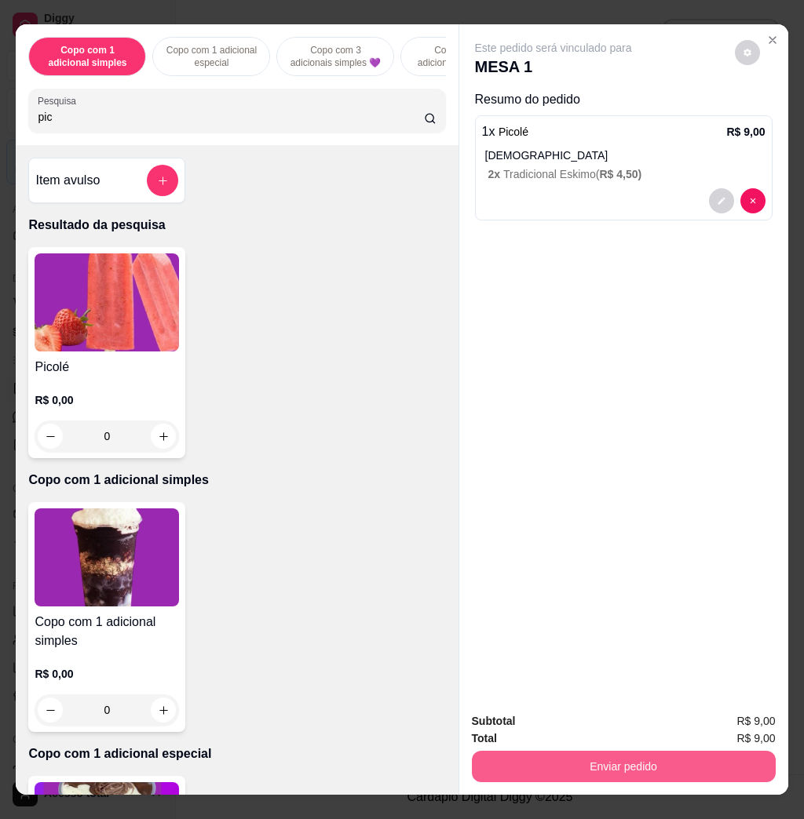
click at [529, 751] on button "Enviar pedido" at bounding box center [624, 766] width 304 height 31
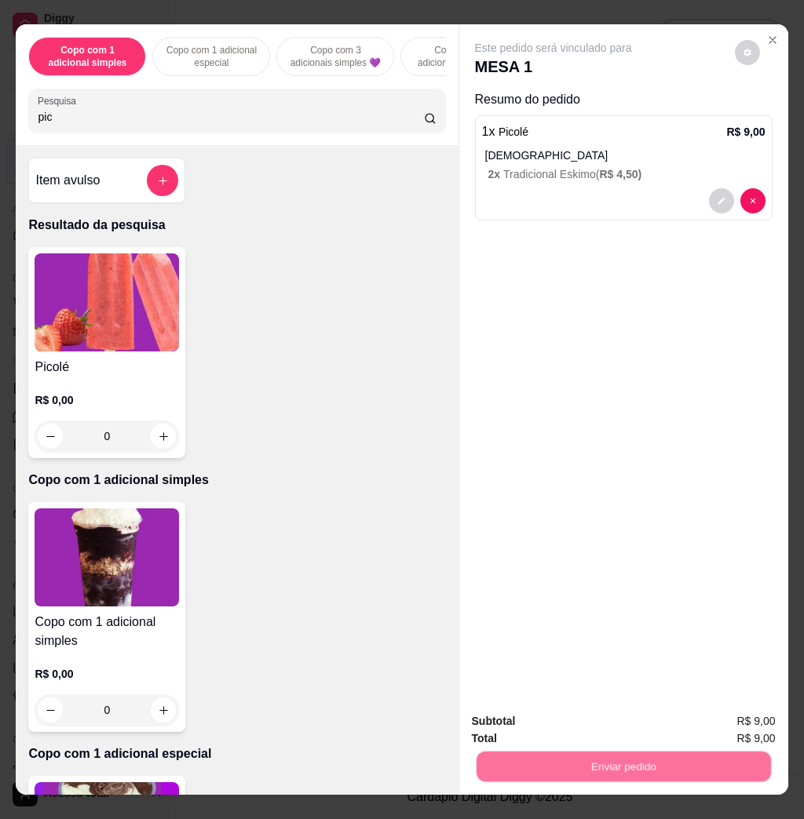
click at [528, 722] on button "Não registrar e enviar pedido" at bounding box center [569, 719] width 159 height 29
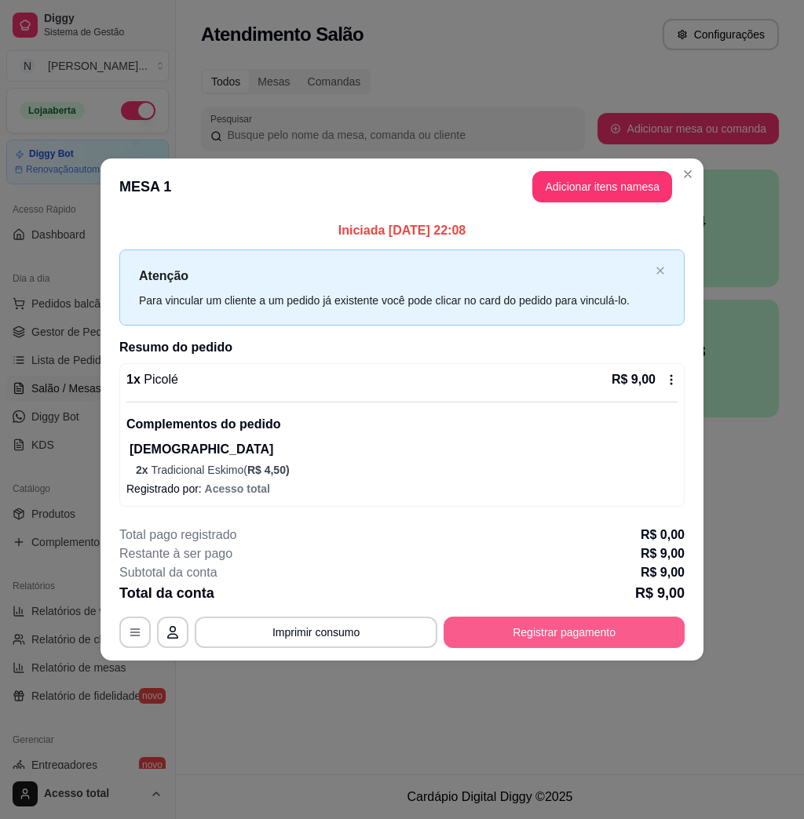
click at [487, 624] on button "Registrar pagamento" at bounding box center [563, 632] width 241 height 31
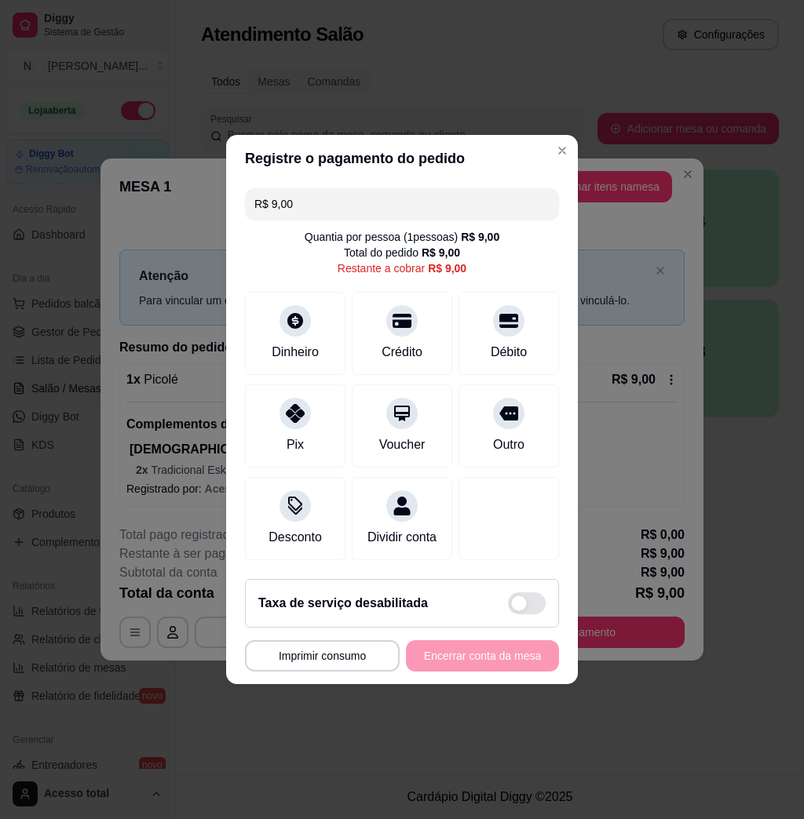
click at [336, 200] on input "R$ 9,00" at bounding box center [401, 203] width 295 height 31
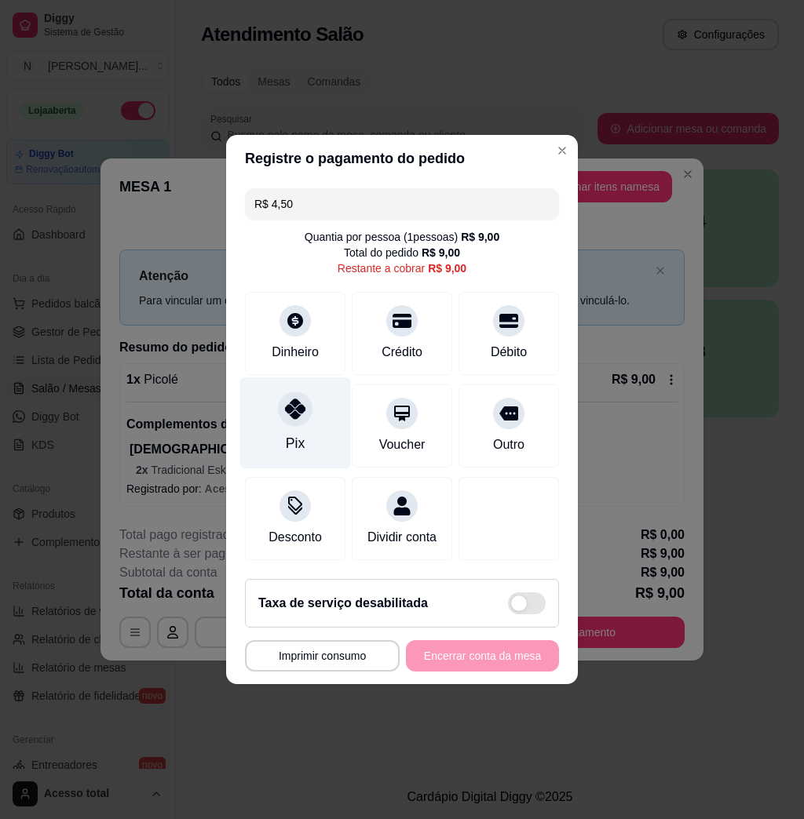
click at [294, 399] on icon at bounding box center [295, 409] width 20 height 20
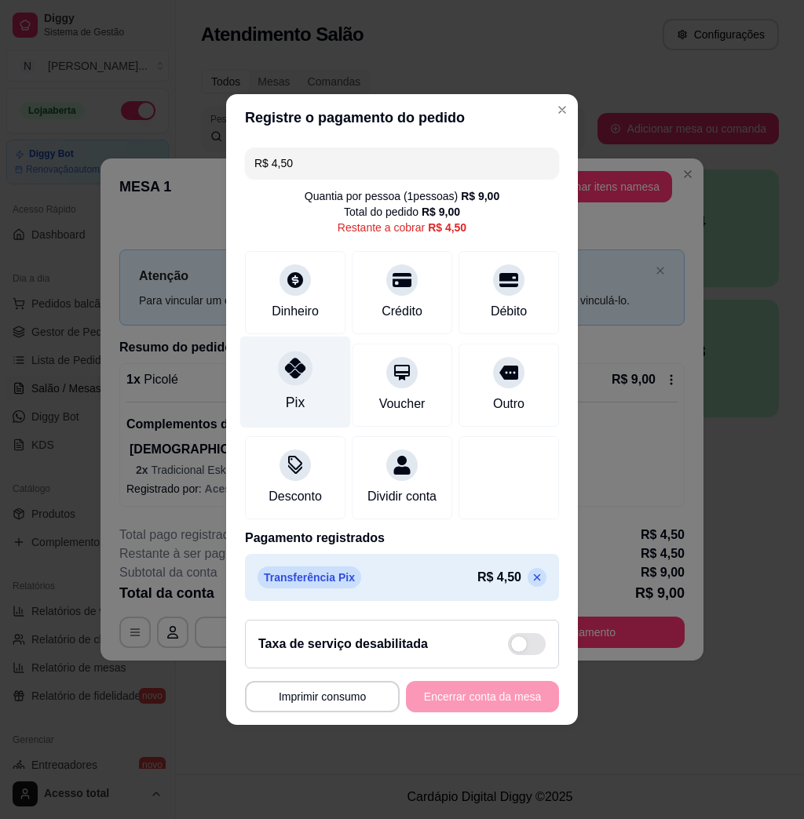
click at [291, 367] on div at bounding box center [295, 368] width 35 height 35
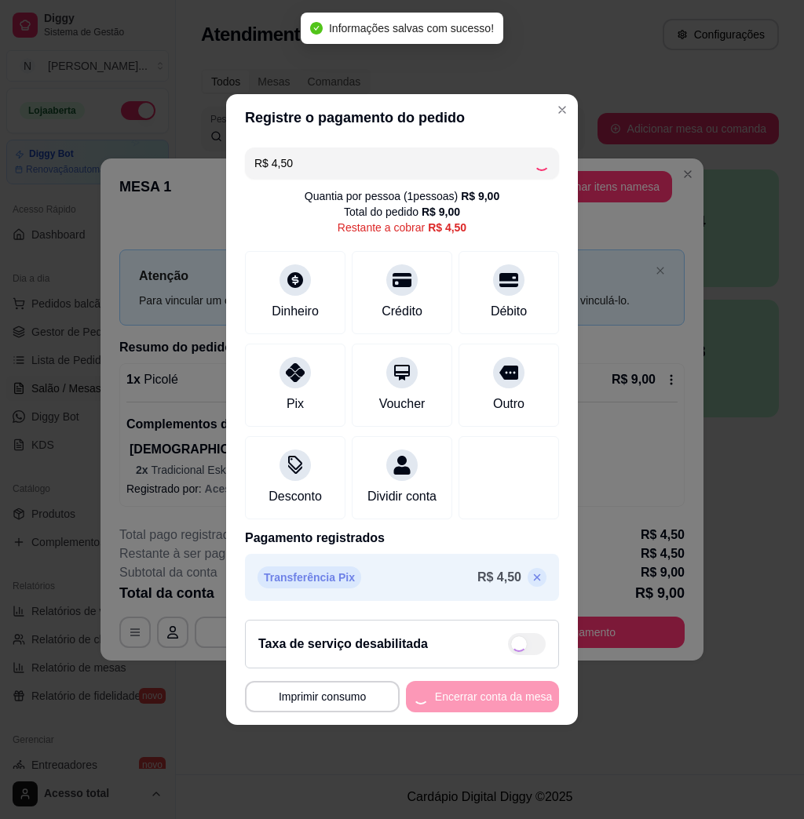
type input "R$ 0,00"
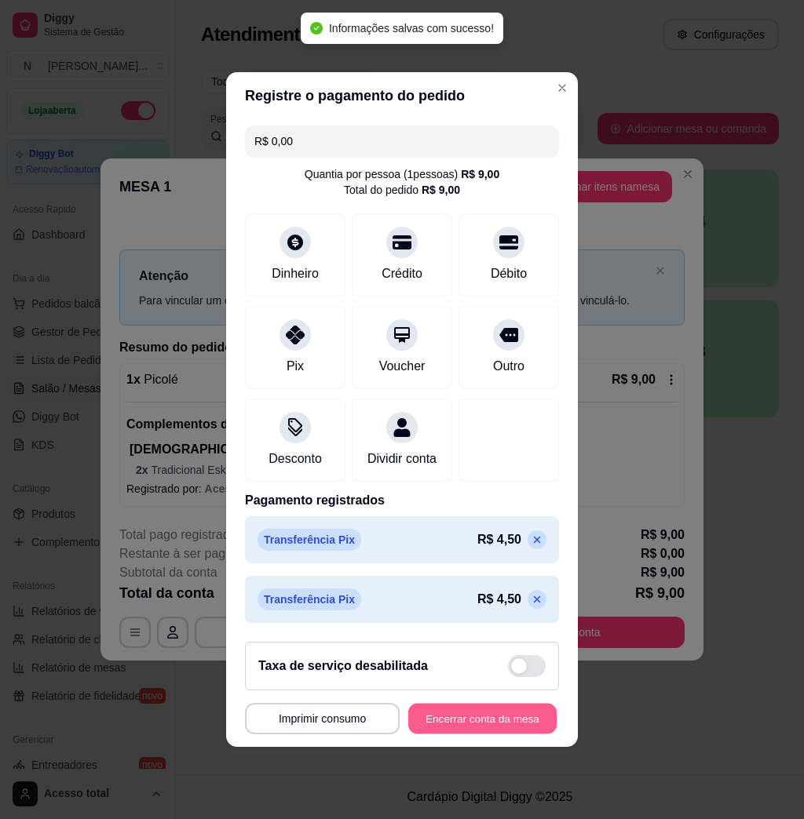
click at [470, 720] on button "Encerrar conta da mesa" at bounding box center [482, 719] width 148 height 31
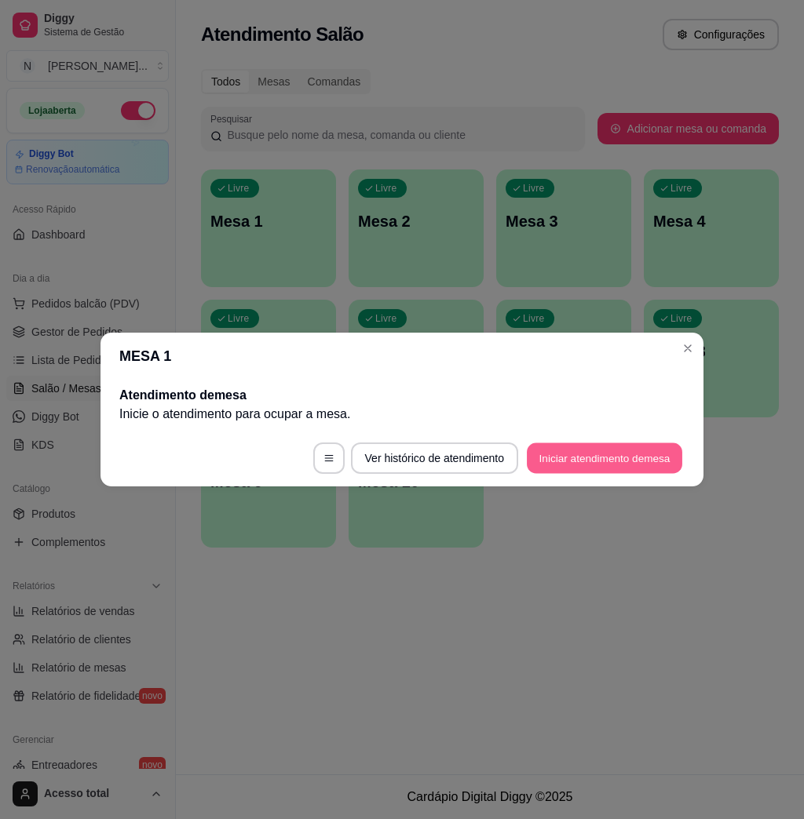
click at [601, 473] on button "Iniciar atendimento de mesa" at bounding box center [604, 458] width 155 height 31
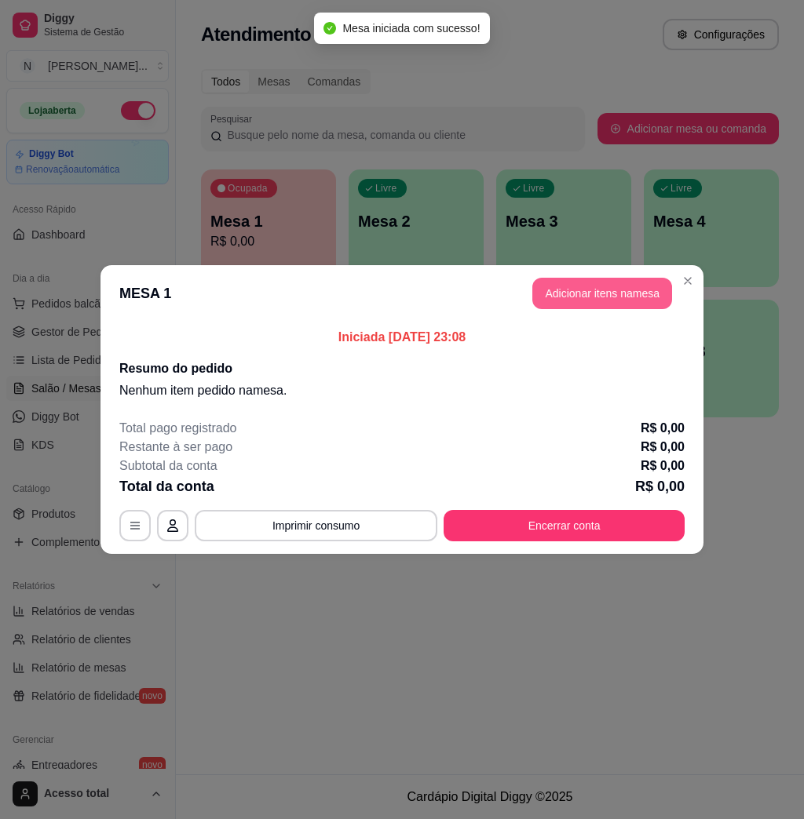
click at [626, 296] on button "Adicionar itens na mesa" at bounding box center [602, 293] width 140 height 31
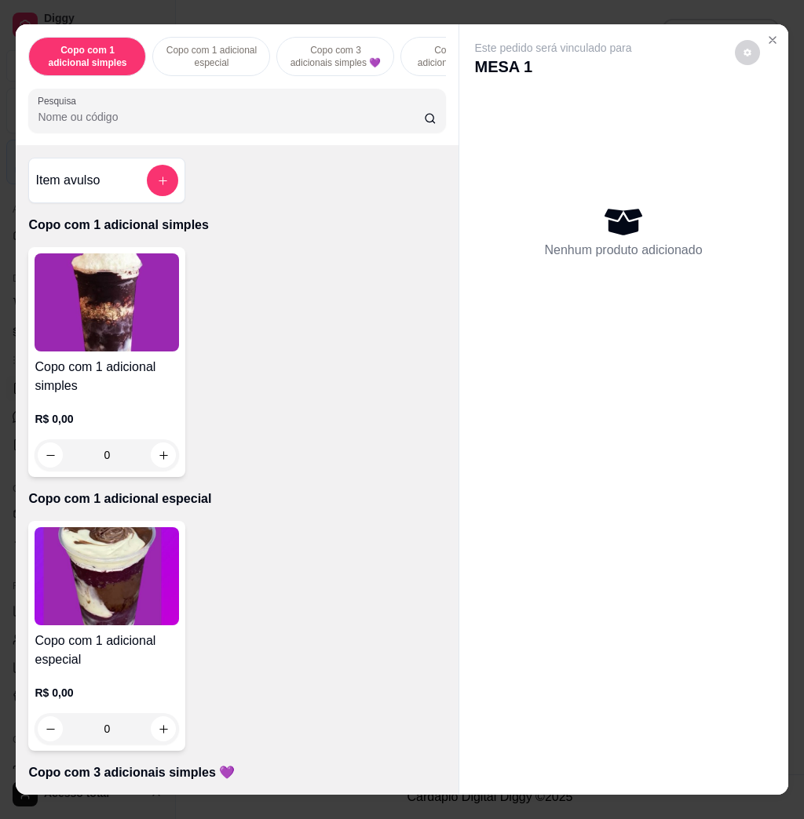
click at [197, 125] on input "Pesquisa" at bounding box center [231, 117] width 386 height 16
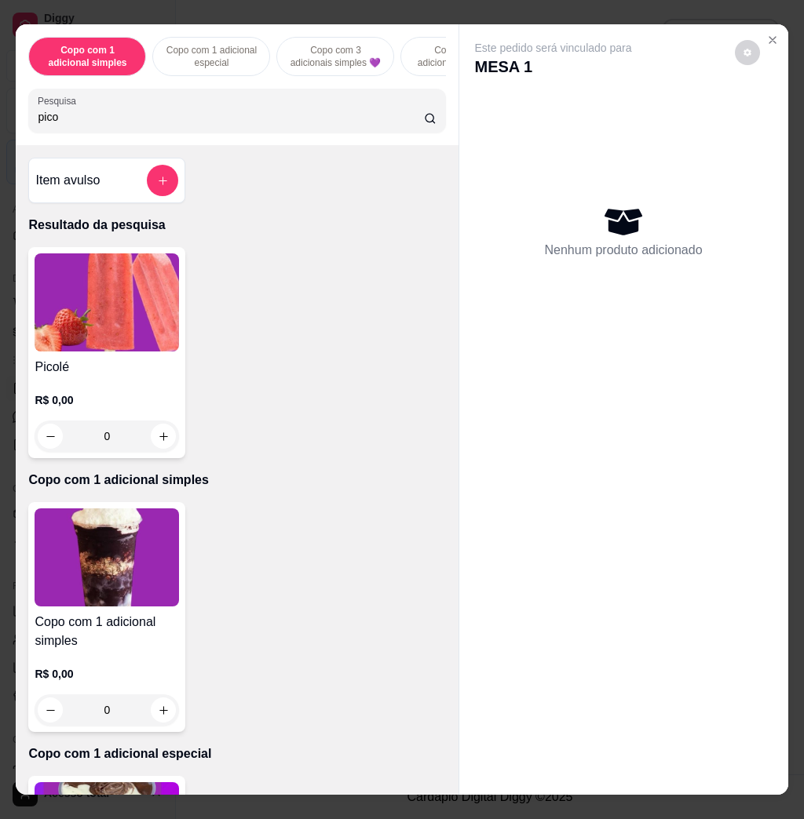
type input "pico"
click at [82, 311] on img at bounding box center [107, 302] width 144 height 98
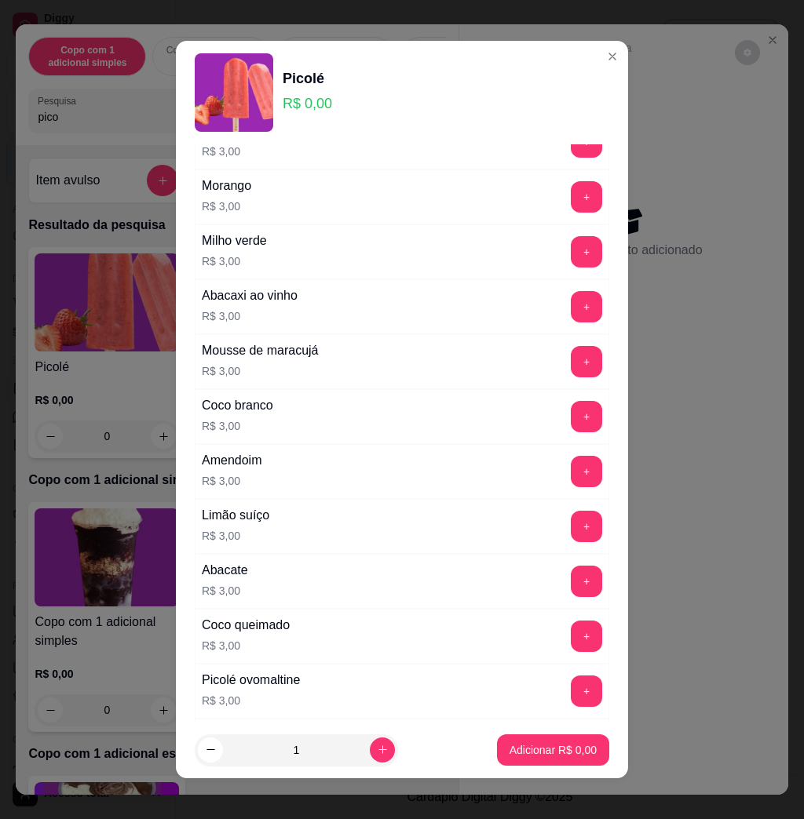
scroll to position [942, 0]
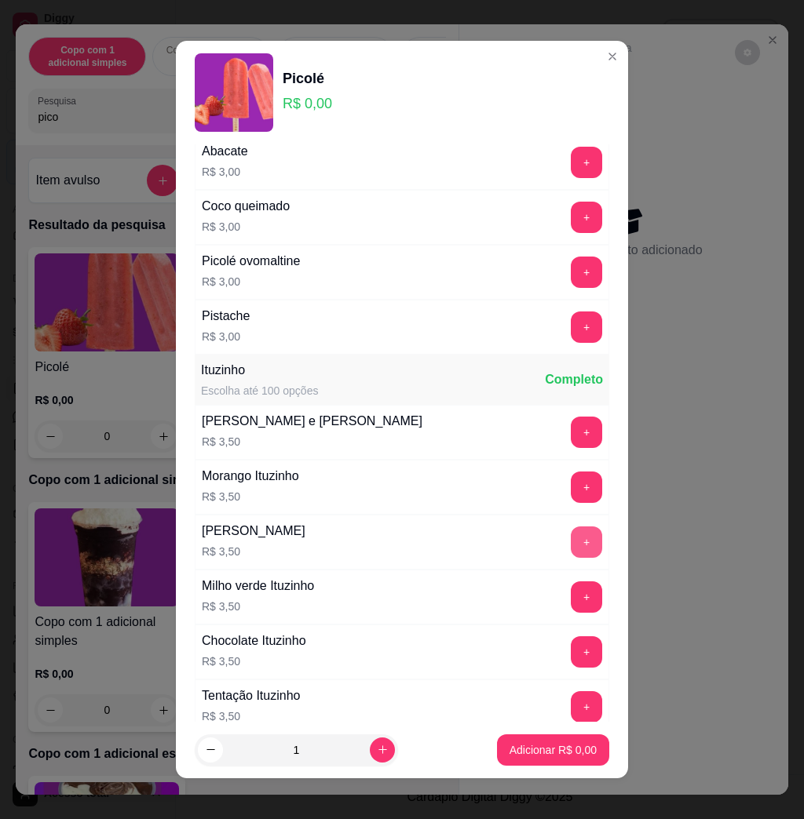
click at [571, 552] on button "+" at bounding box center [586, 542] width 31 height 31
click at [538, 752] on p "Adicionar R$ 3,50" at bounding box center [552, 750] width 87 height 16
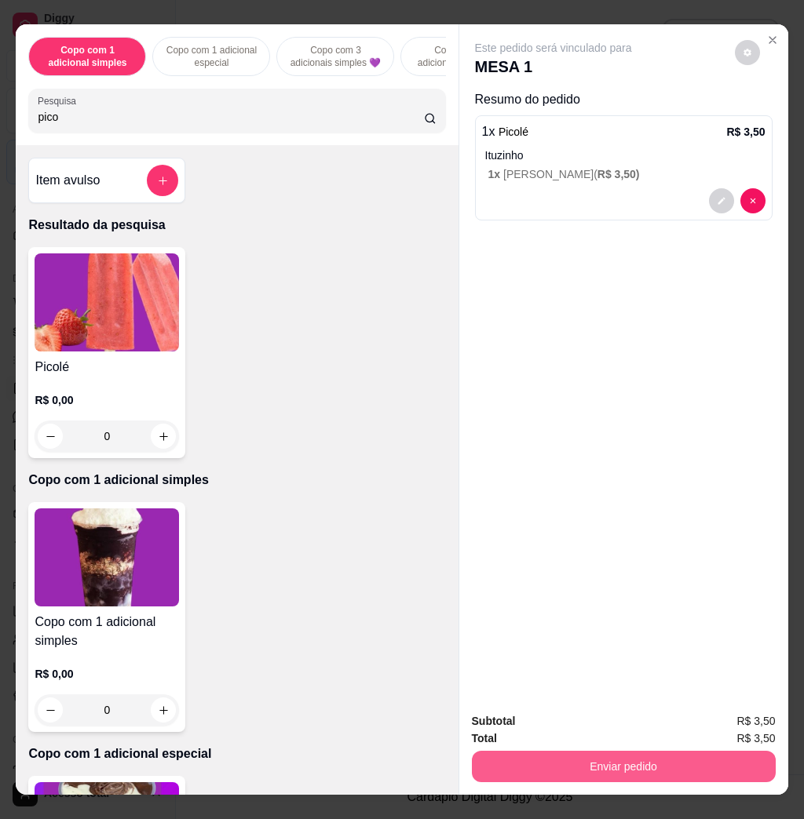
click at [538, 752] on button "Enviar pedido" at bounding box center [624, 766] width 304 height 31
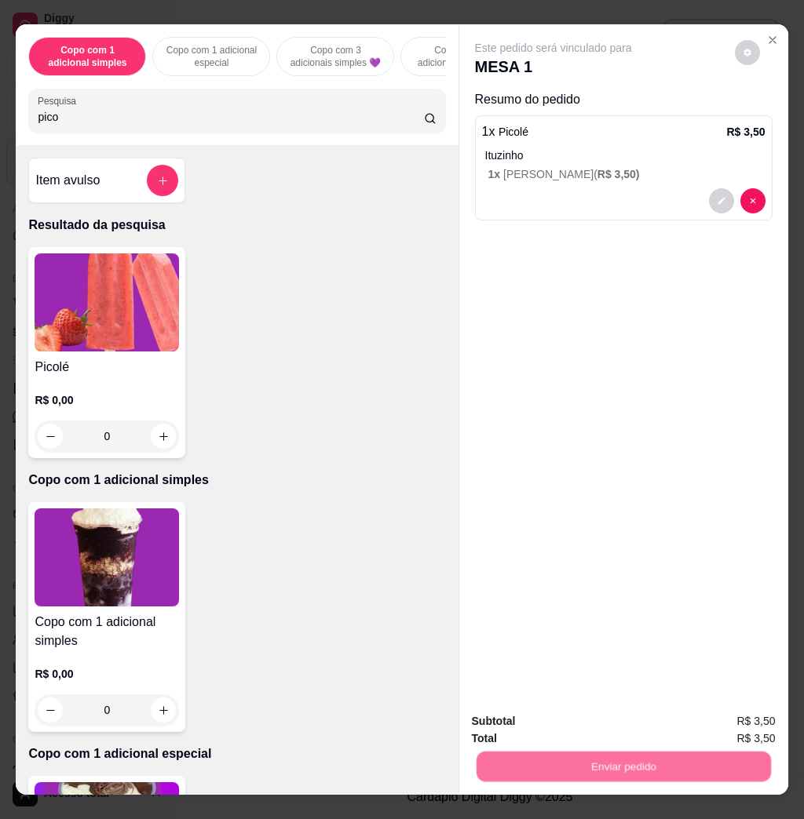
click at [562, 713] on button "Não registrar e enviar pedido" at bounding box center [568, 720] width 163 height 30
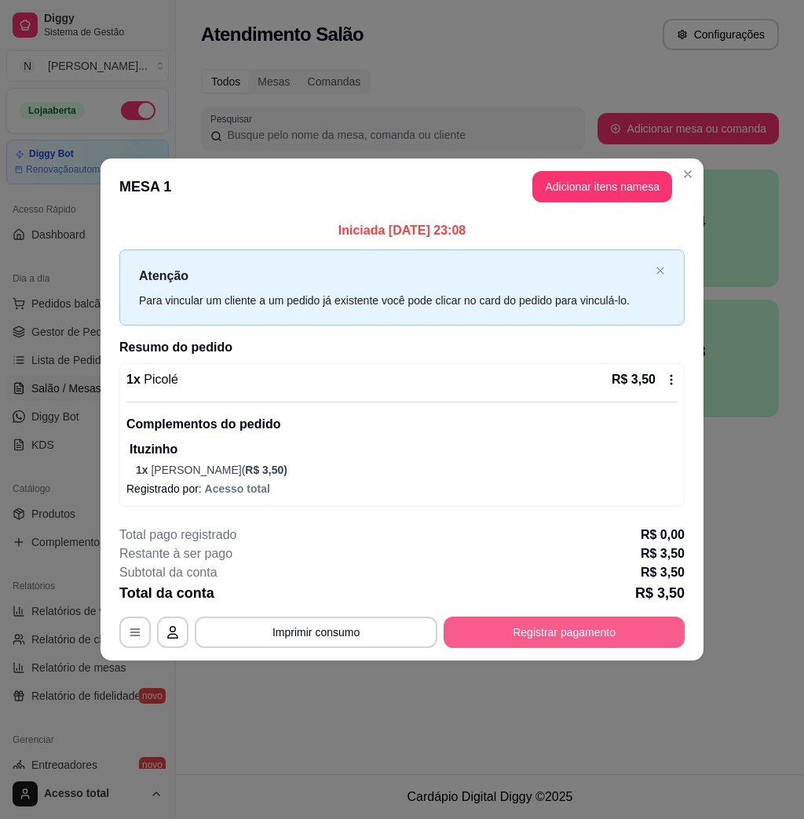
click at [569, 622] on button "Registrar pagamento" at bounding box center [563, 632] width 241 height 31
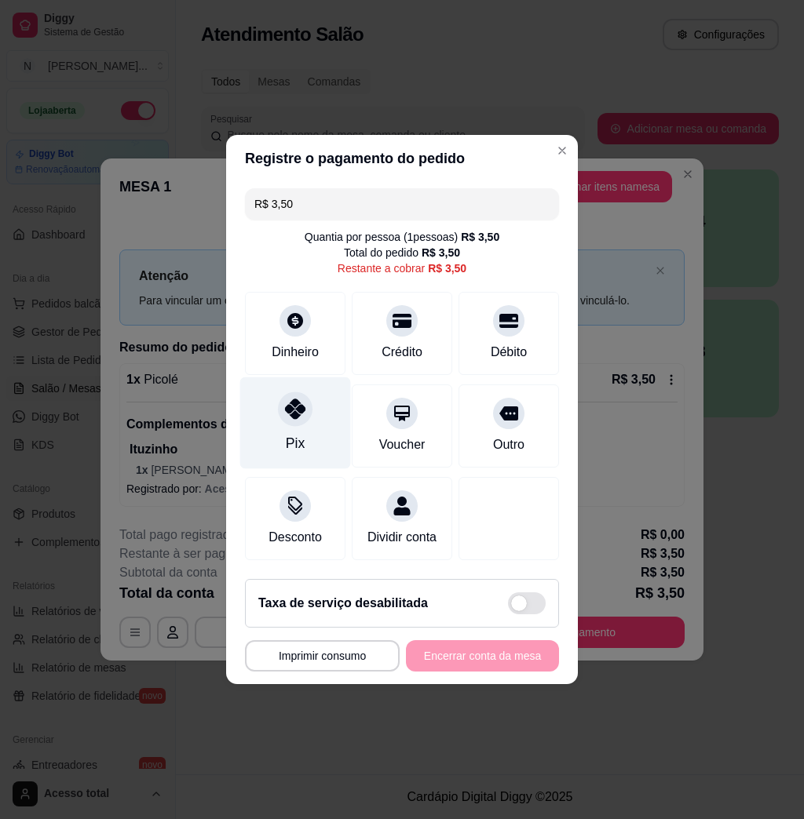
click at [284, 414] on div at bounding box center [295, 409] width 35 height 35
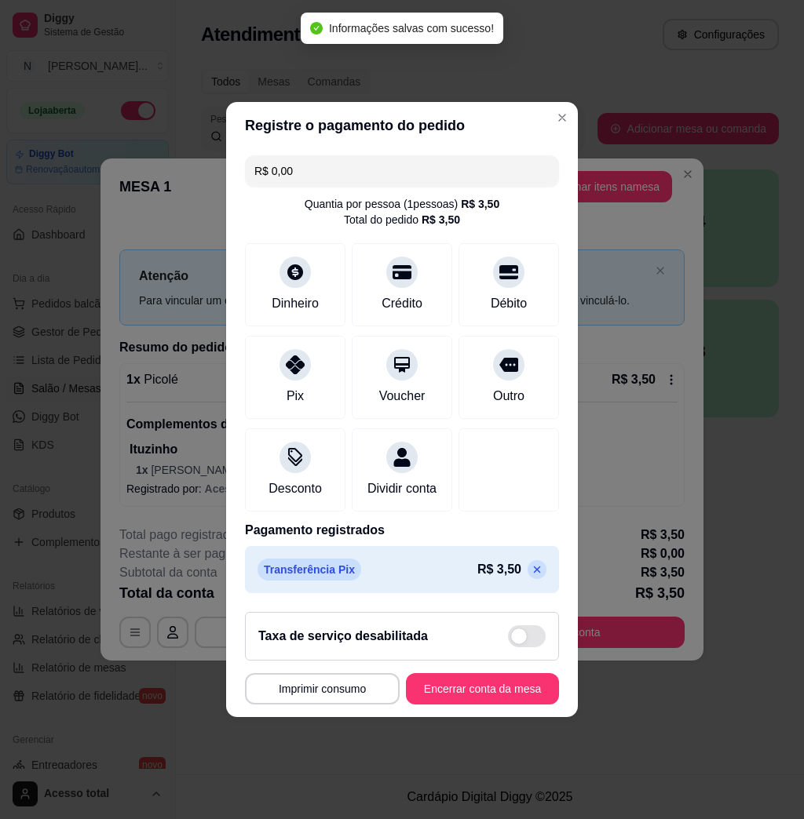
type input "R$ 0,00"
click at [454, 681] on footer "**********" at bounding box center [402, 659] width 352 height 118
click at [454, 689] on button "Encerrar conta da mesa" at bounding box center [482, 688] width 153 height 31
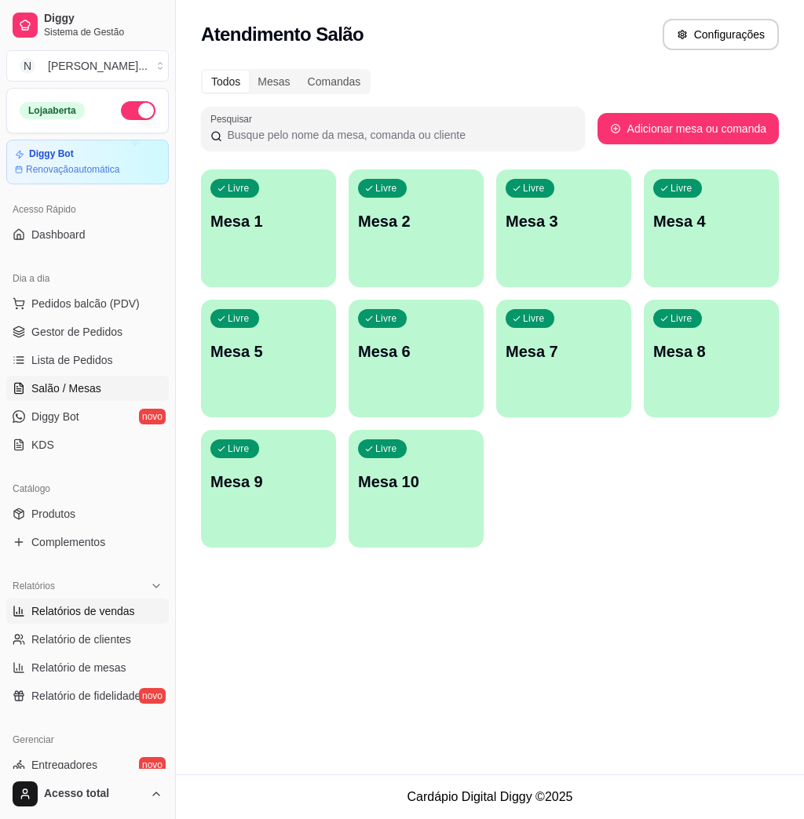
click at [92, 607] on span "Relatórios de vendas" at bounding box center [83, 611] width 104 height 16
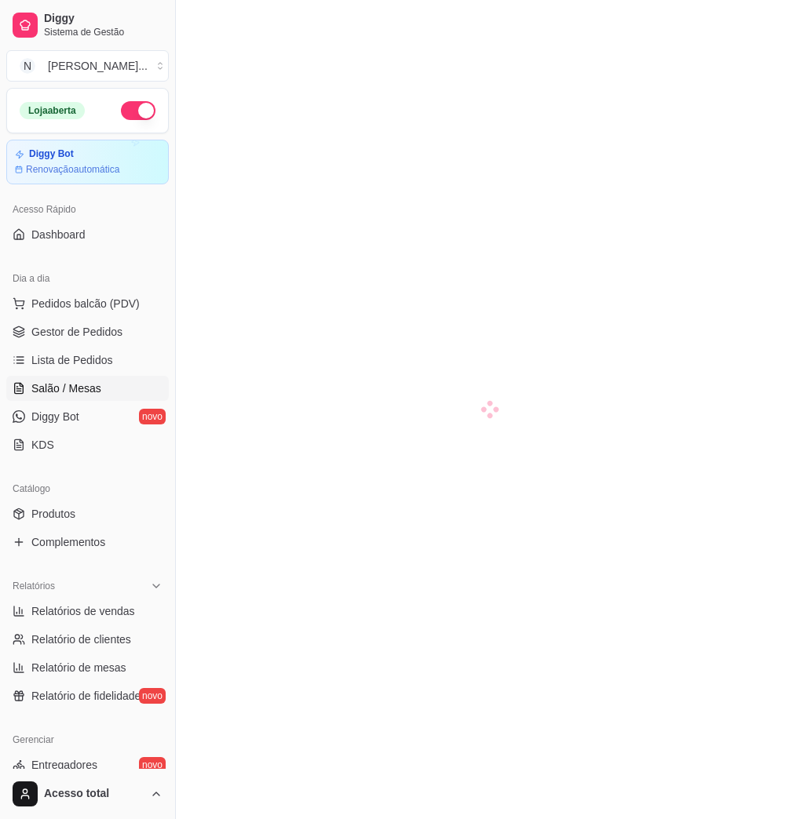
scroll to position [209, 0]
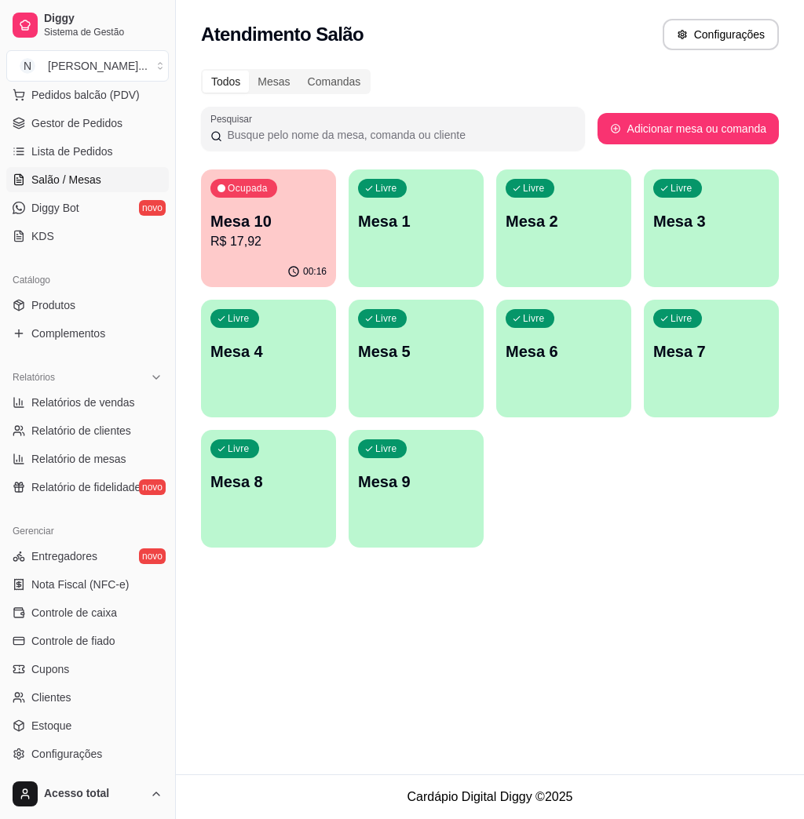
click at [387, 250] on div "Livre Mesa 1" at bounding box center [415, 219] width 135 height 99
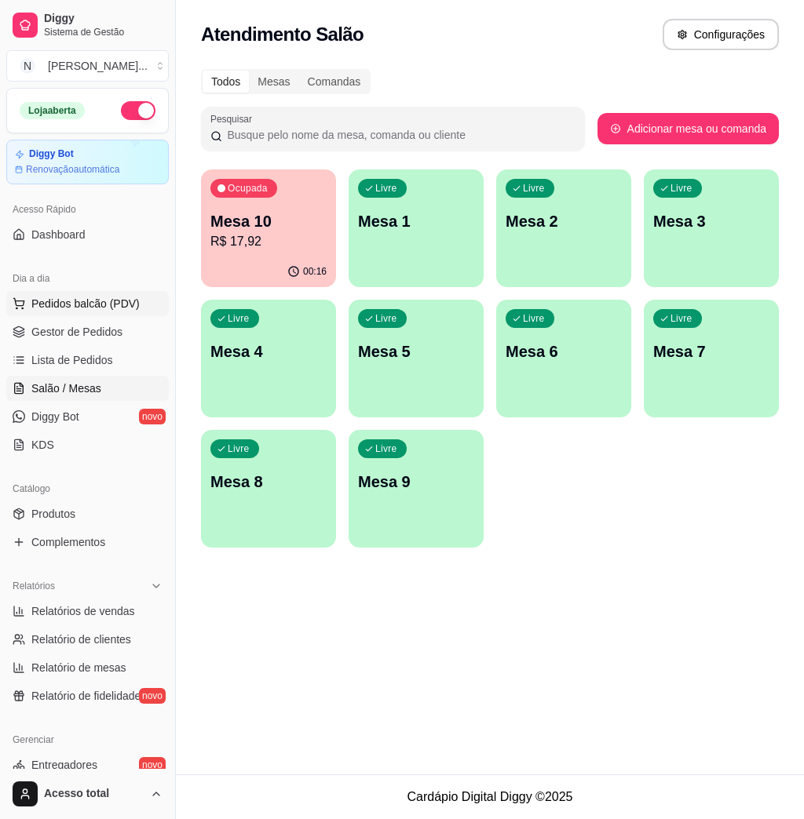
click at [85, 301] on span "Pedidos balcão (PDV)" at bounding box center [85, 304] width 108 height 16
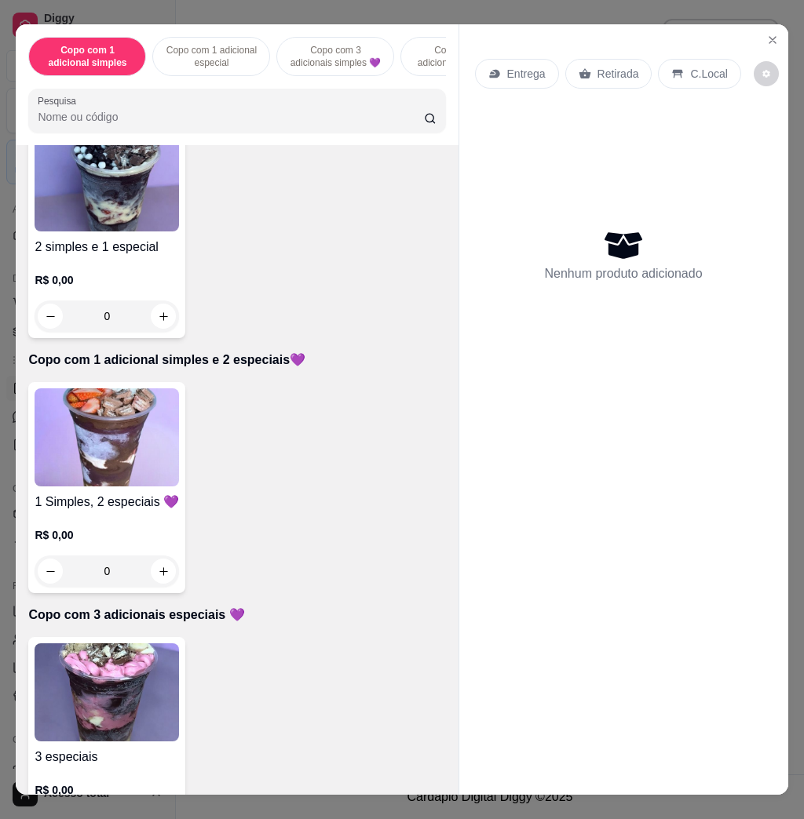
scroll to position [1046, 0]
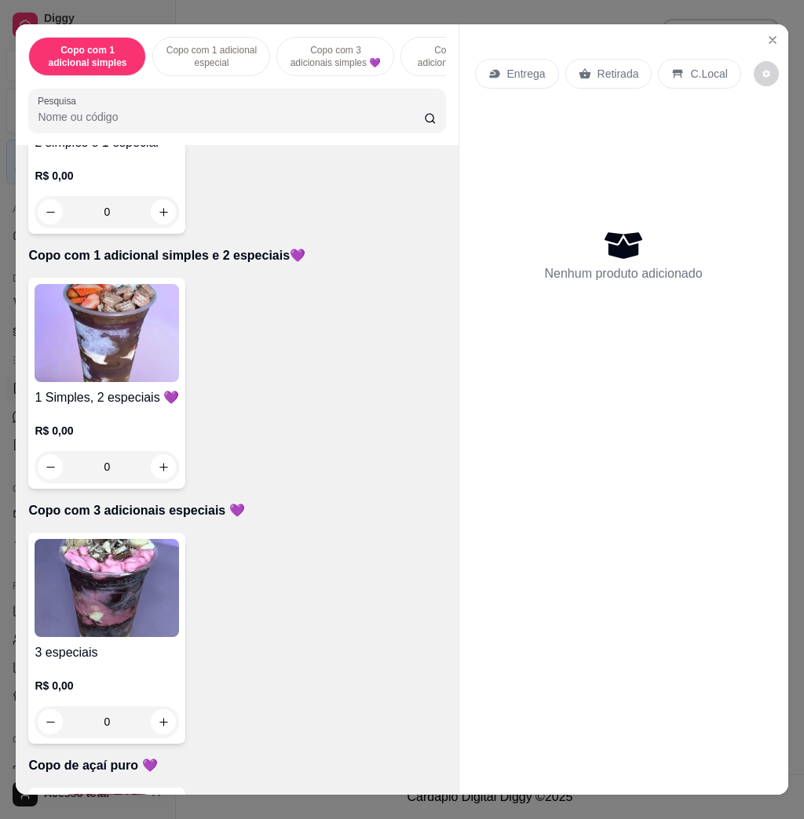
click at [126, 585] on img at bounding box center [107, 588] width 144 height 98
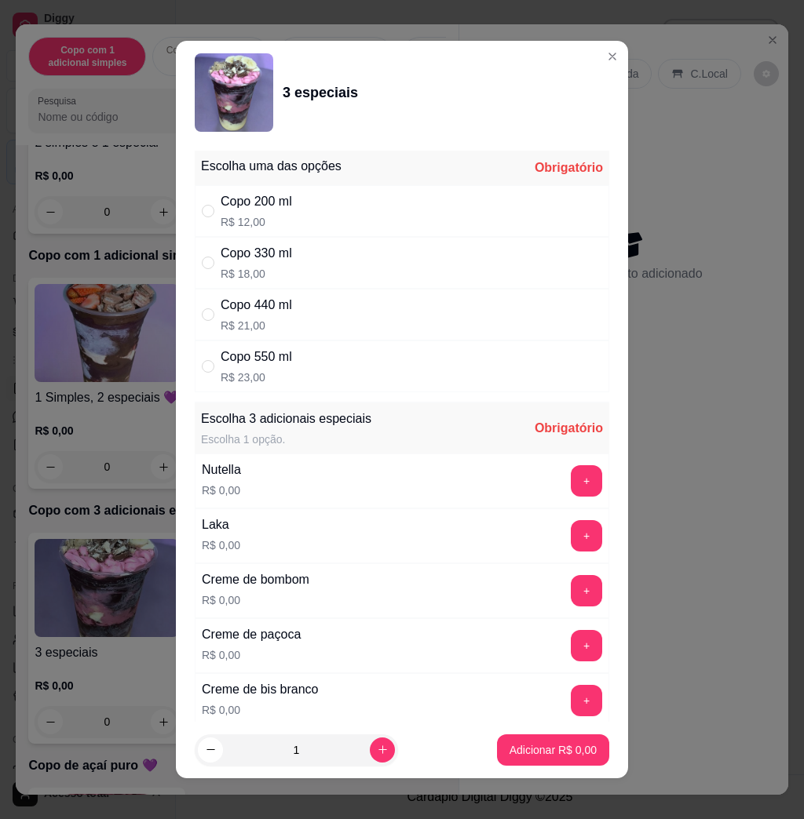
click at [301, 307] on div "Copo 440 ml R$ 21,00" at bounding box center [402, 315] width 414 height 52
radio input "true"
click at [571, 477] on button "+" at bounding box center [586, 481] width 31 height 31
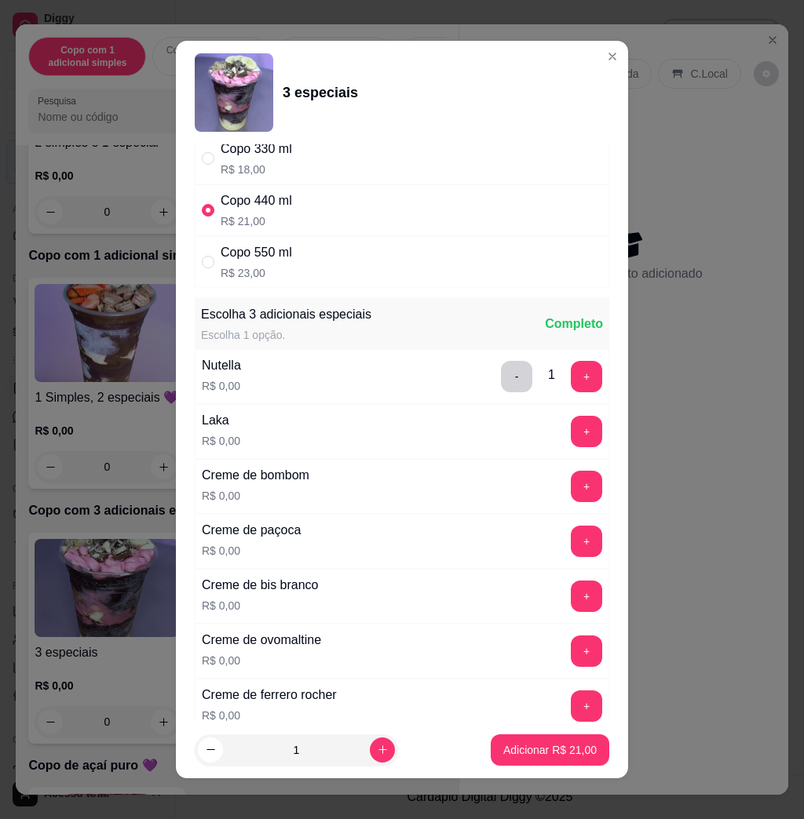
scroll to position [314, 0]
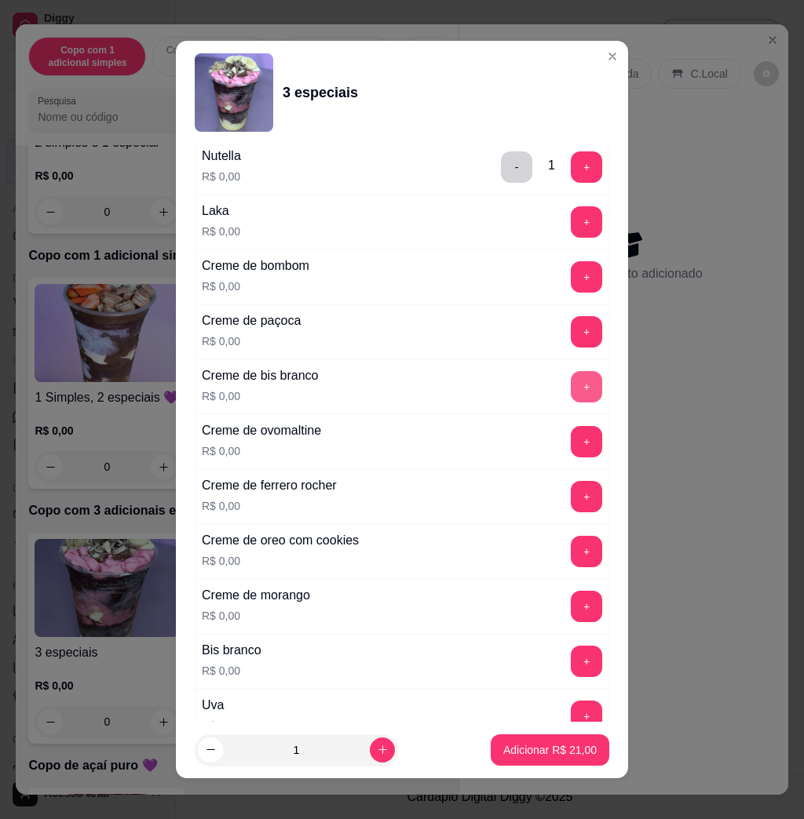
click at [571, 390] on button "+" at bounding box center [586, 386] width 31 height 31
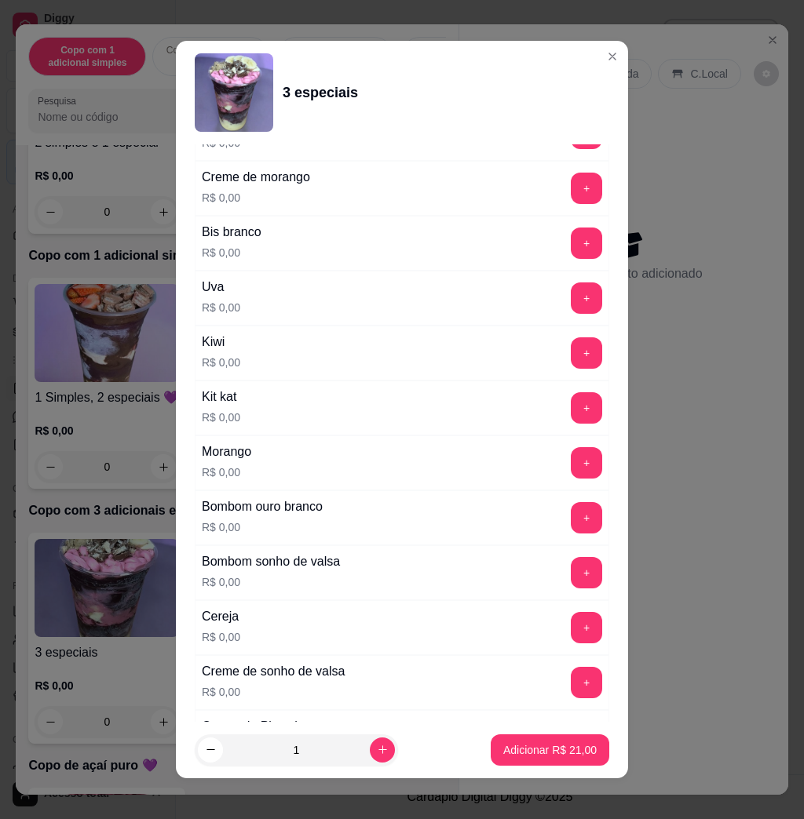
scroll to position [837, 0]
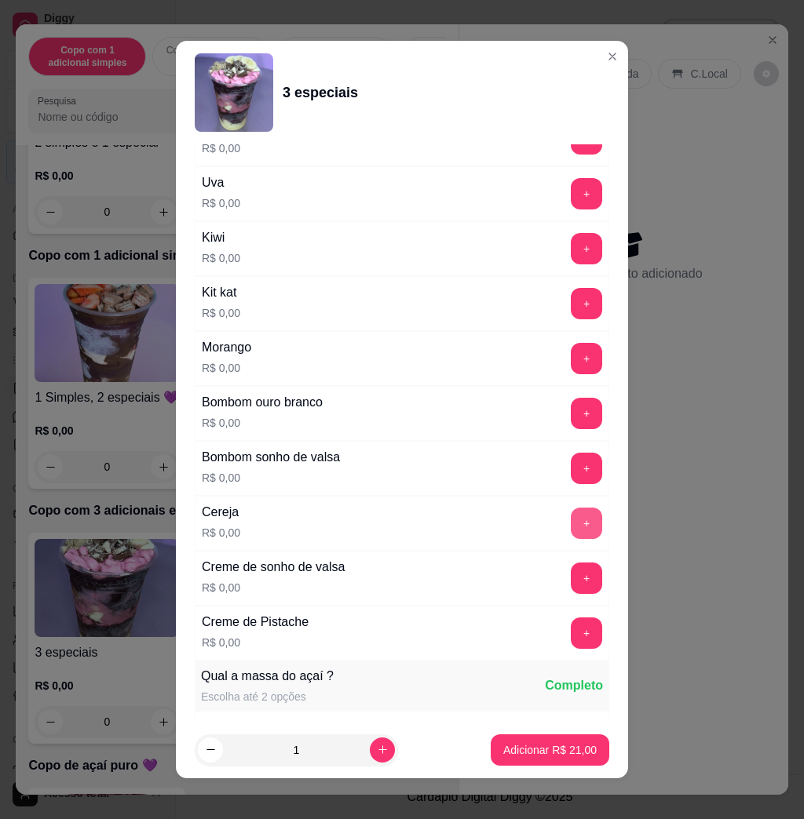
click at [571, 528] on button "+" at bounding box center [586, 523] width 31 height 31
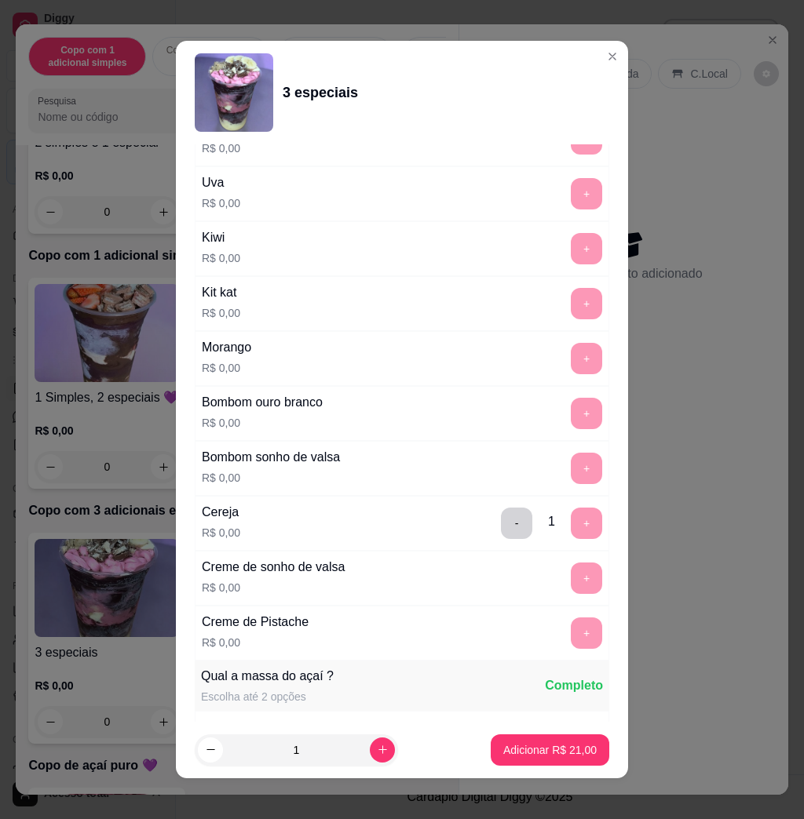
scroll to position [9, 0]
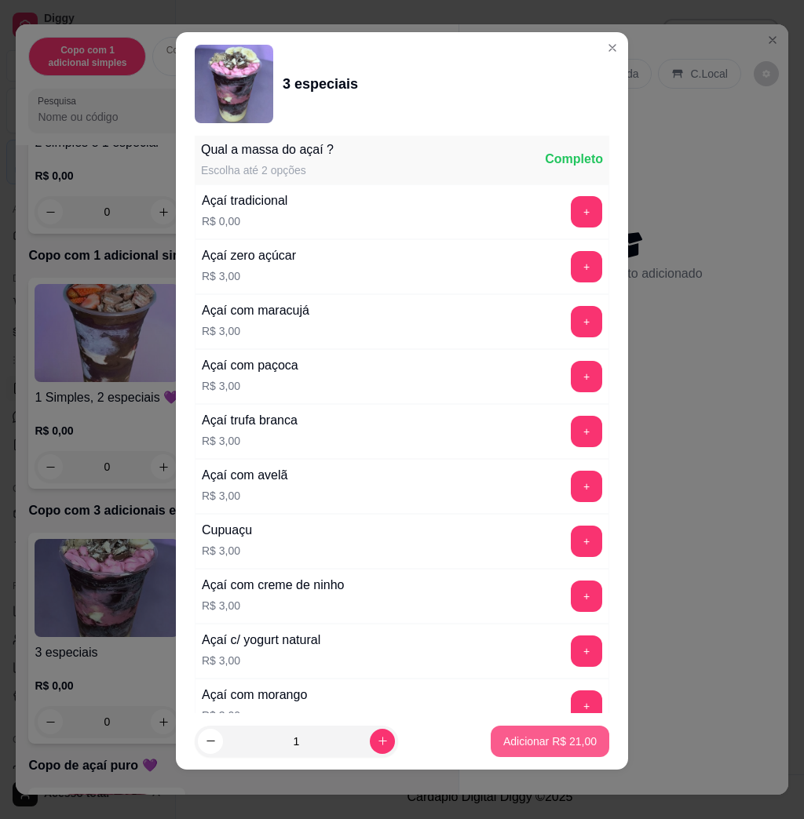
click at [536, 736] on p "Adicionar R$ 21,00" at bounding box center [549, 742] width 93 height 16
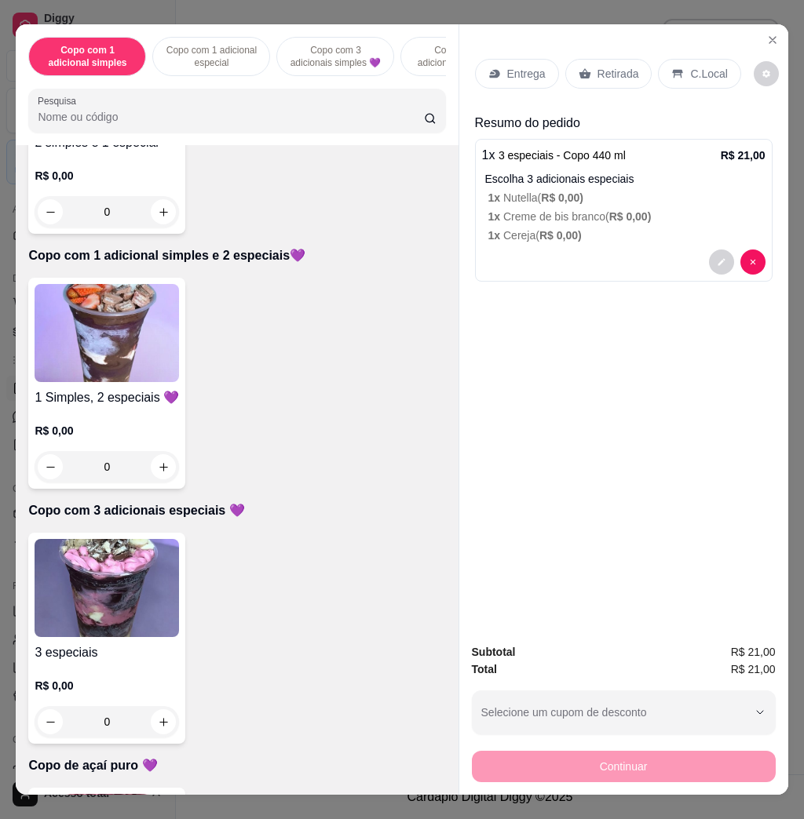
click at [502, 76] on div "Entrega" at bounding box center [517, 74] width 84 height 30
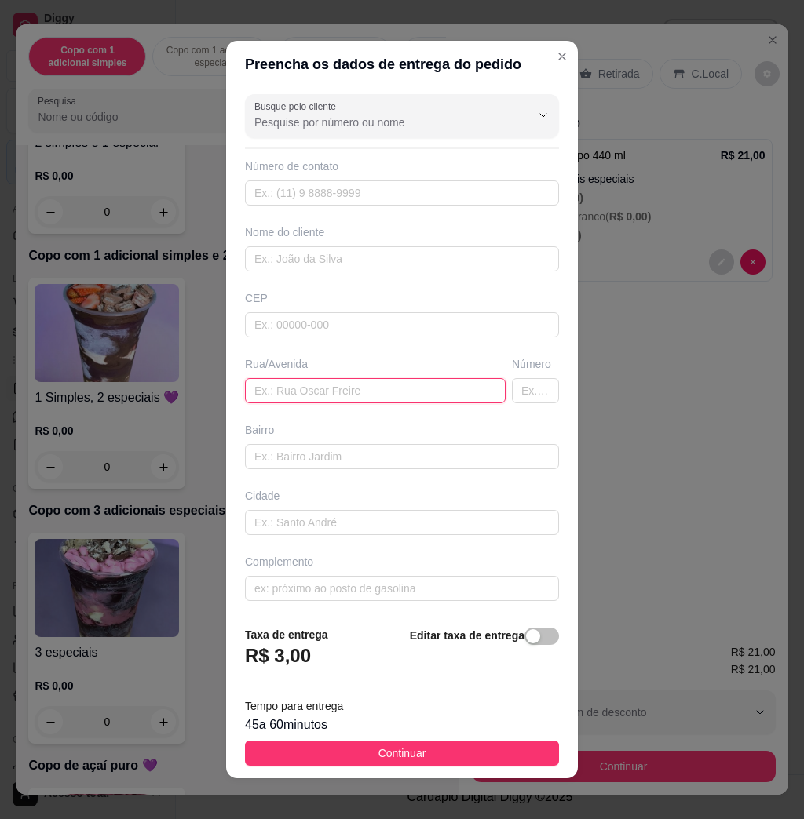
click at [323, 394] on input "text" at bounding box center [375, 390] width 261 height 25
type input "[PERSON_NAME]"
click at [512, 390] on input "text" at bounding box center [535, 390] width 47 height 25
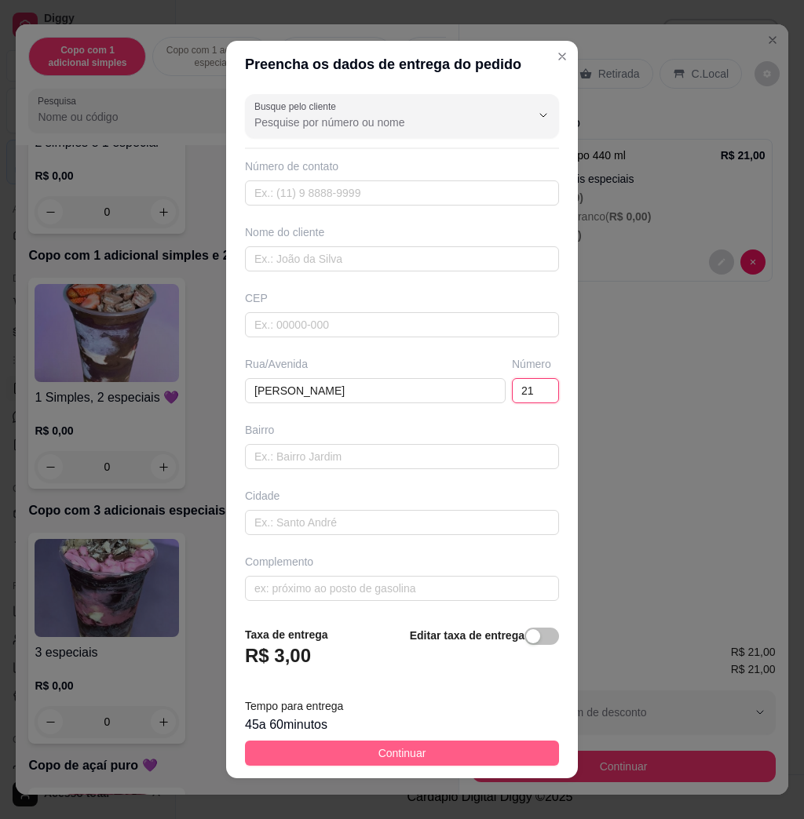
type input "21"
click at [397, 757] on span "Continuar" at bounding box center [402, 753] width 48 height 17
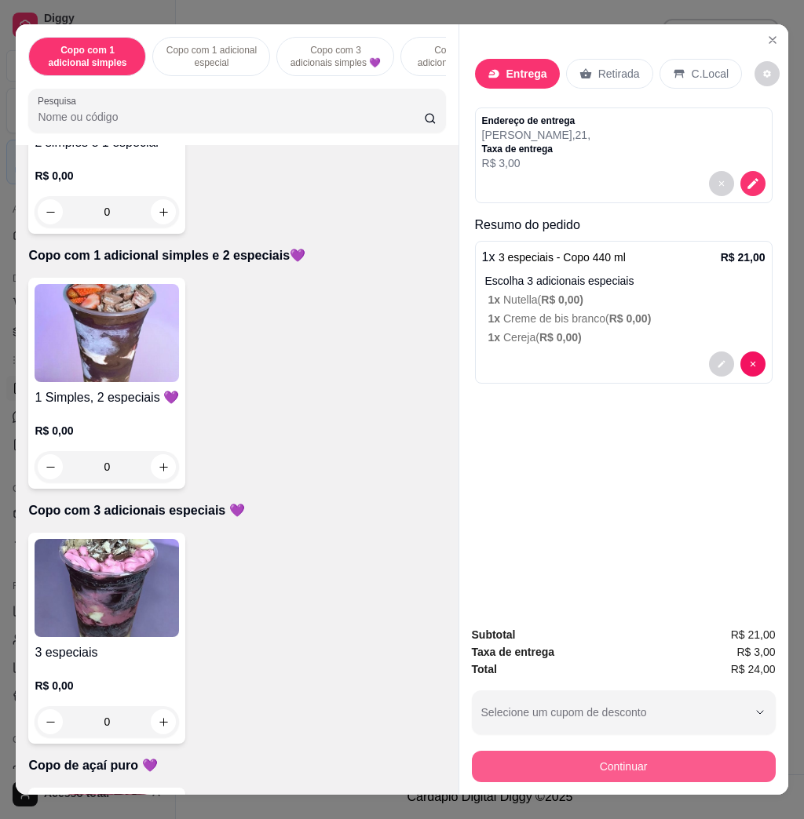
click at [502, 757] on button "Continuar" at bounding box center [624, 766] width 304 height 31
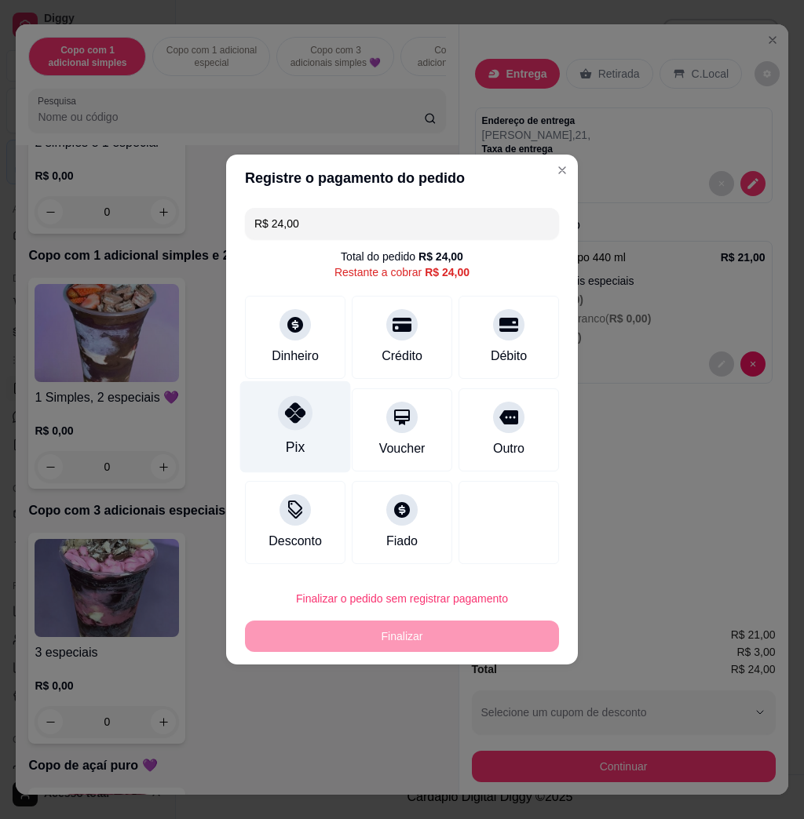
click at [293, 418] on icon at bounding box center [295, 413] width 20 height 20
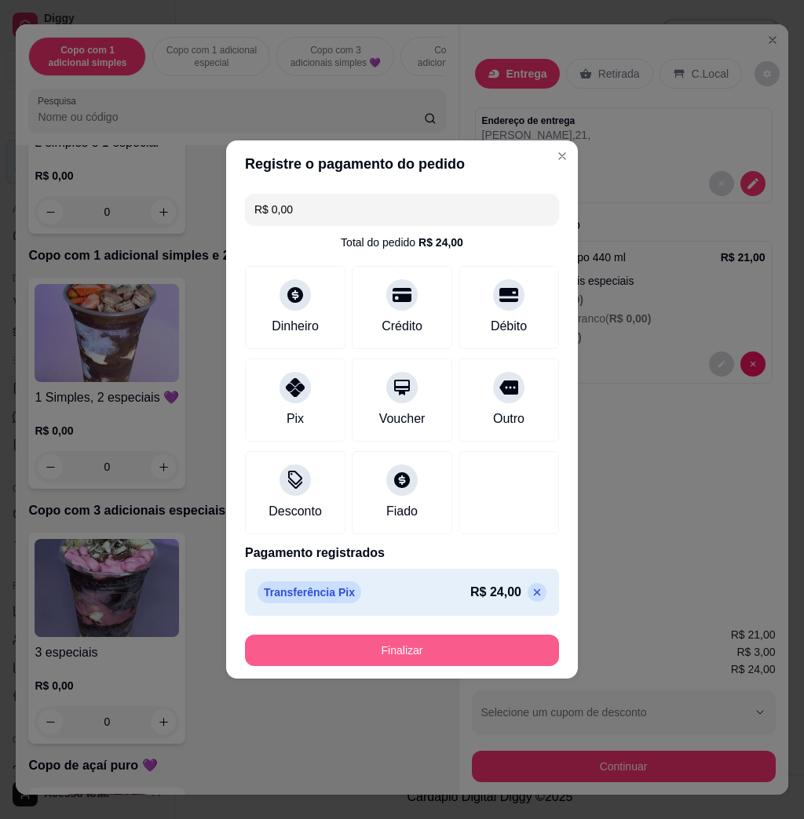
click at [402, 658] on button "Finalizar" at bounding box center [402, 650] width 314 height 31
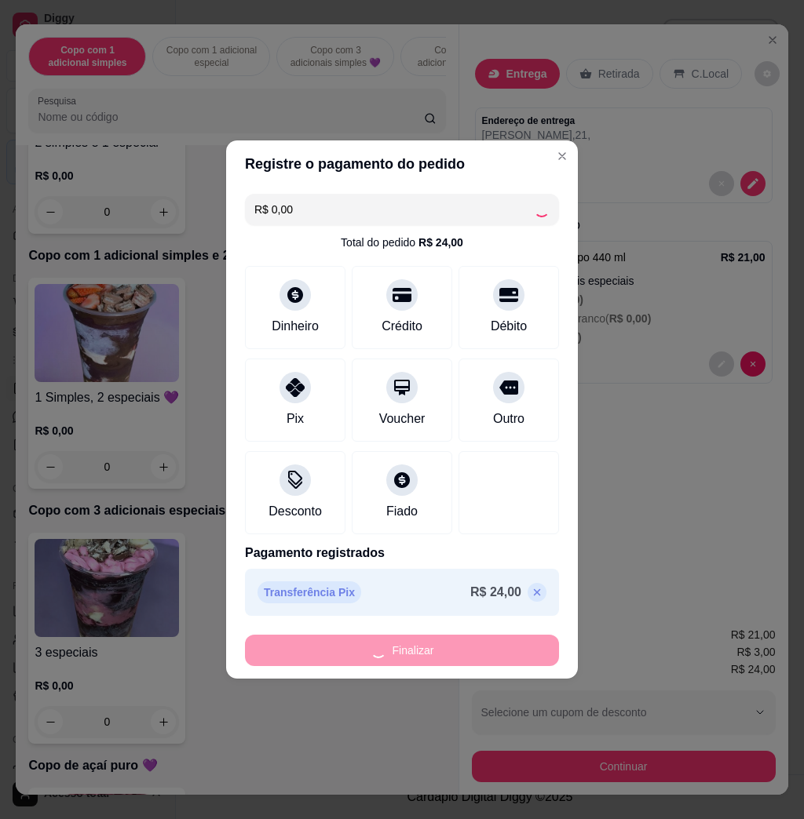
type input "-R$ 24,00"
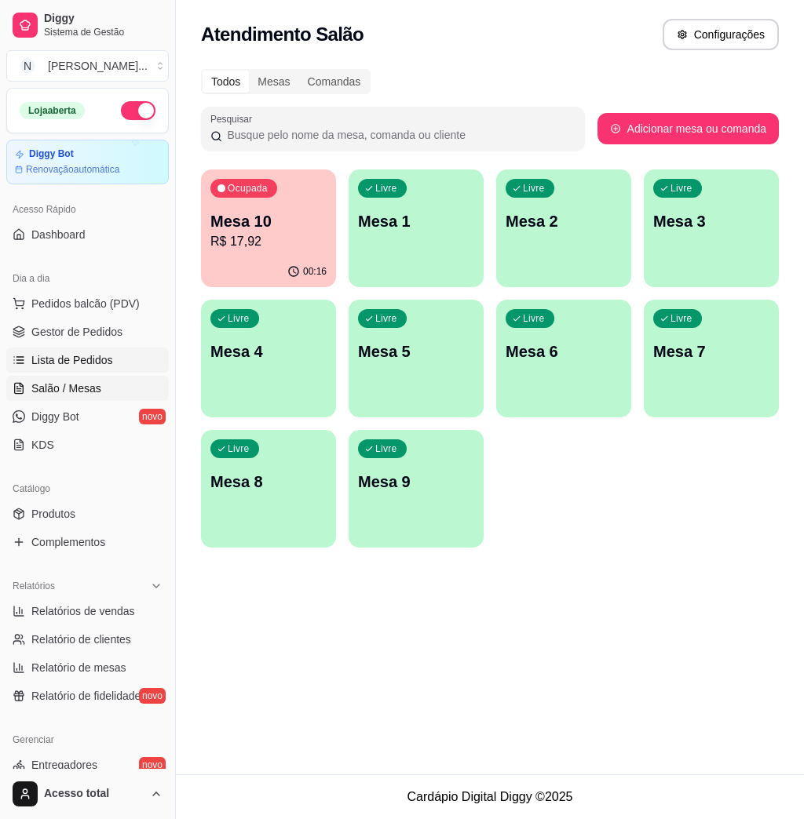
click at [104, 362] on span "Lista de Pedidos" at bounding box center [72, 360] width 82 height 16
click at [285, 243] on p "R$ 17,92" at bounding box center [268, 241] width 116 height 19
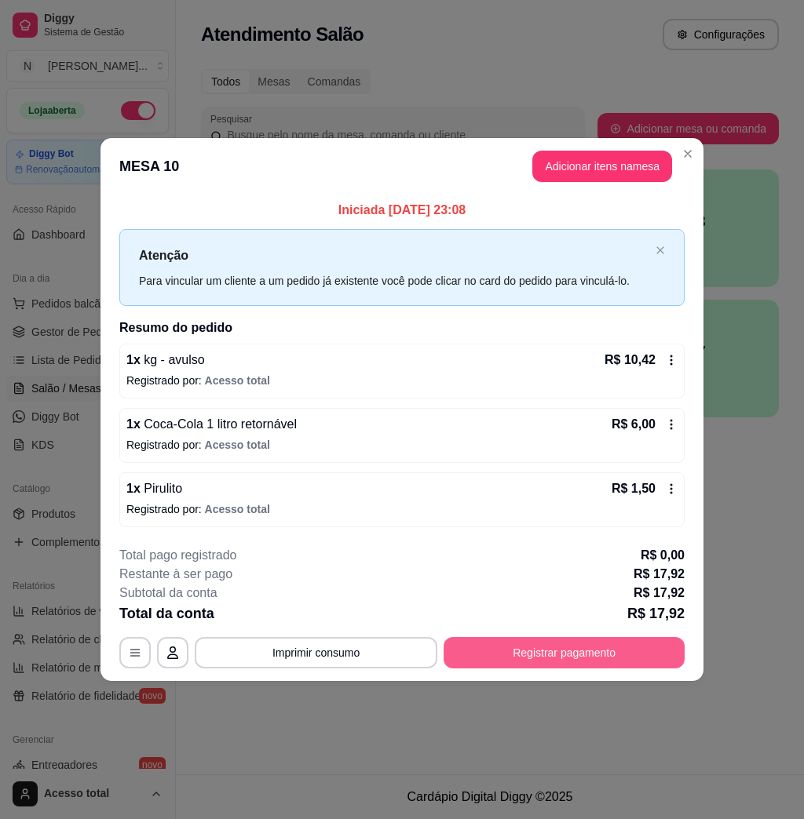
click at [480, 647] on button "Registrar pagamento" at bounding box center [563, 652] width 241 height 31
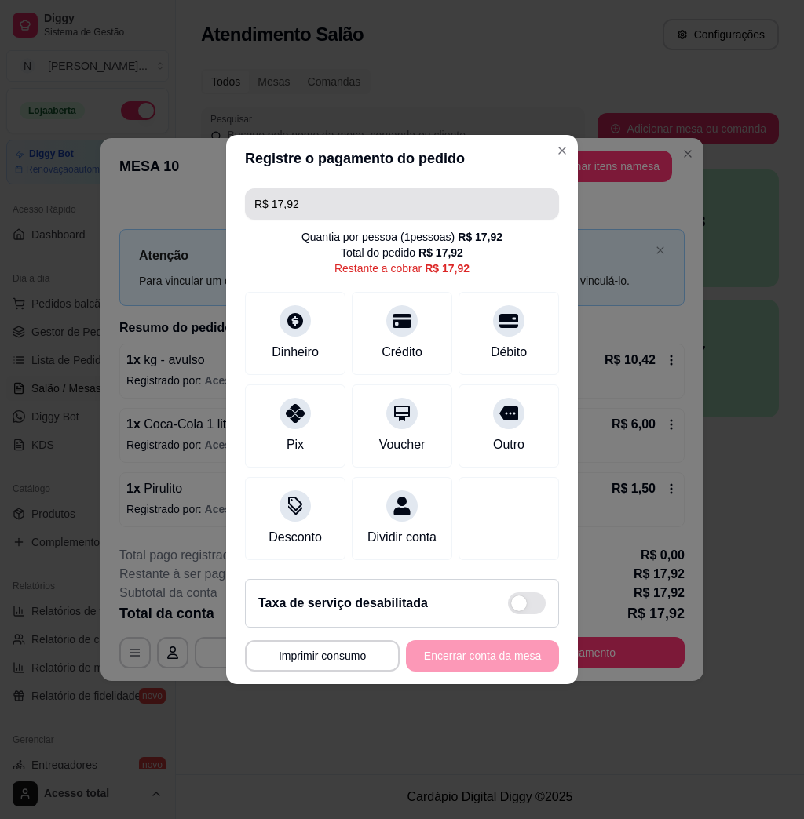
click at [343, 188] on input "R$ 17,92" at bounding box center [401, 203] width 295 height 31
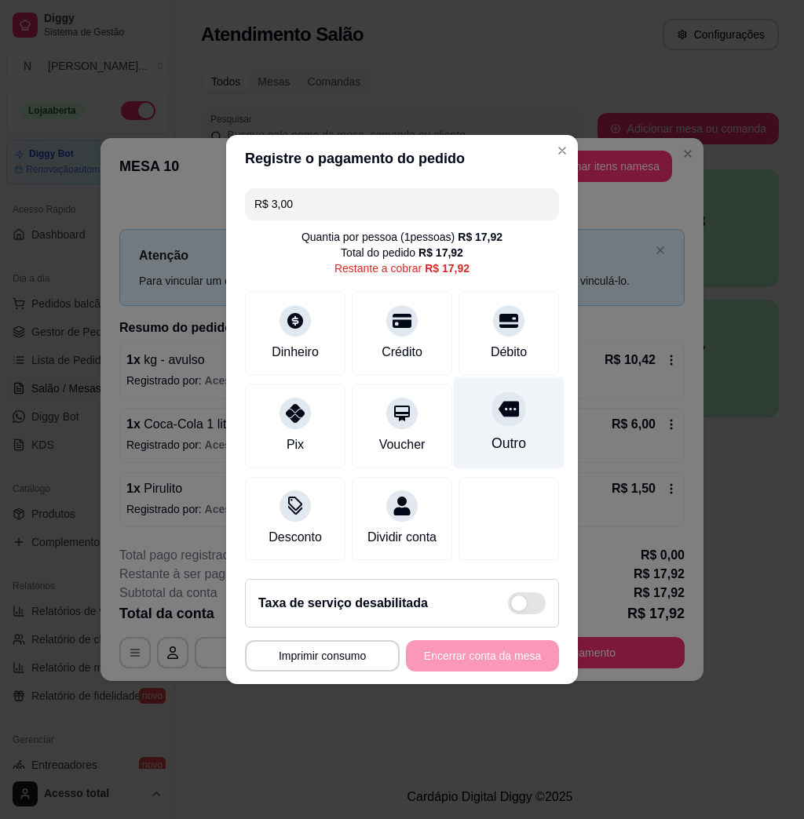
click at [497, 420] on div "Outro" at bounding box center [509, 423] width 111 height 92
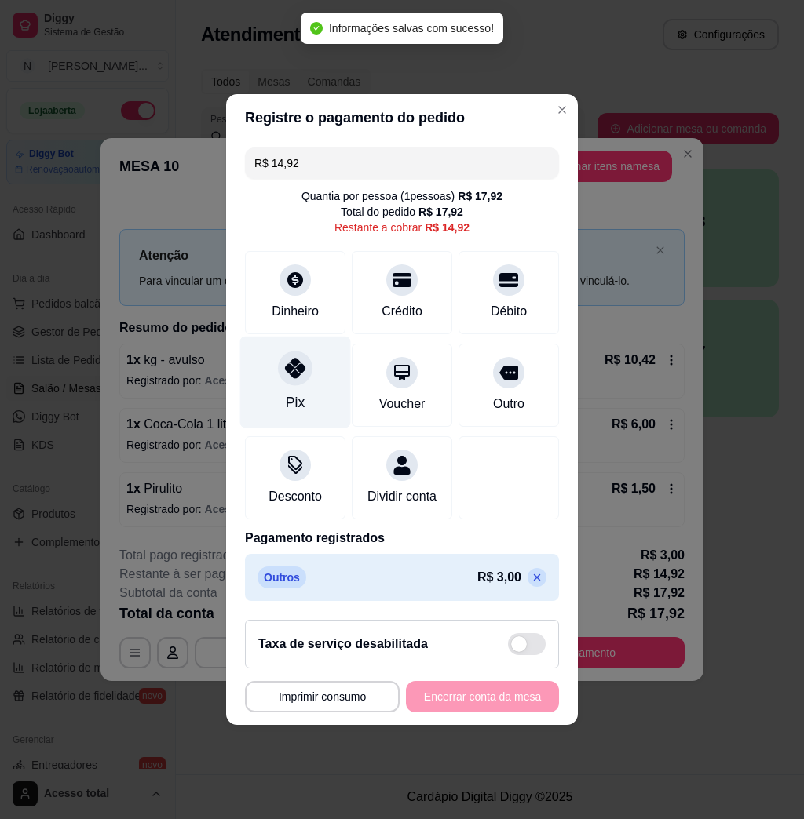
click at [305, 385] on div "Pix" at bounding box center [295, 383] width 111 height 92
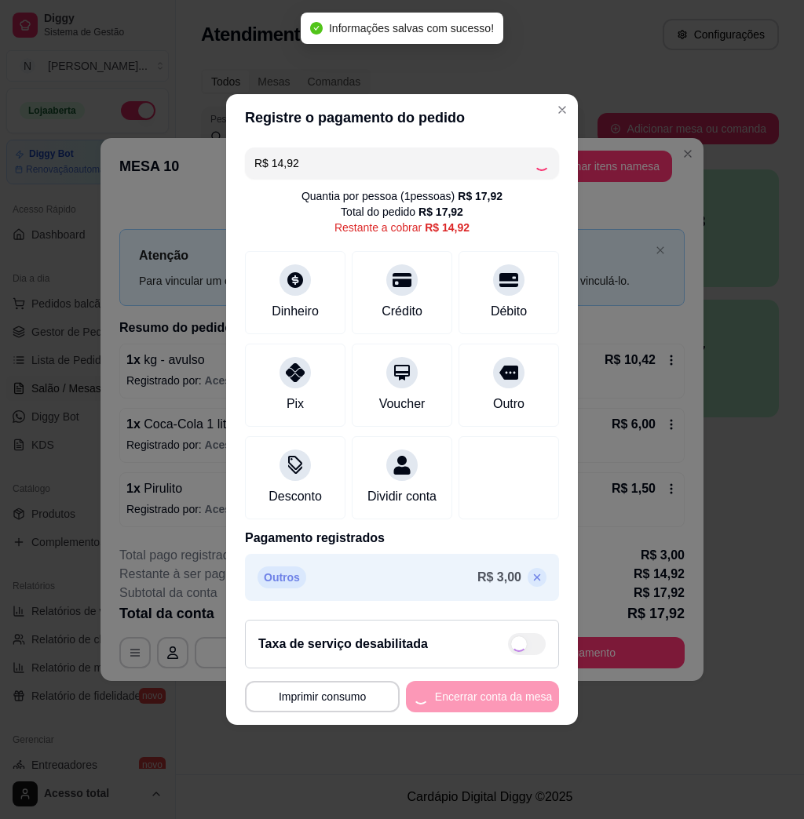
type input "R$ 0,00"
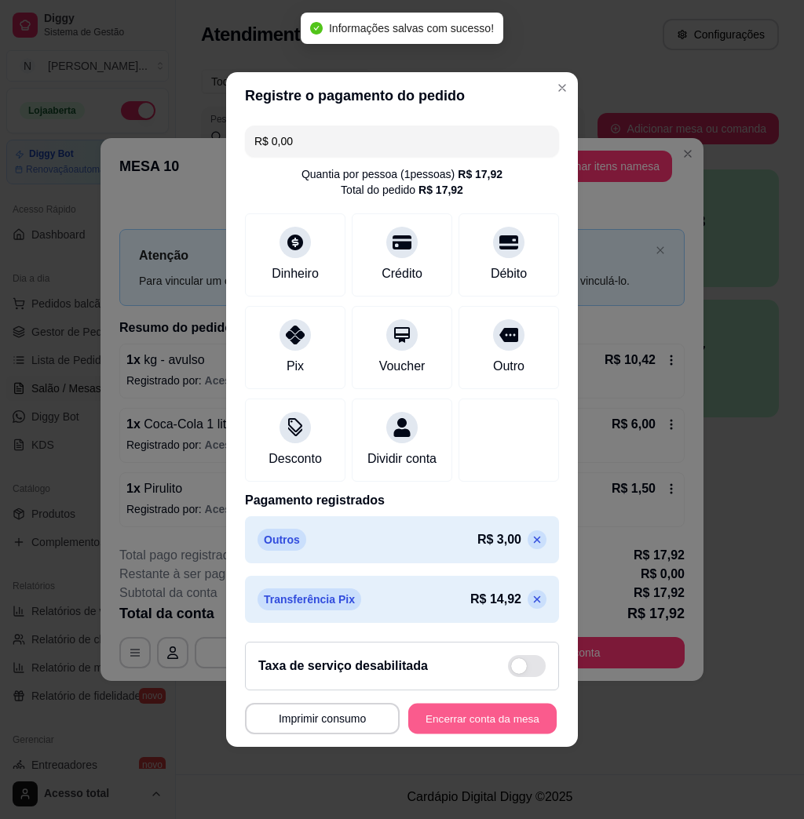
click at [497, 723] on button "Encerrar conta da mesa" at bounding box center [482, 719] width 148 height 31
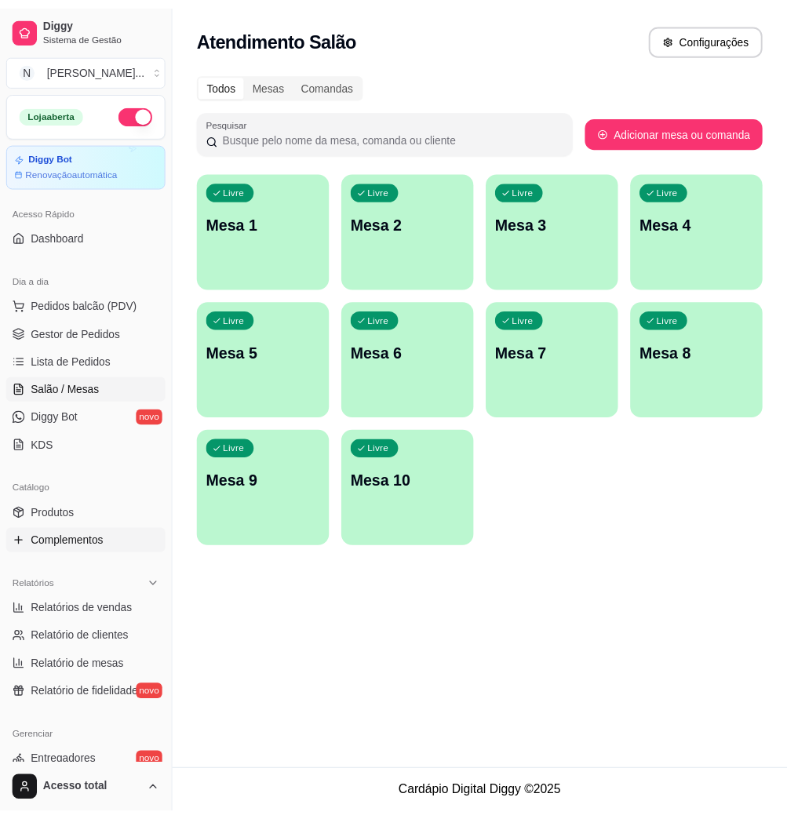
scroll to position [104, 0]
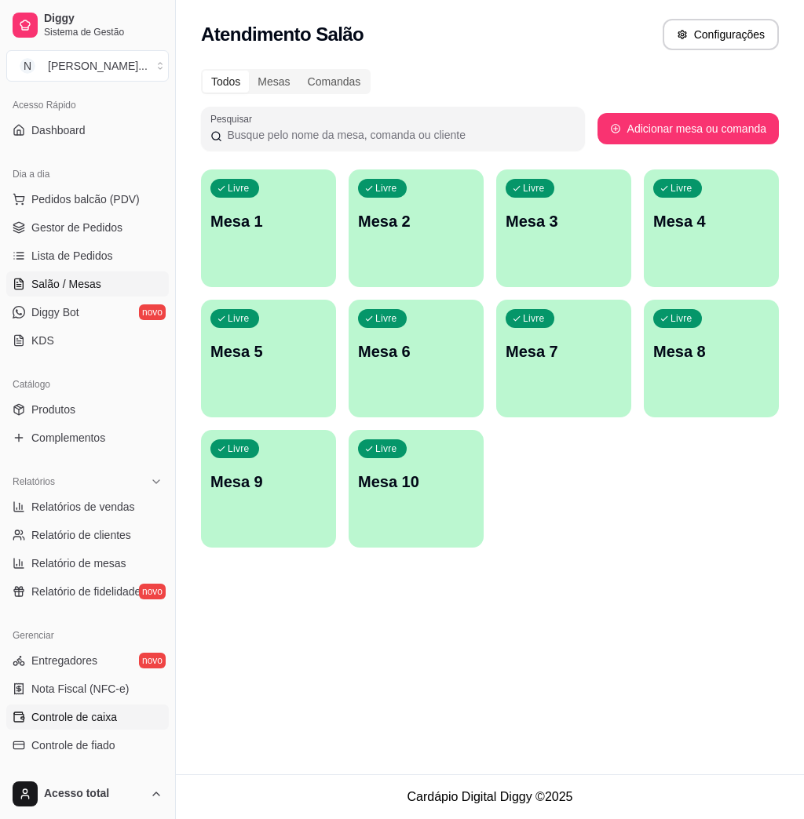
click at [110, 717] on span "Controle de caixa" at bounding box center [74, 717] width 86 height 16
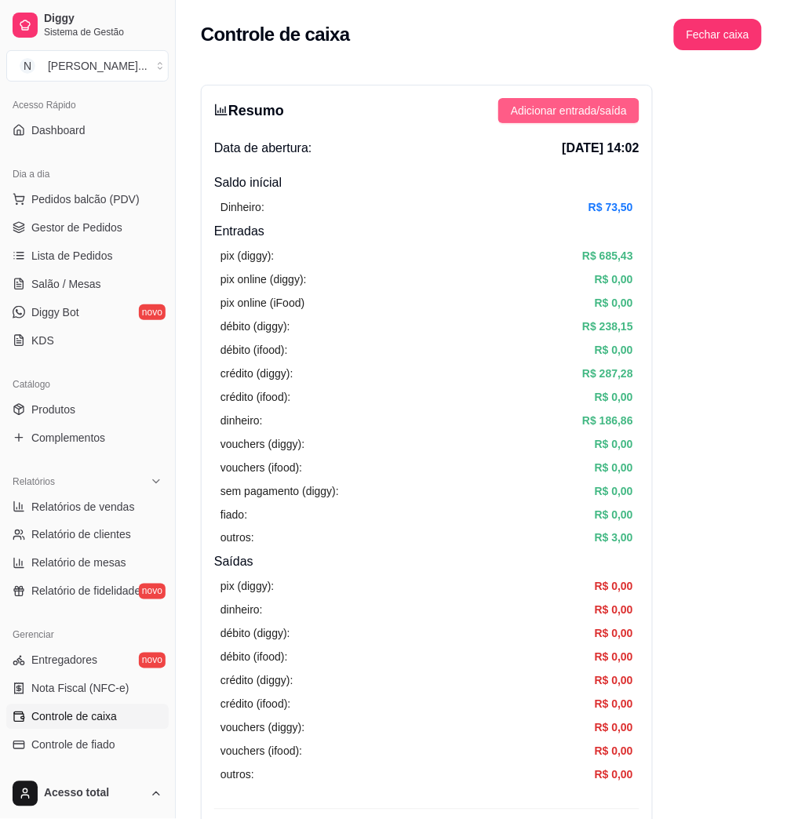
click at [611, 114] on span "Adicionar entrada/saída" at bounding box center [569, 110] width 116 height 17
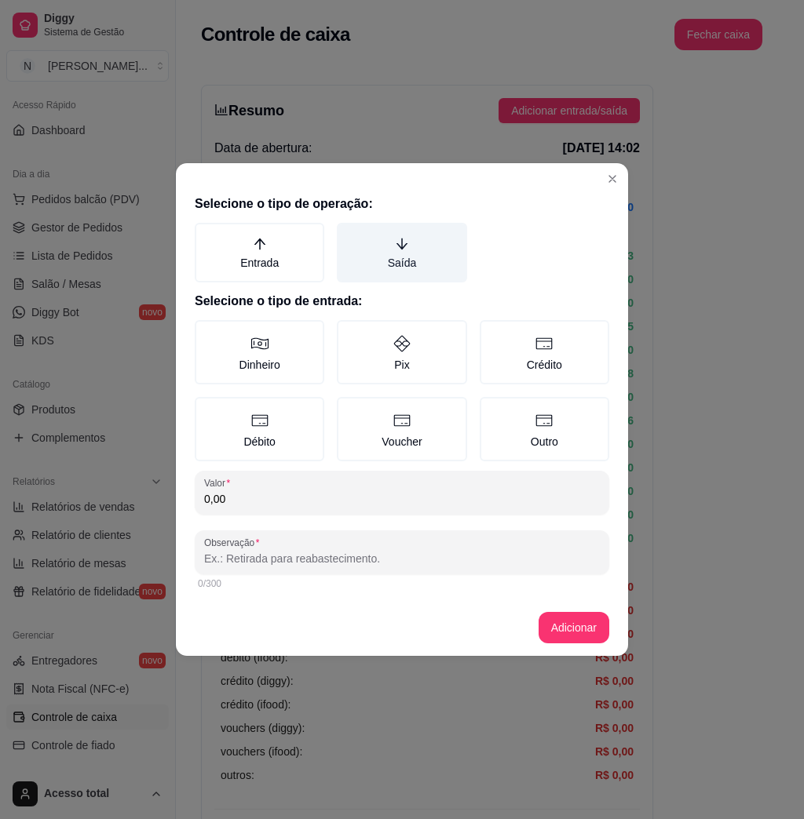
click at [396, 240] on icon "arrow-down" at bounding box center [402, 244] width 14 height 14
click at [348, 235] on button "Saída" at bounding box center [342, 228] width 13 height 13
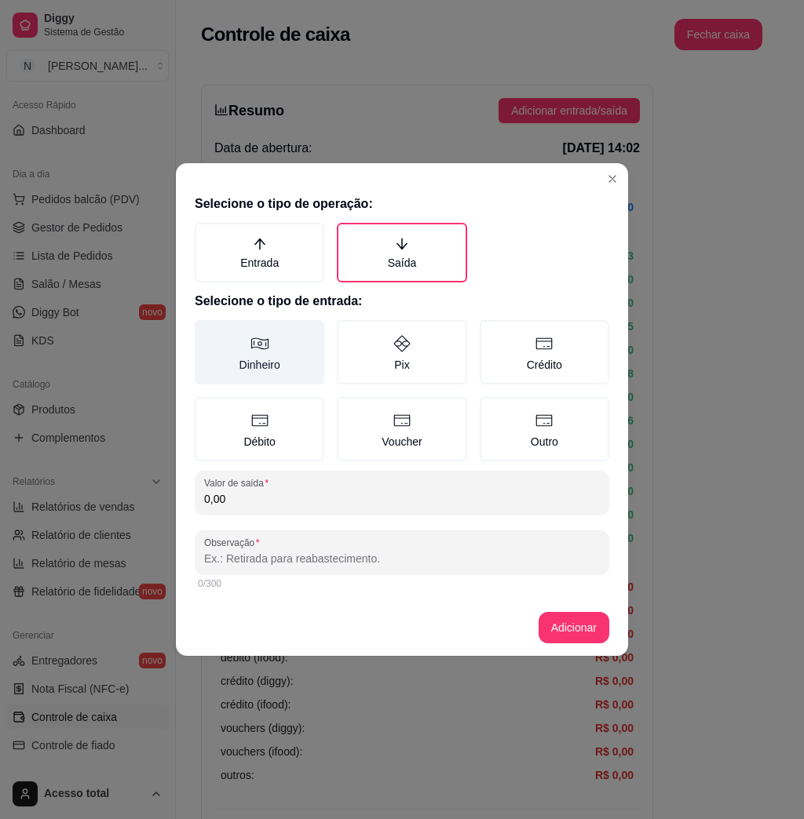
click at [257, 367] on label "Dinheiro" at bounding box center [259, 352] width 129 height 64
click at [206, 332] on button "Dinheiro" at bounding box center [200, 325] width 13 height 13
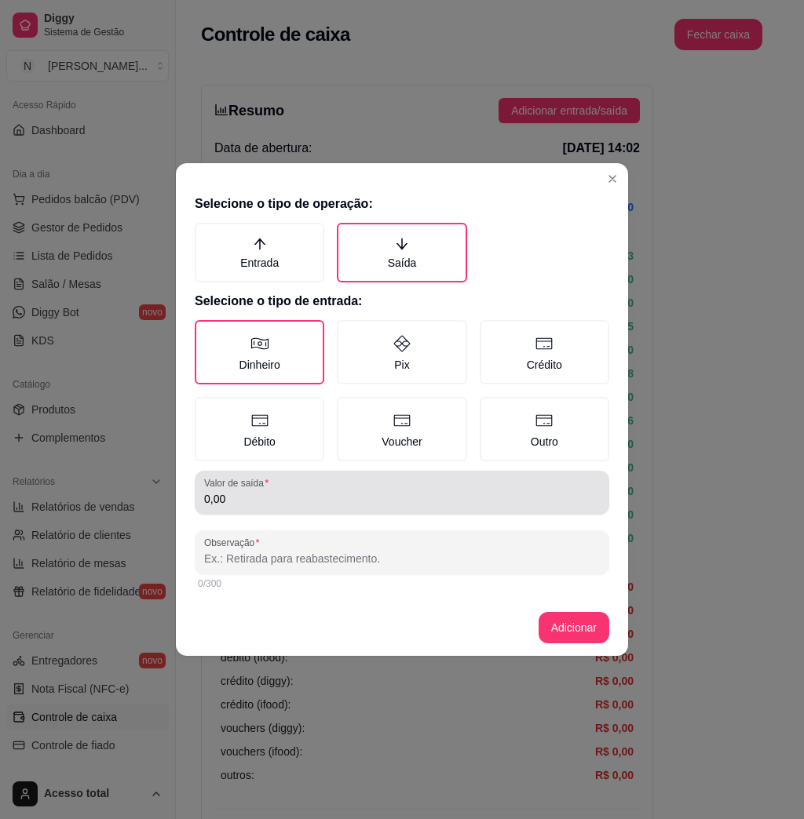
click at [289, 491] on input "0,00" at bounding box center [402, 499] width 396 height 16
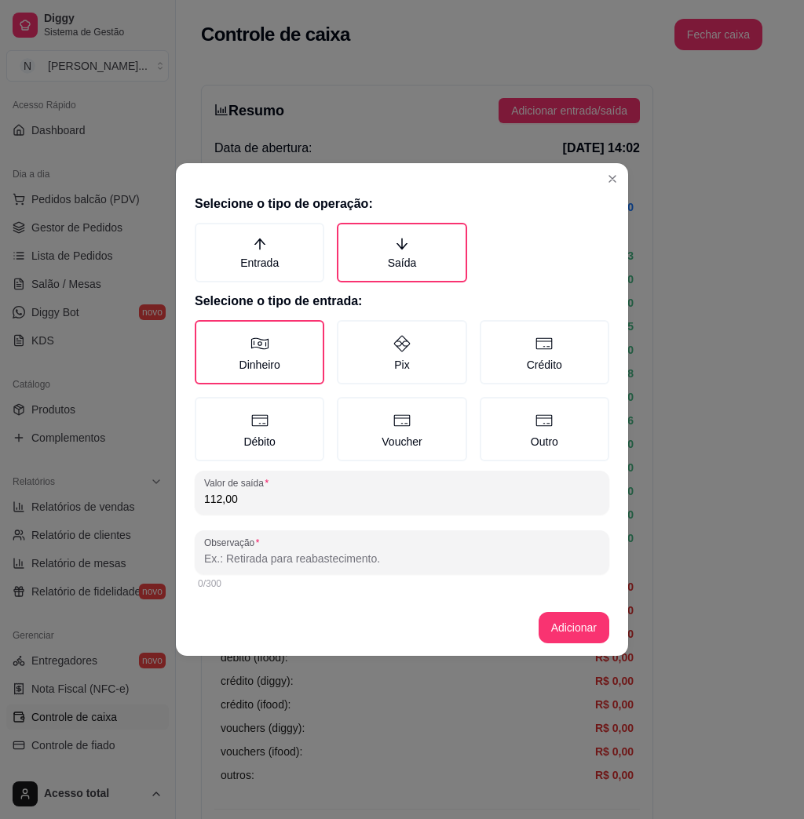
type input "112,00"
click at [293, 537] on div at bounding box center [402, 552] width 396 height 31
type input "pag gustavo"
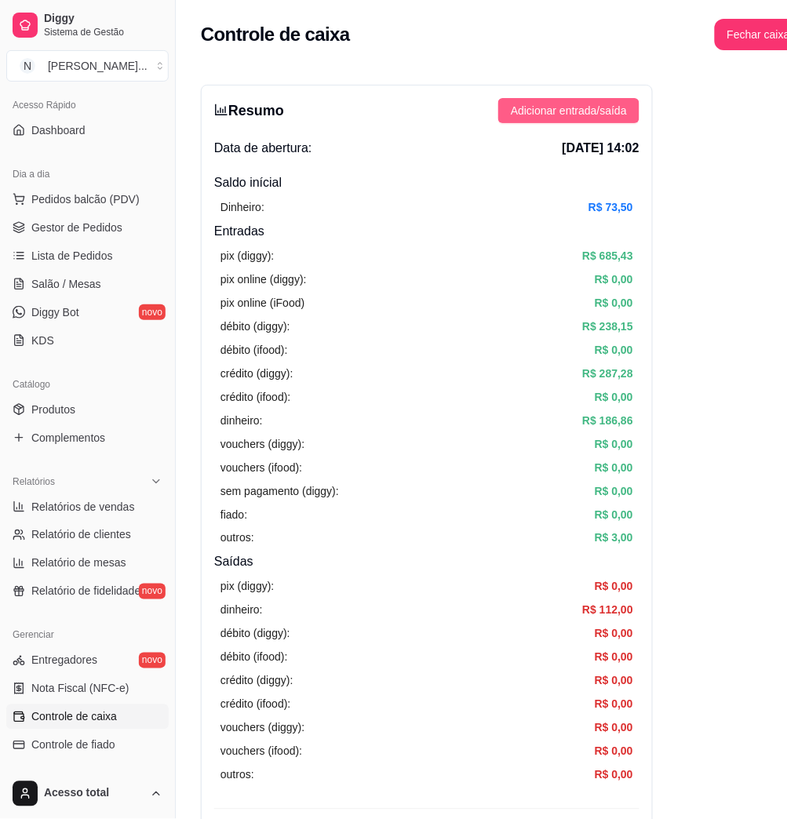
click at [581, 115] on span "Adicionar entrada/saída" at bounding box center [569, 110] width 116 height 17
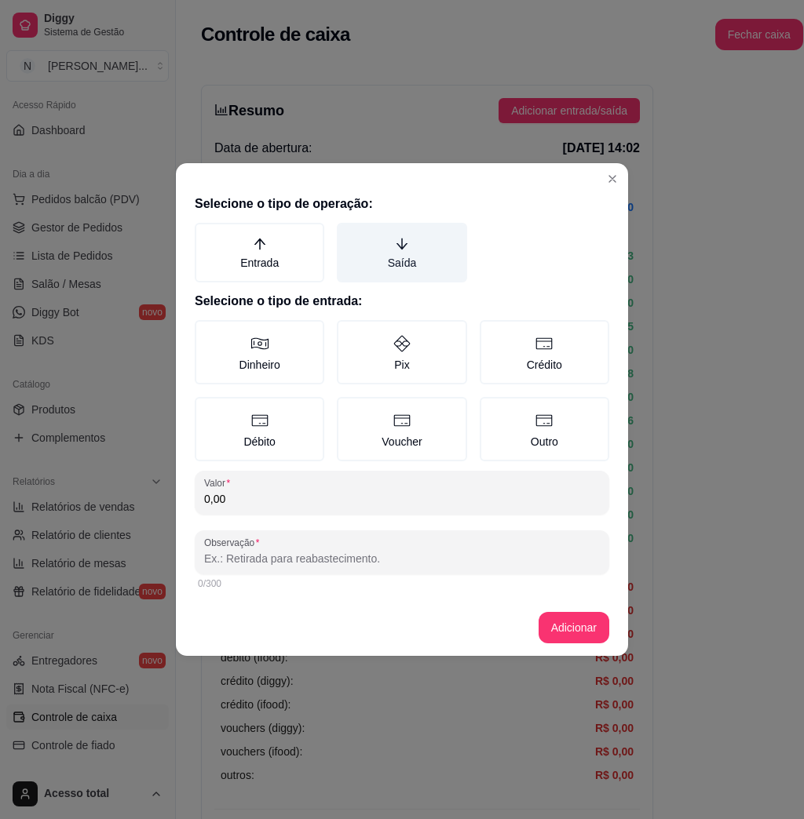
click at [428, 261] on label "Saída" at bounding box center [401, 253] width 129 height 60
click at [348, 235] on button "Saída" at bounding box center [342, 228] width 13 height 13
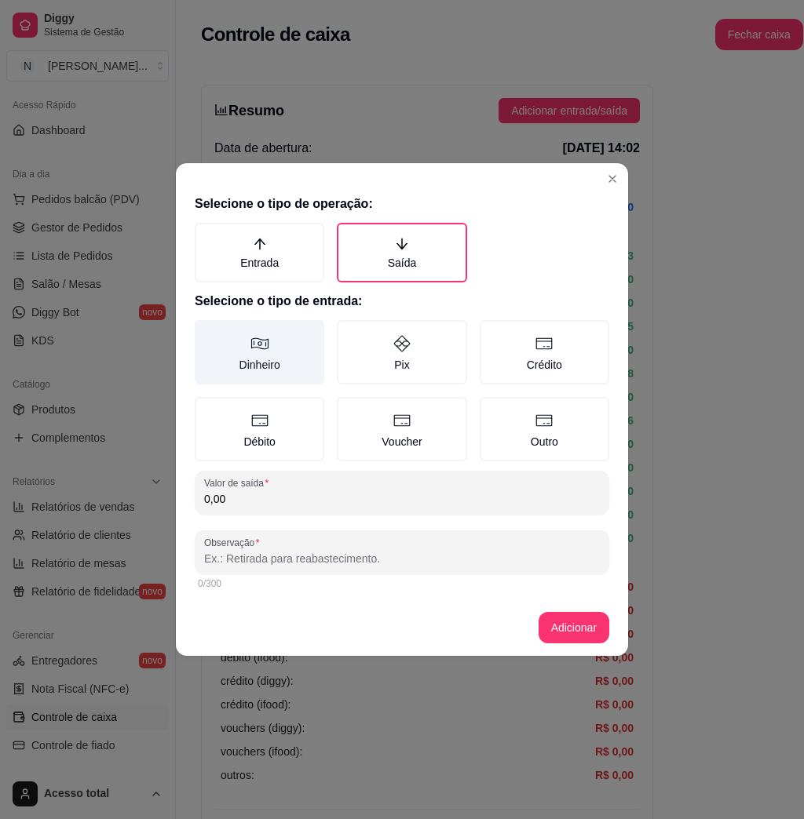
click at [306, 348] on label "Dinheiro" at bounding box center [259, 352] width 129 height 64
click at [206, 332] on button "Dinheiro" at bounding box center [200, 325] width 13 height 13
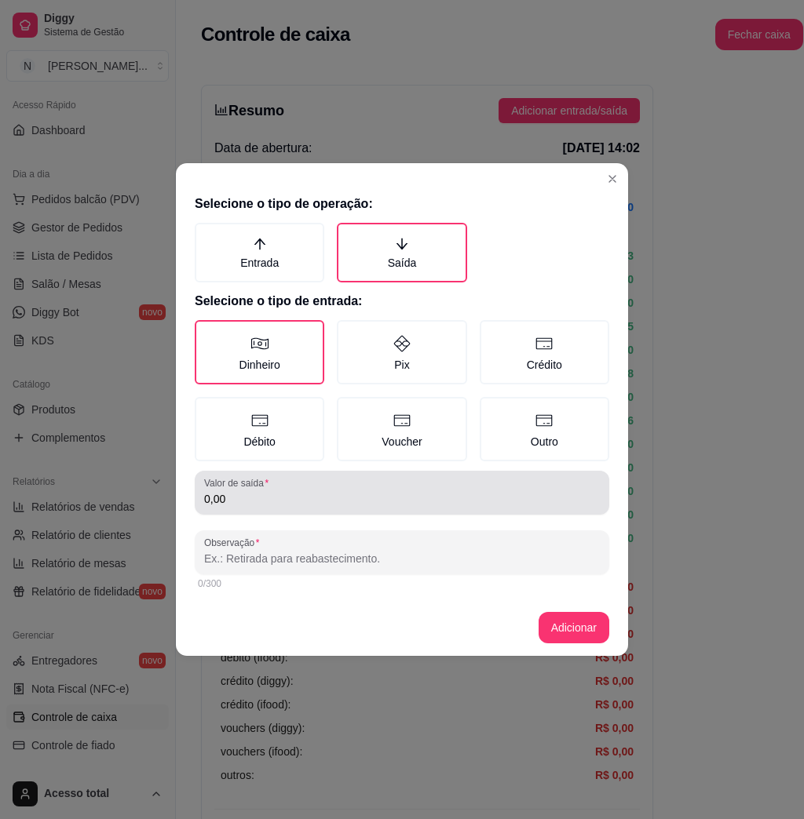
click at [308, 502] on input "0,00" at bounding box center [402, 499] width 396 height 16
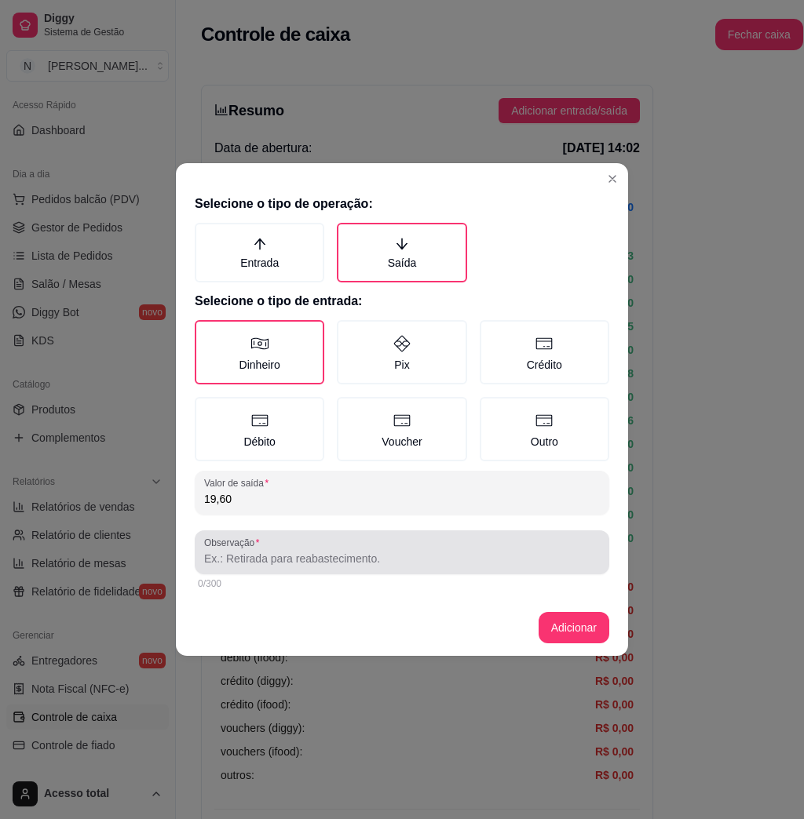
type input "19,60"
click at [316, 544] on div at bounding box center [402, 552] width 396 height 31
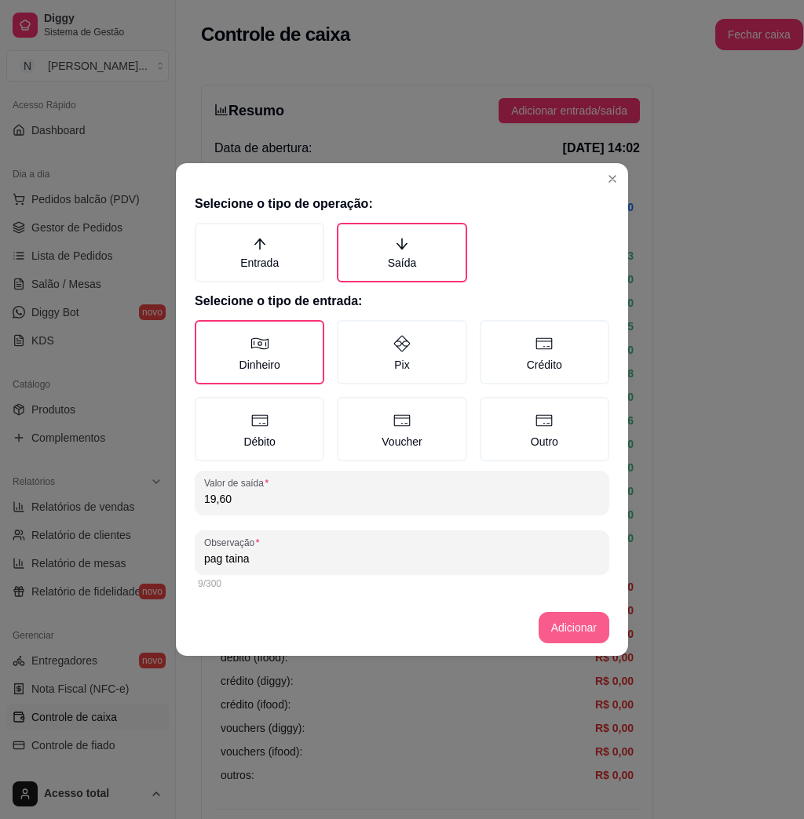
type input "pag taina"
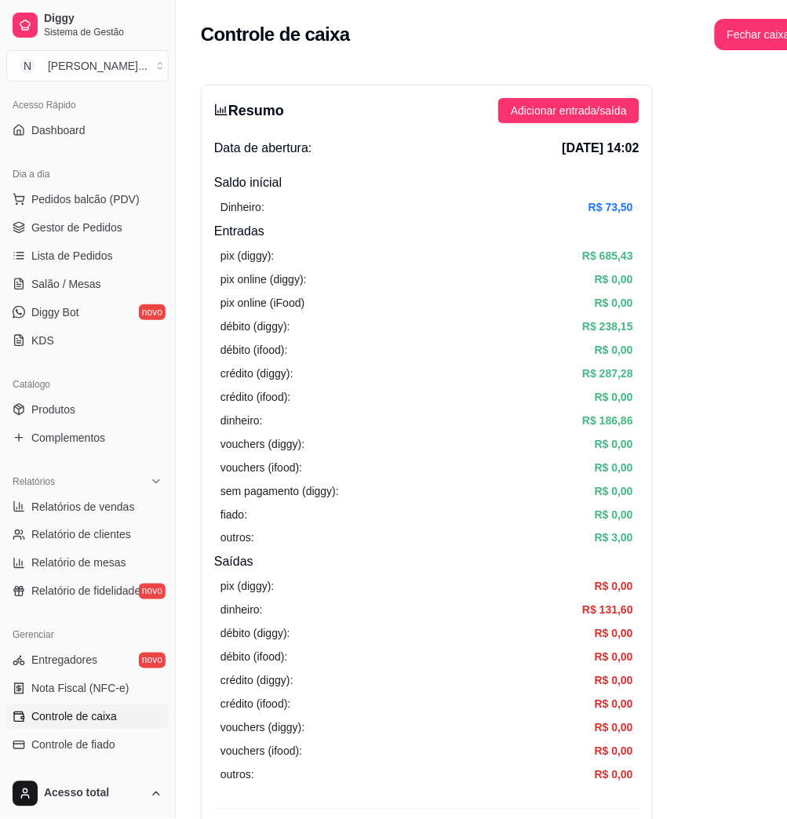
click at [574, 96] on div "Resumo Adicionar entrada/saída Data de abertura: 25 de ago de 2025 às 14:02 Sal…" at bounding box center [427, 499] width 452 height 829
click at [574, 99] on button "Adicionar entrada/saída" at bounding box center [568, 110] width 141 height 25
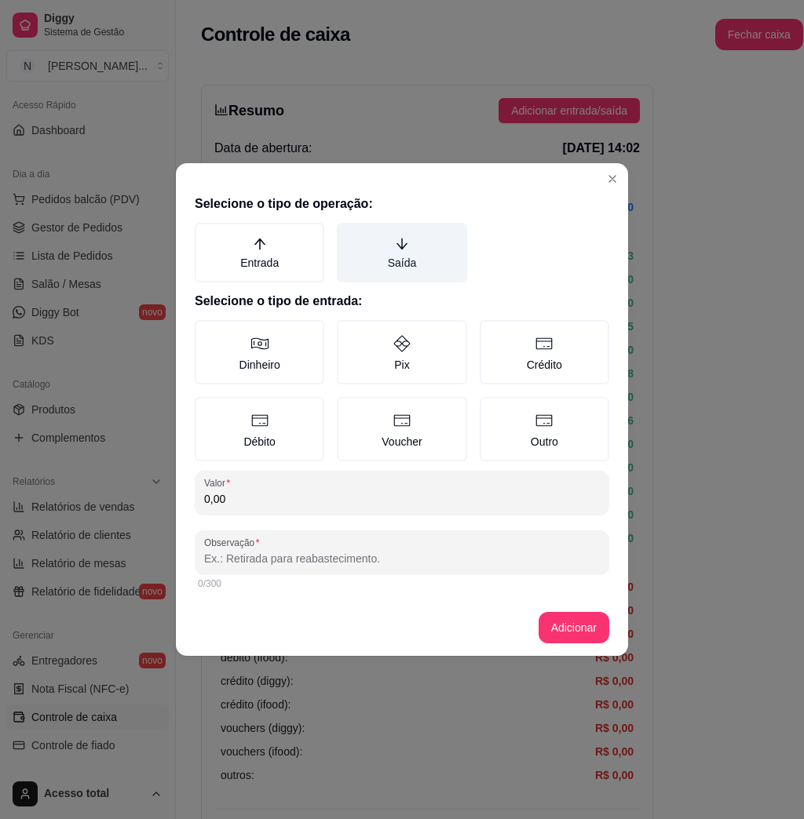
click at [427, 252] on label "Saída" at bounding box center [401, 253] width 129 height 60
click at [348, 235] on button "Saída" at bounding box center [342, 228] width 13 height 13
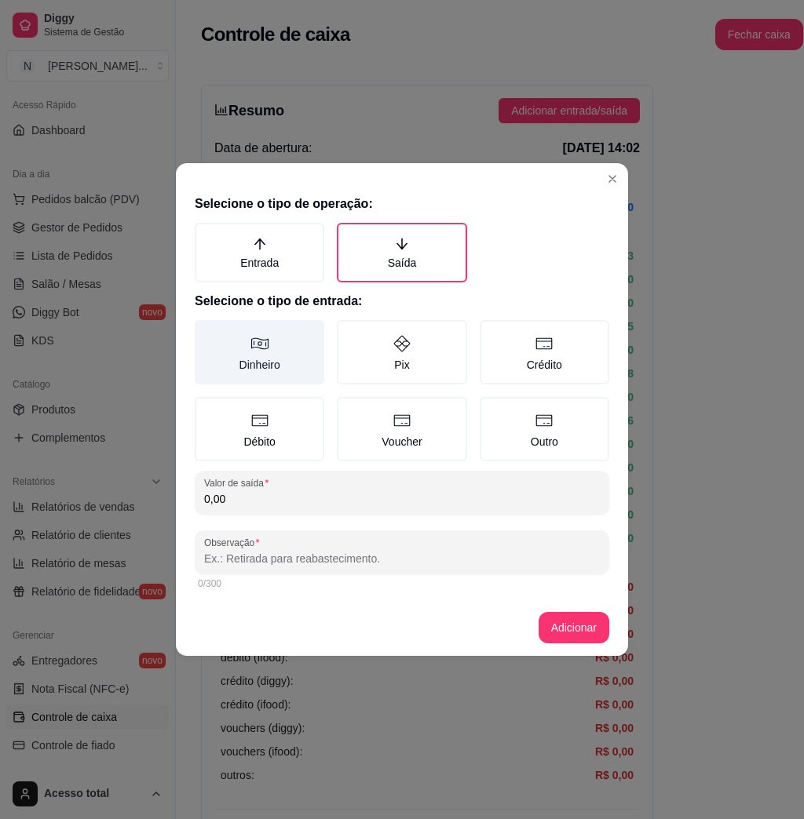
click at [259, 362] on label "Dinheiro" at bounding box center [259, 352] width 129 height 64
click at [206, 332] on button "Dinheiro" at bounding box center [200, 325] width 13 height 13
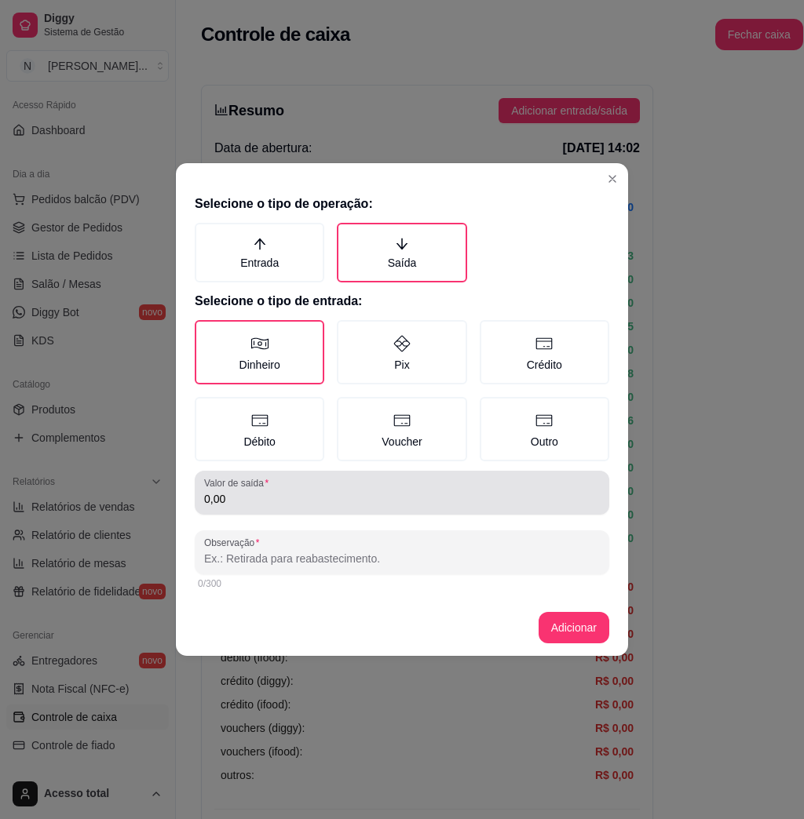
click at [293, 491] on input "0,00" at bounding box center [402, 499] width 396 height 16
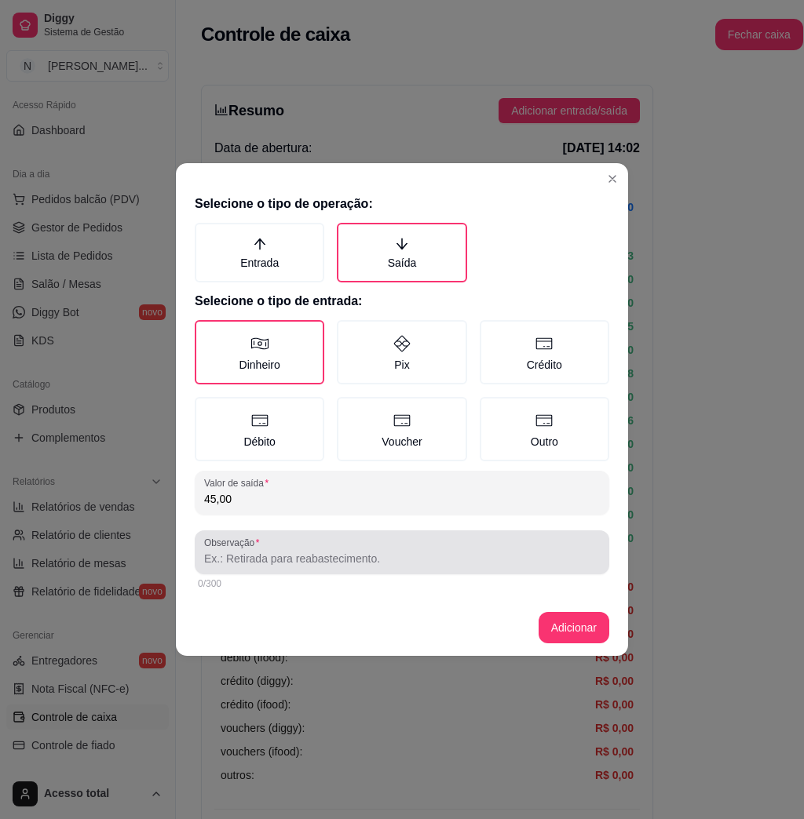
type input "45,00"
click at [301, 559] on input "Observação" at bounding box center [402, 559] width 396 height 16
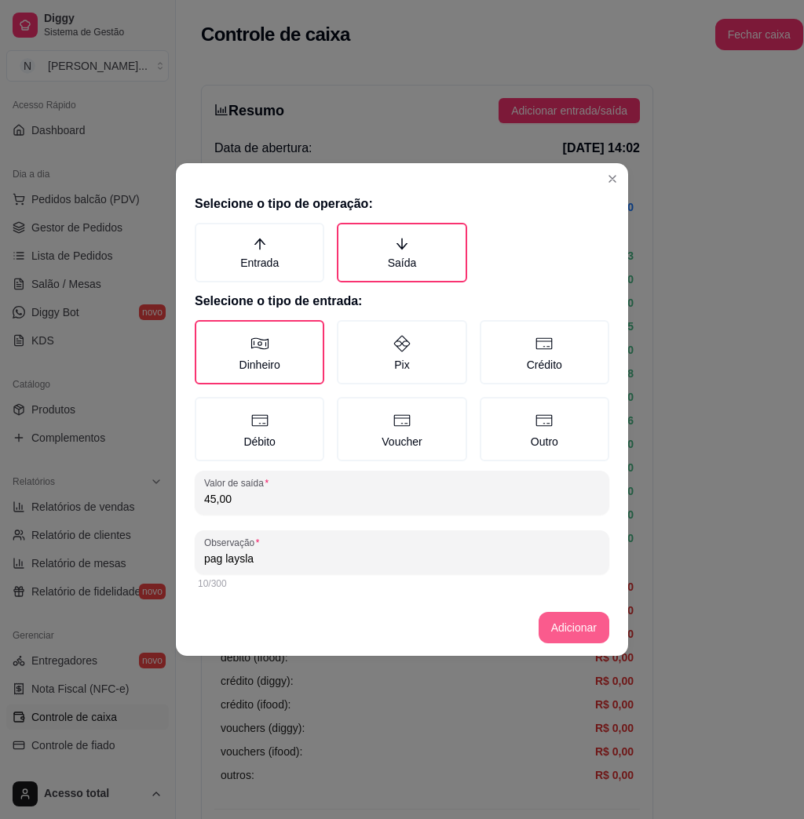
type input "pag laysla"
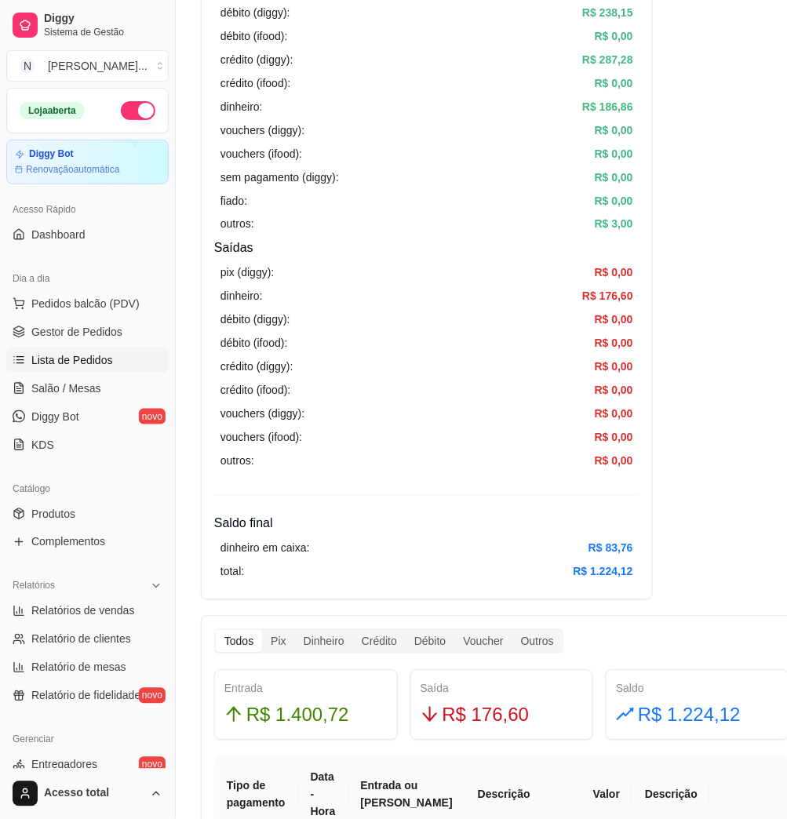
click at [82, 352] on span "Lista de Pedidos" at bounding box center [72, 360] width 82 height 16
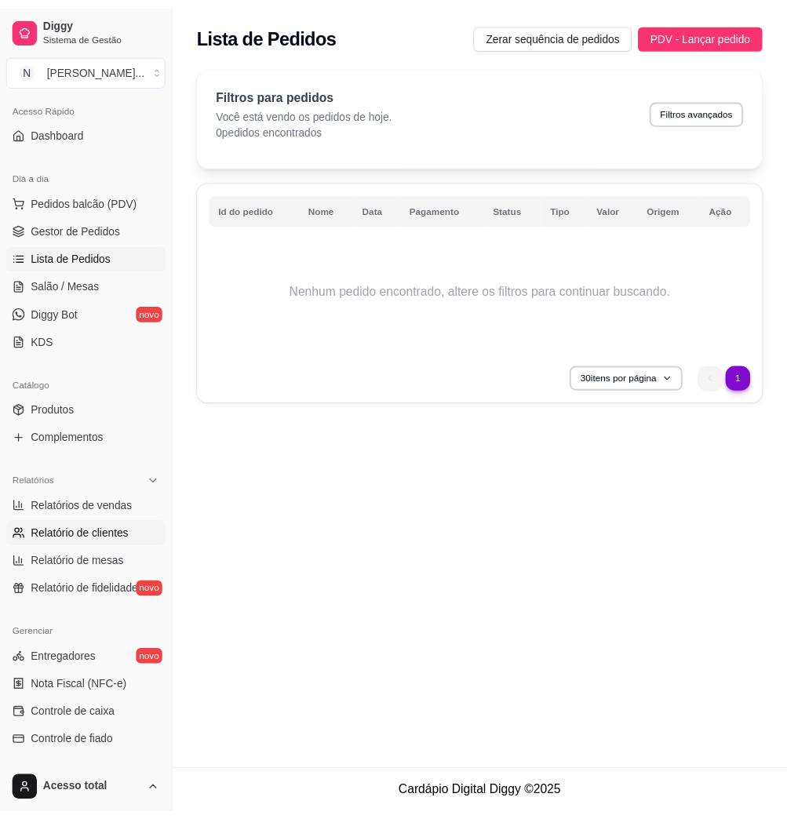
scroll to position [209, 0]
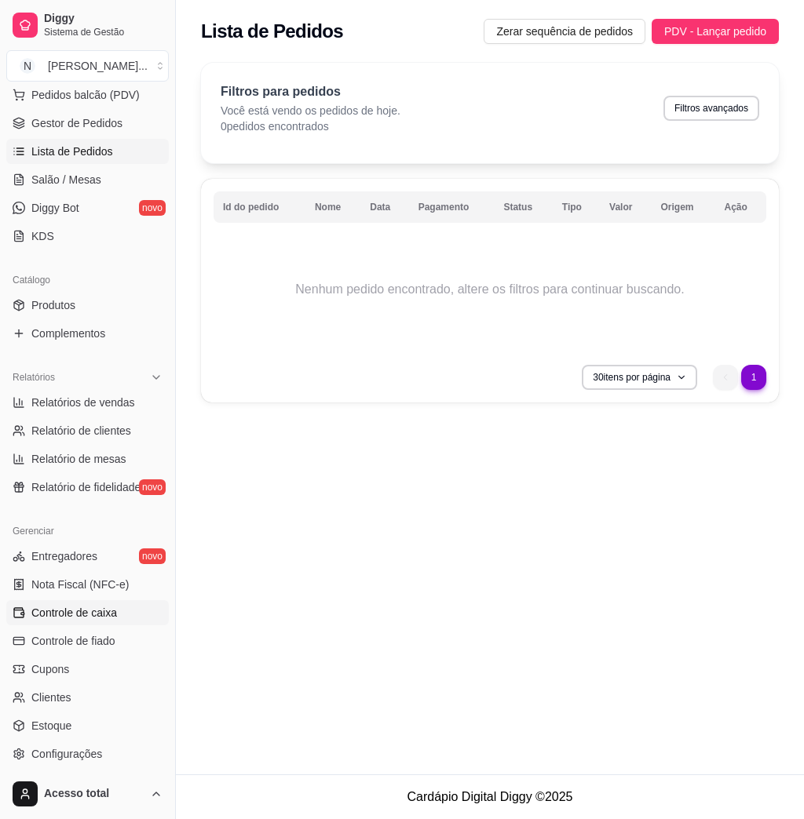
click at [107, 609] on span "Controle de caixa" at bounding box center [74, 613] width 86 height 16
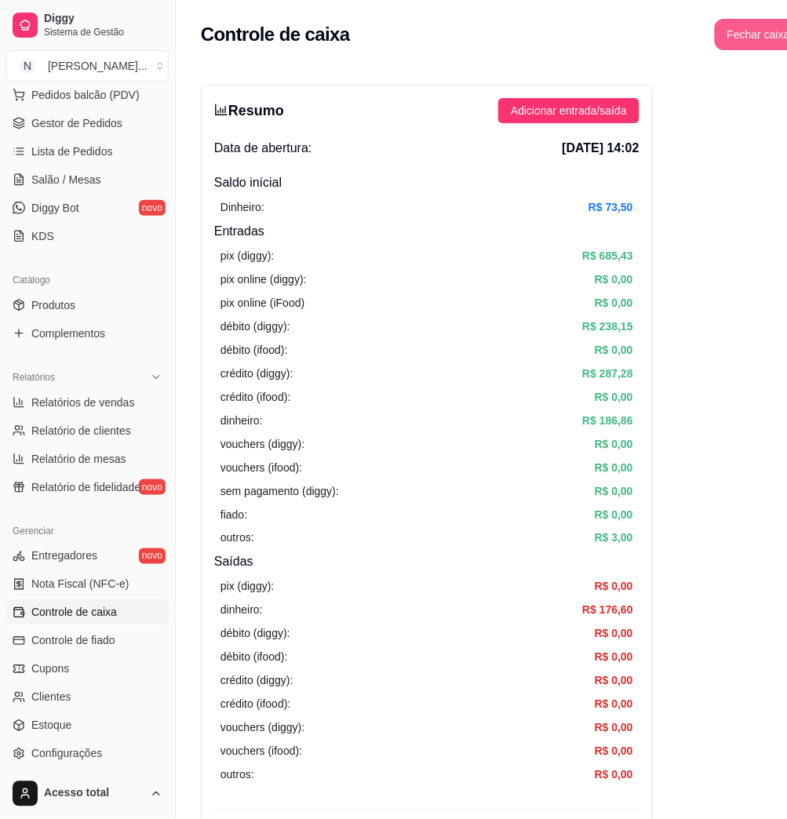
click at [721, 35] on button "Fechar caixa" at bounding box center [759, 34] width 88 height 31
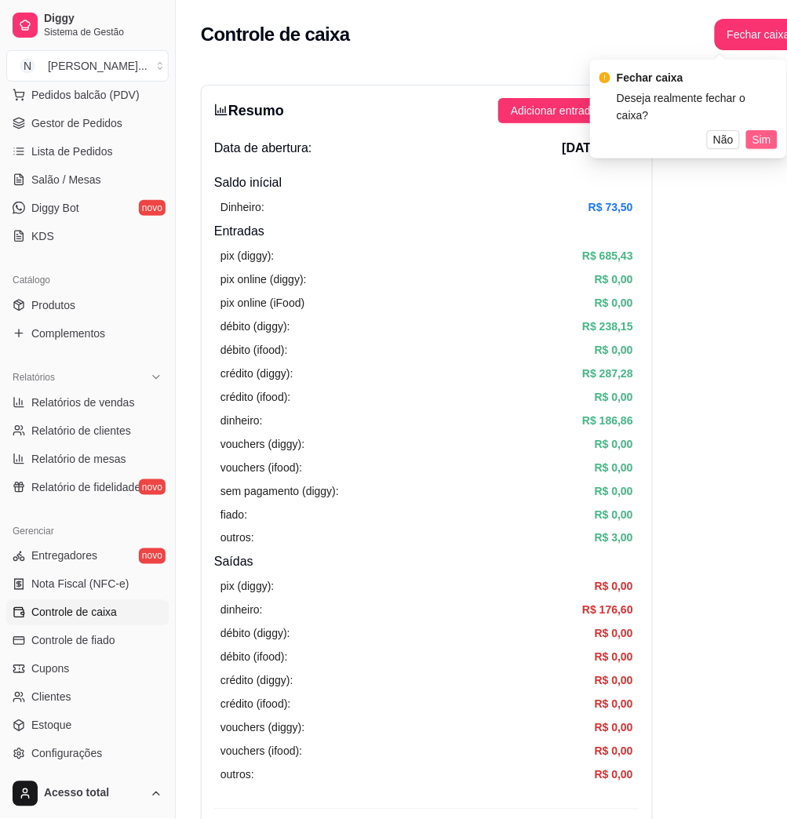
click at [767, 131] on span "Sim" at bounding box center [762, 139] width 19 height 17
